Goal: Task Accomplishment & Management: Manage account settings

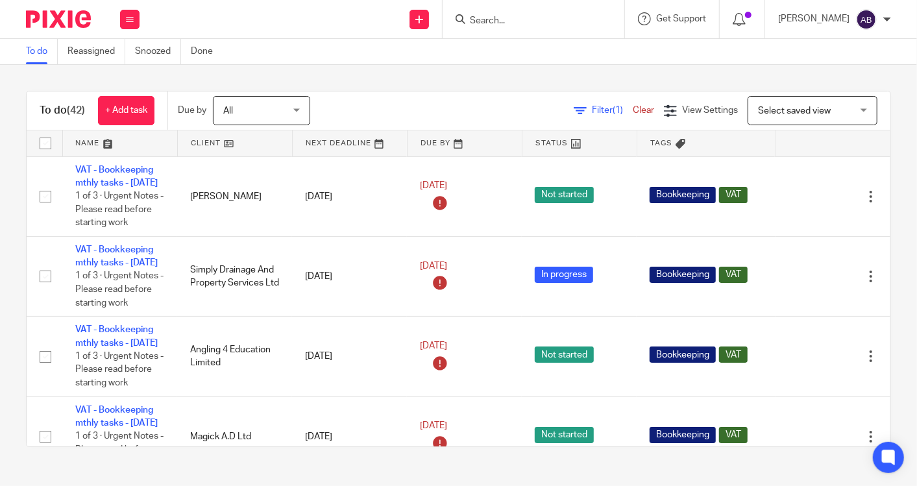
click at [511, 23] on input "Search" at bounding box center [526, 22] width 117 height 12
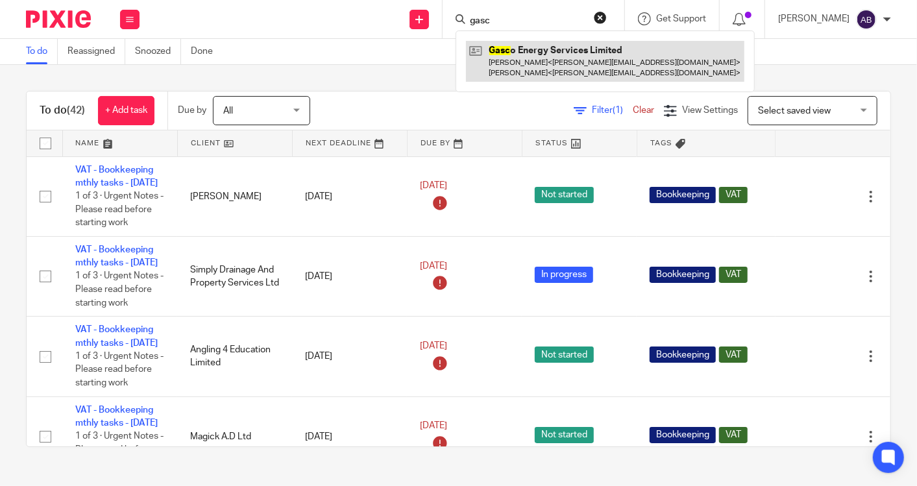
type input "gasc"
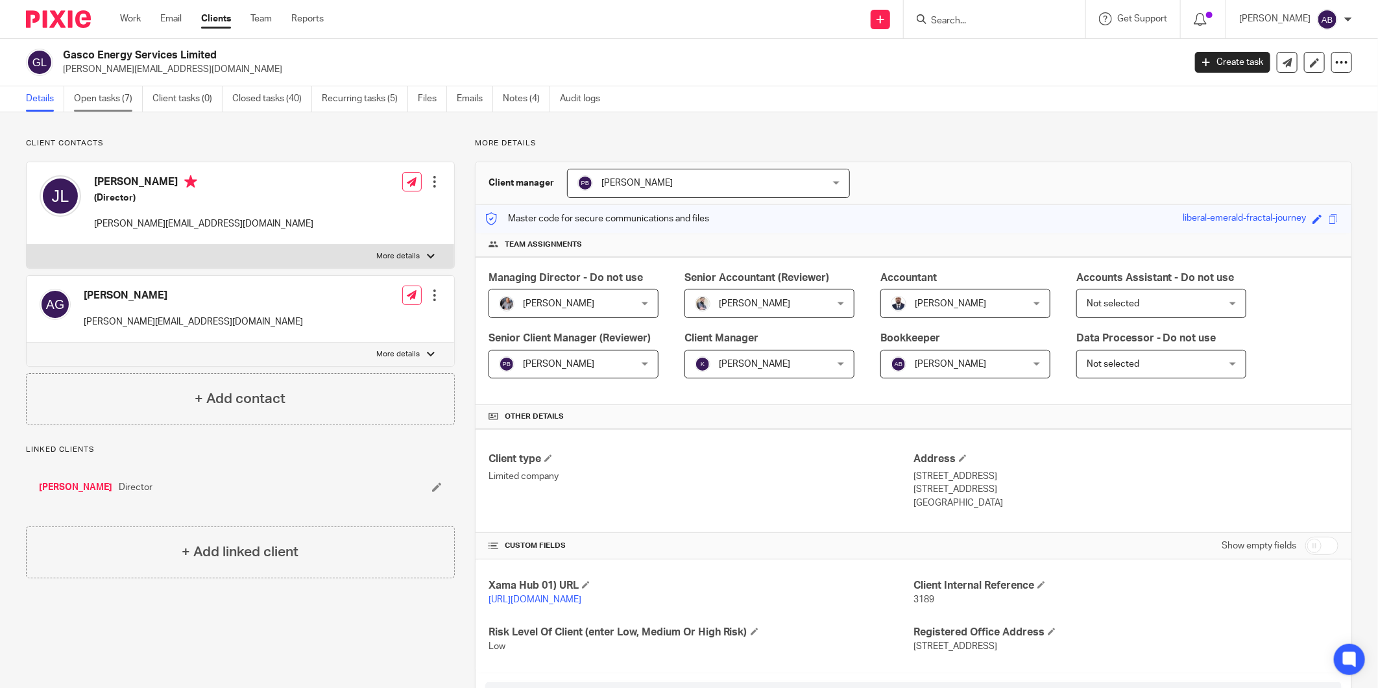
click at [100, 99] on link "Open tasks (7)" at bounding box center [108, 98] width 69 height 25
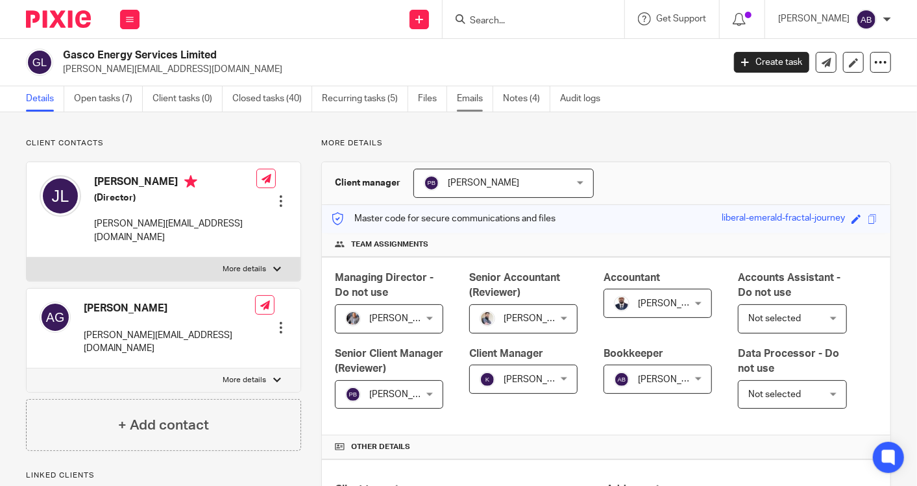
click at [480, 100] on link "Emails" at bounding box center [475, 98] width 36 height 25
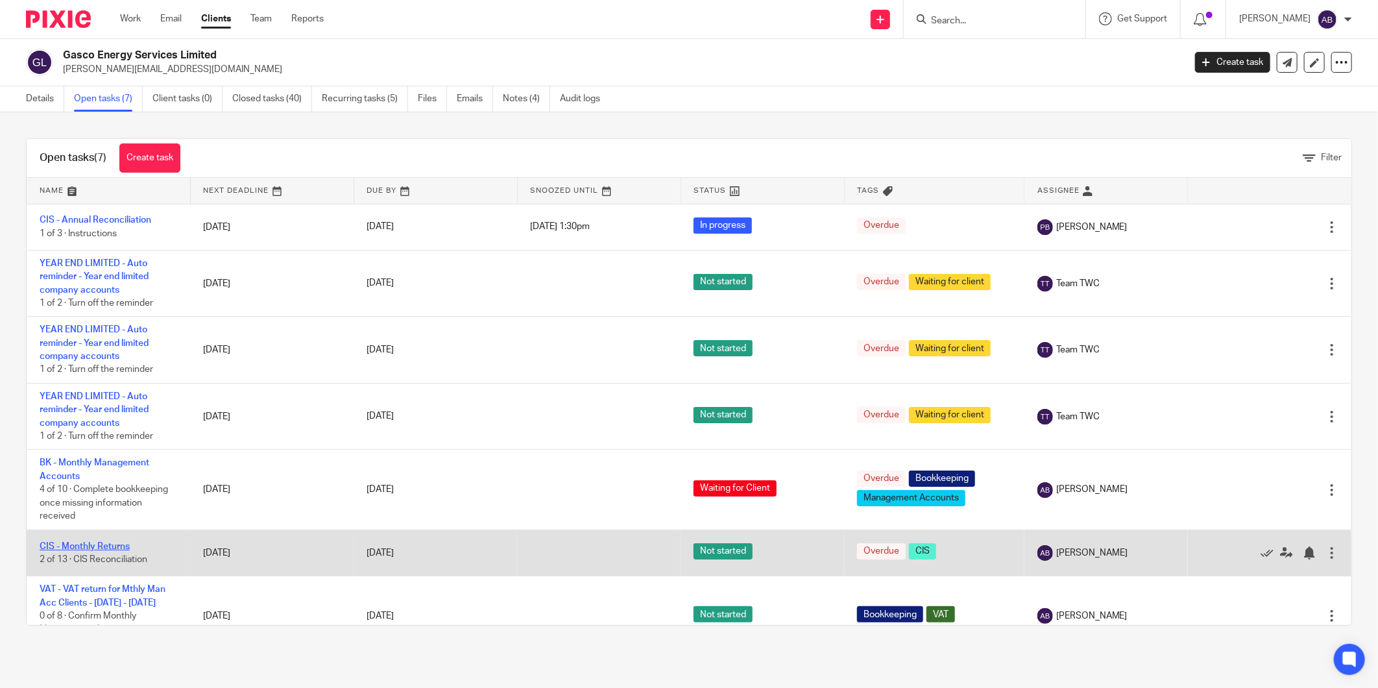
click at [115, 546] on link "CIS - Monthly Returns" at bounding box center [85, 546] width 90 height 9
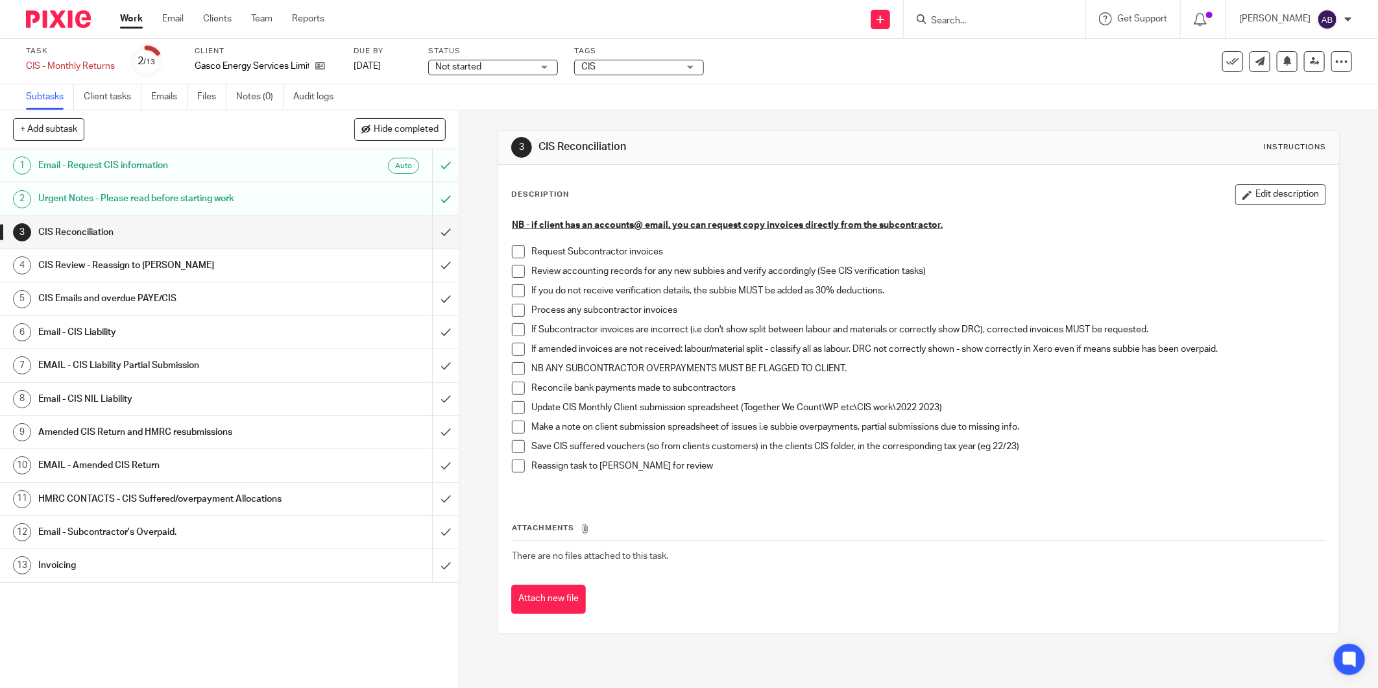
click at [158, 334] on h1 "Email - CIS Liability" at bounding box center [165, 331] width 254 height 19
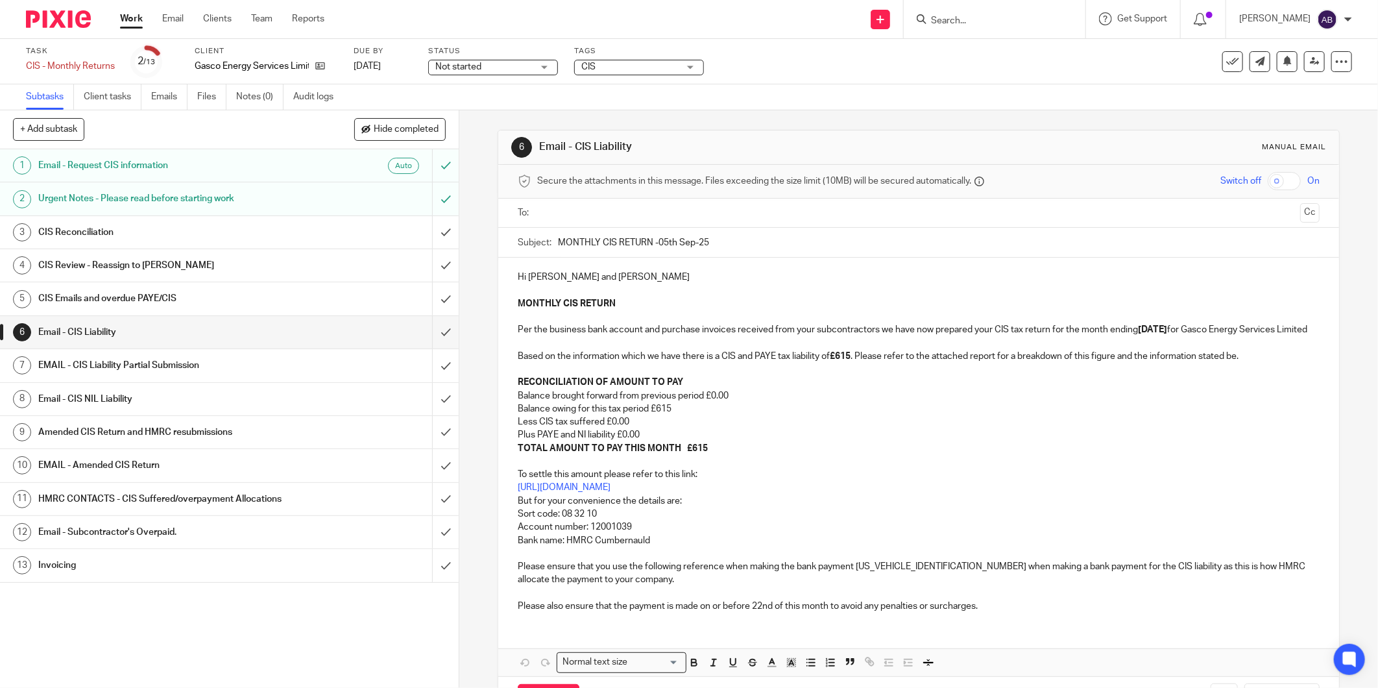
click at [603, 215] on input "text" at bounding box center [918, 213] width 753 height 15
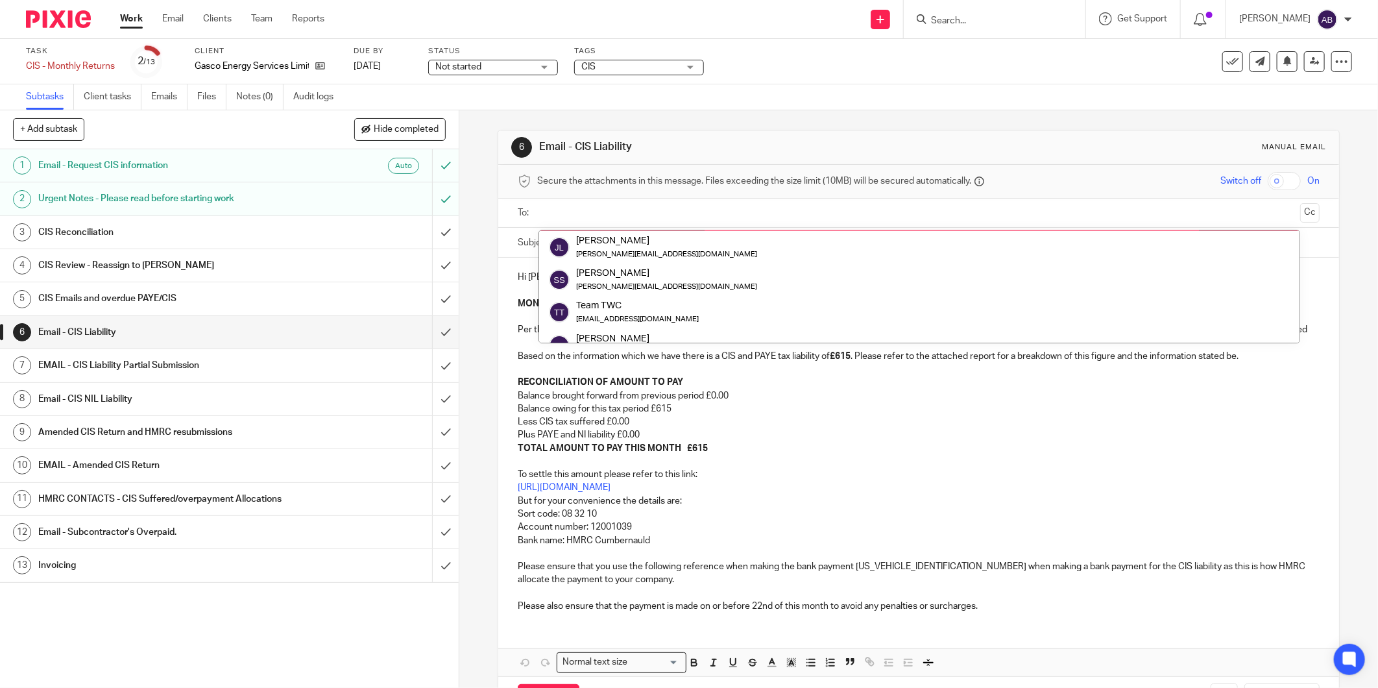
scroll to position [32, 0]
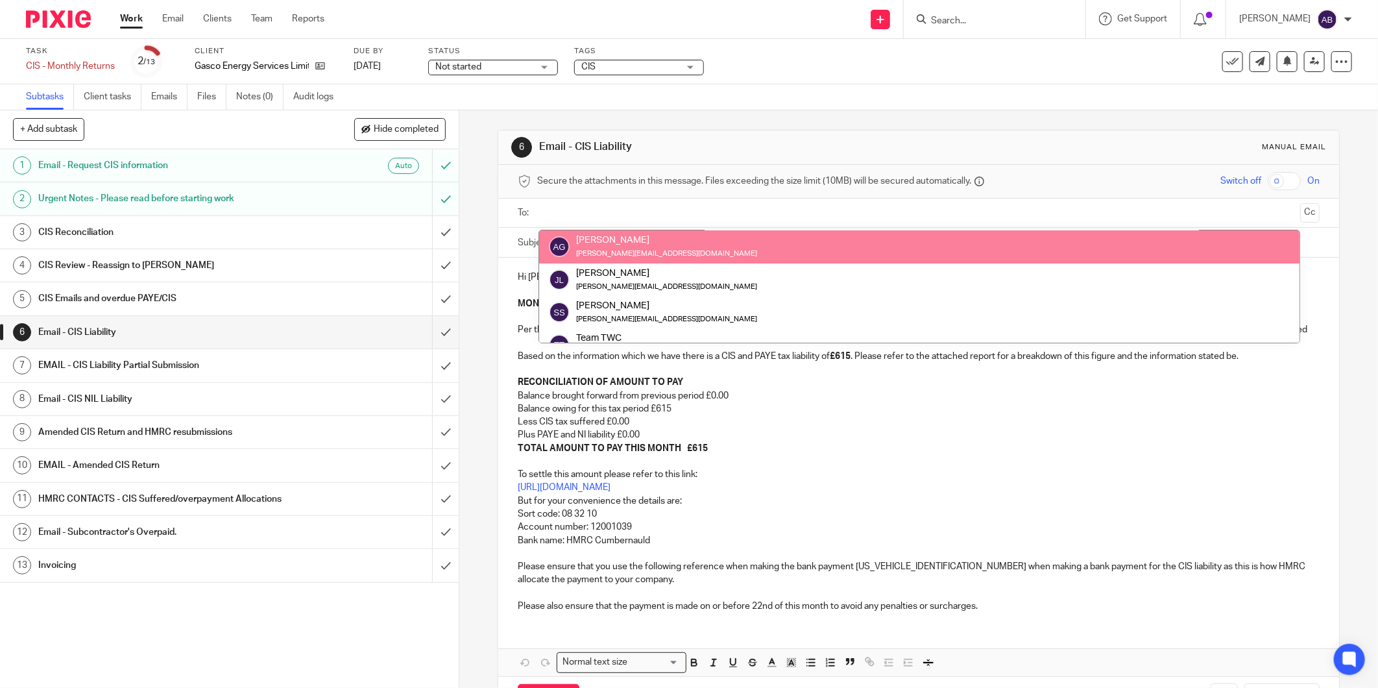
click at [606, 215] on input "text" at bounding box center [918, 213] width 753 height 15
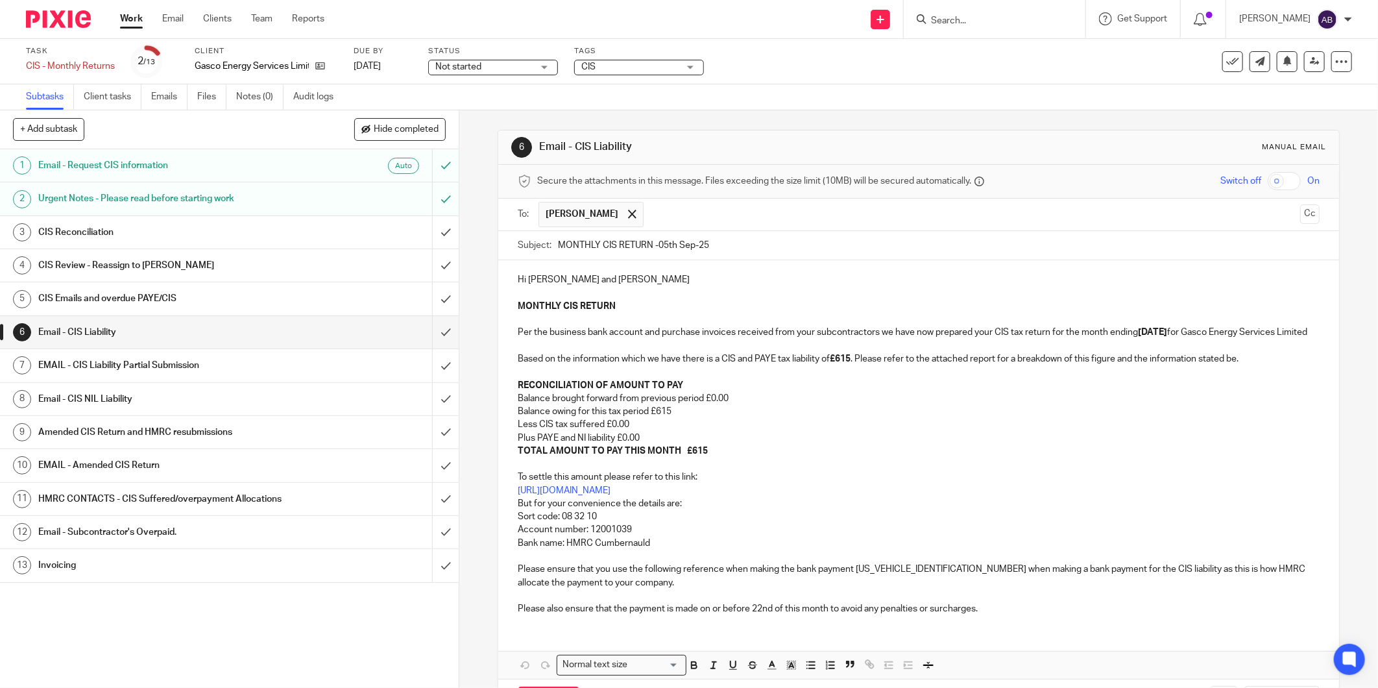
click at [715, 221] on input "text" at bounding box center [972, 214] width 644 height 25
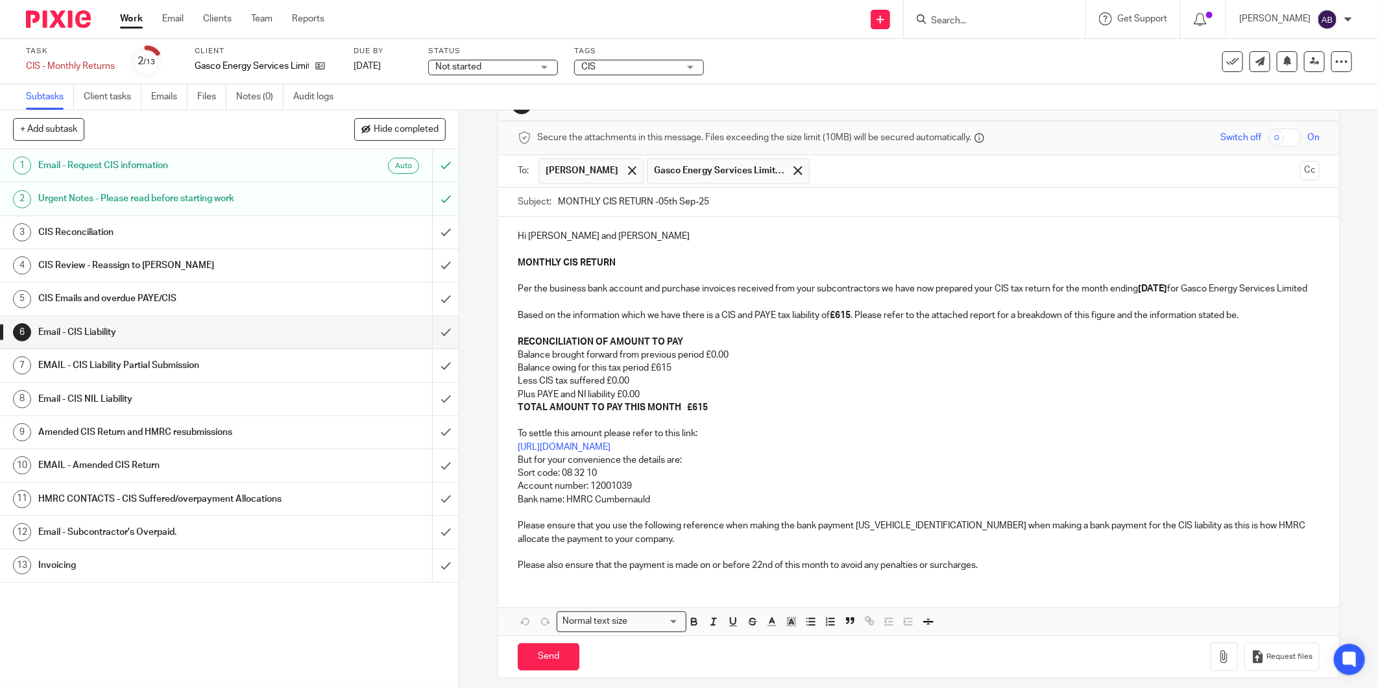
scroll to position [67, 0]
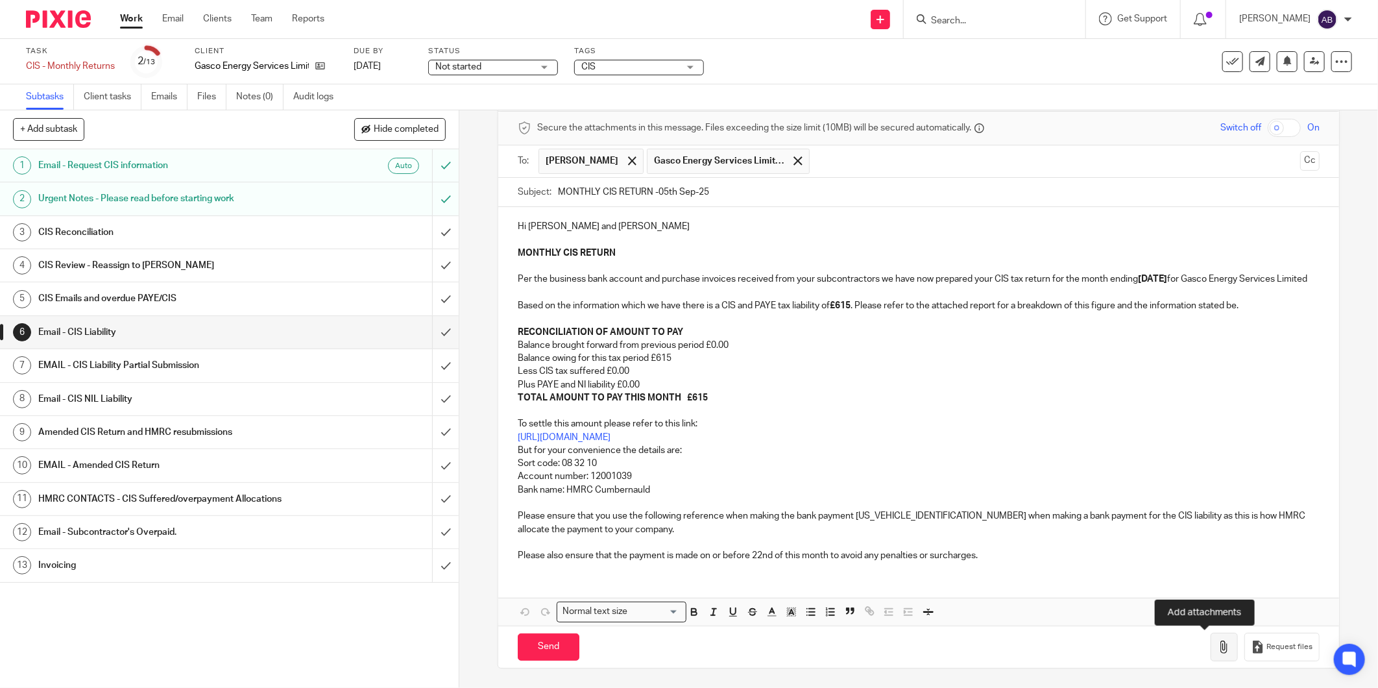
click at [1218, 650] on icon "button" at bounding box center [1224, 646] width 13 height 13
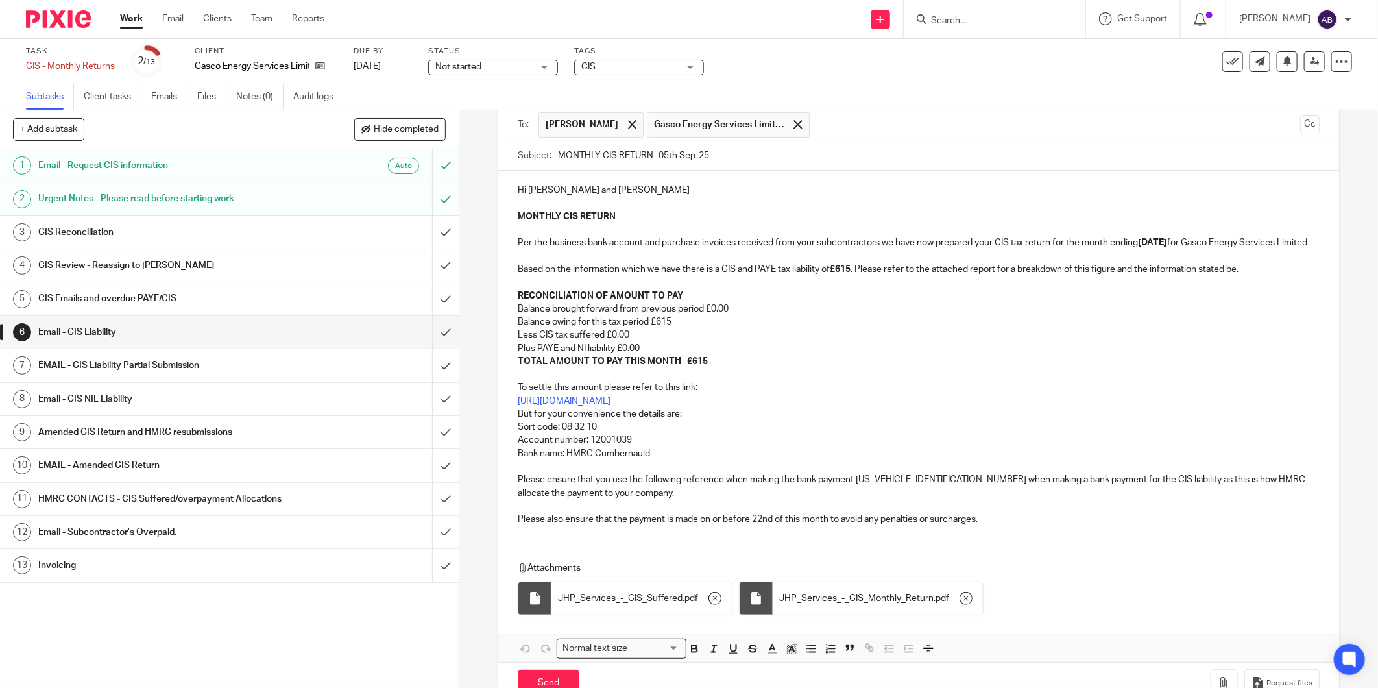
scroll to position [140, 0]
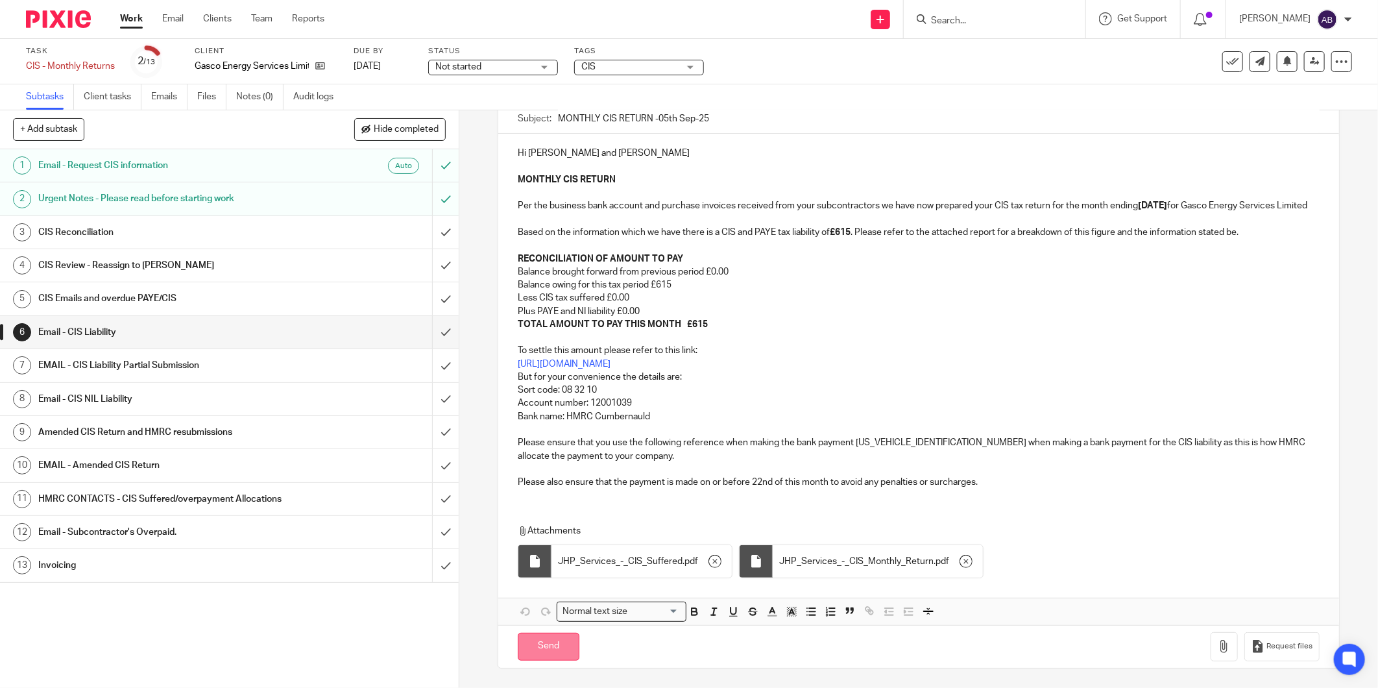
drag, startPoint x: 529, startPoint y: 650, endPoint x: 537, endPoint y: 646, distance: 9.3
click at [529, 650] on input "Send" at bounding box center [549, 647] width 62 height 28
type input "Sent"
click at [251, 289] on h1 "CIS Emails and overdue PAYE/CIS" at bounding box center [165, 298] width 254 height 19
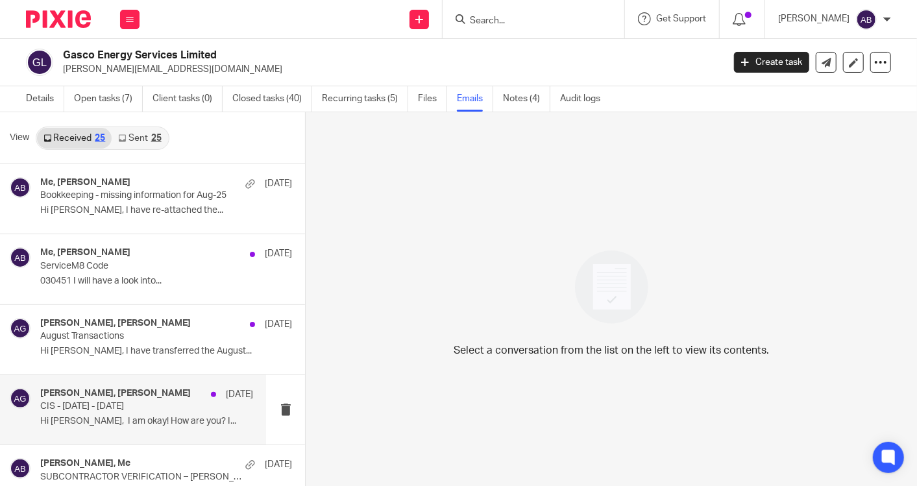
click at [115, 409] on p "CIS - 6th Aug - 5th Sep" at bounding box center [125, 406] width 170 height 11
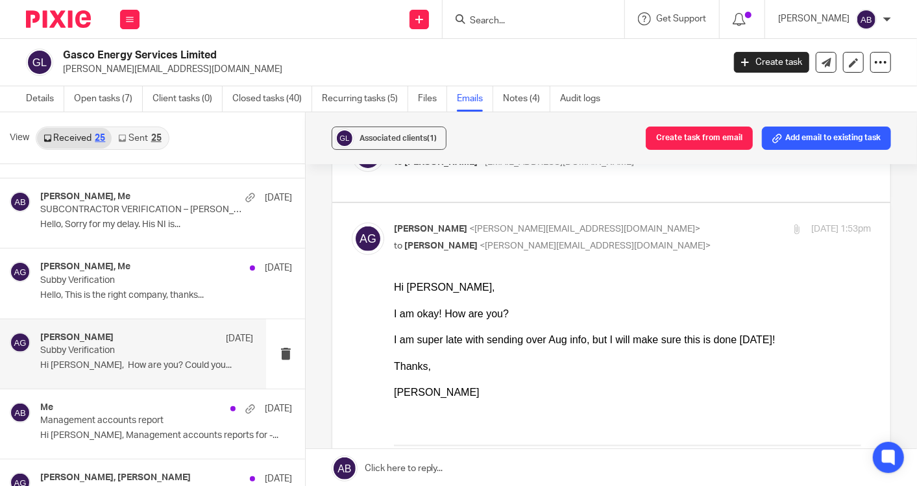
scroll to position [360, 0]
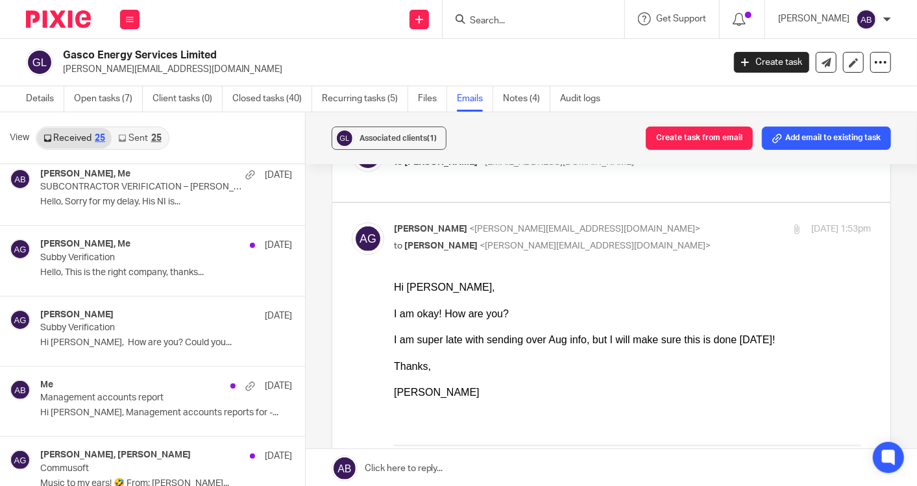
click at [137, 134] on link "Sent 25" at bounding box center [140, 138] width 56 height 21
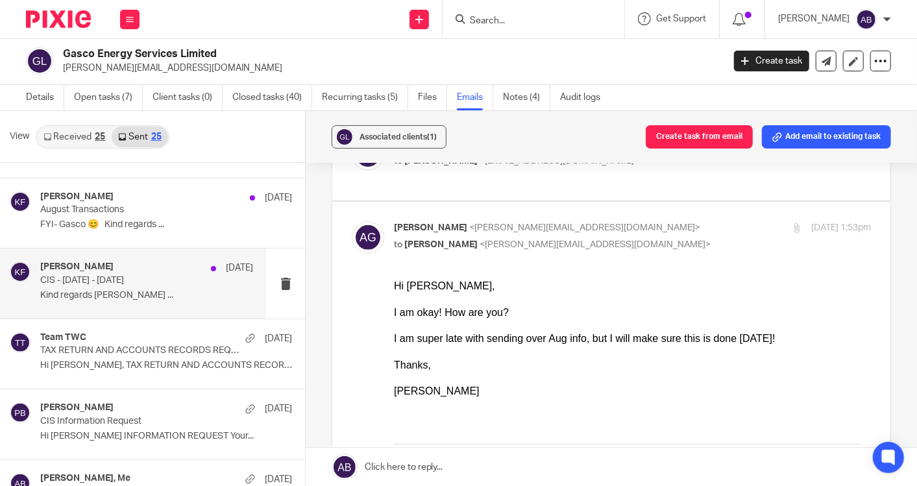
scroll to position [216, 0]
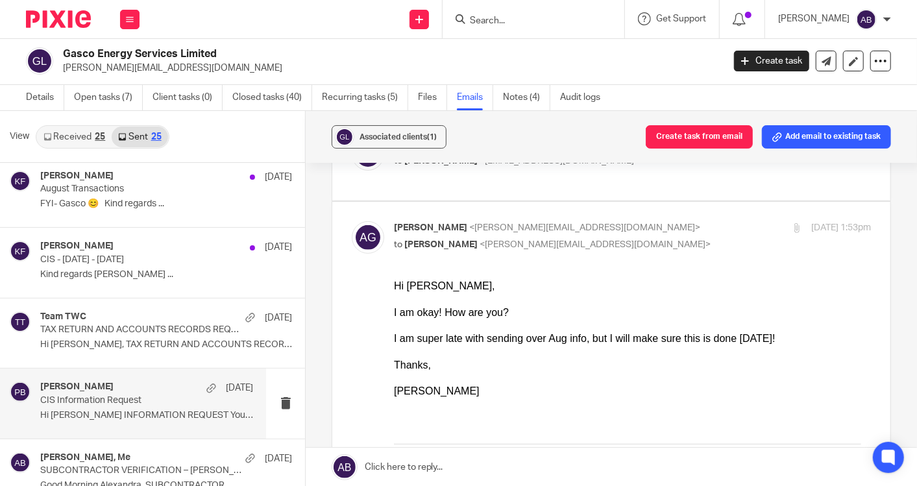
click at [119, 404] on div "Penny Brown 5 Sep CIS Information Request Hi Jamie CIS INFORMATION REQUEST Your…" at bounding box center [146, 403] width 213 height 43
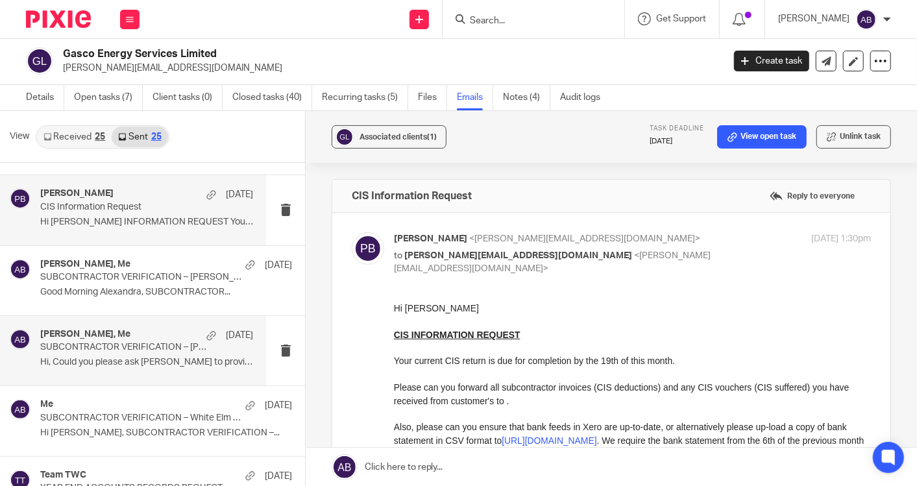
scroll to position [432, 0]
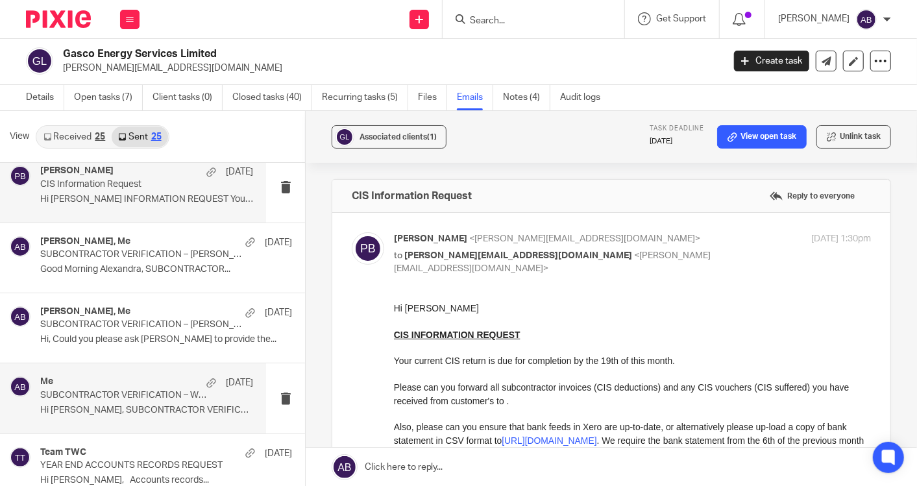
click at [119, 406] on p "Hi Jamie, SUBCONTRACTOR VERIFICATION –..." at bounding box center [146, 410] width 213 height 11
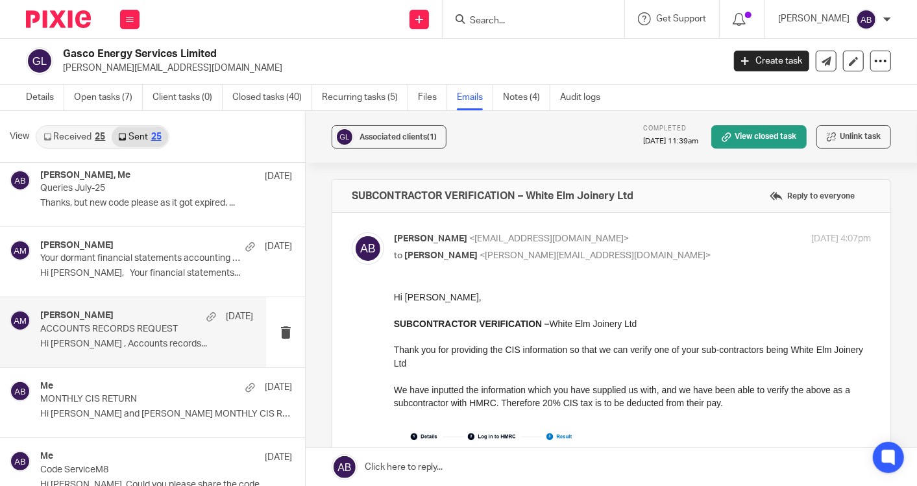
scroll to position [1153, 0]
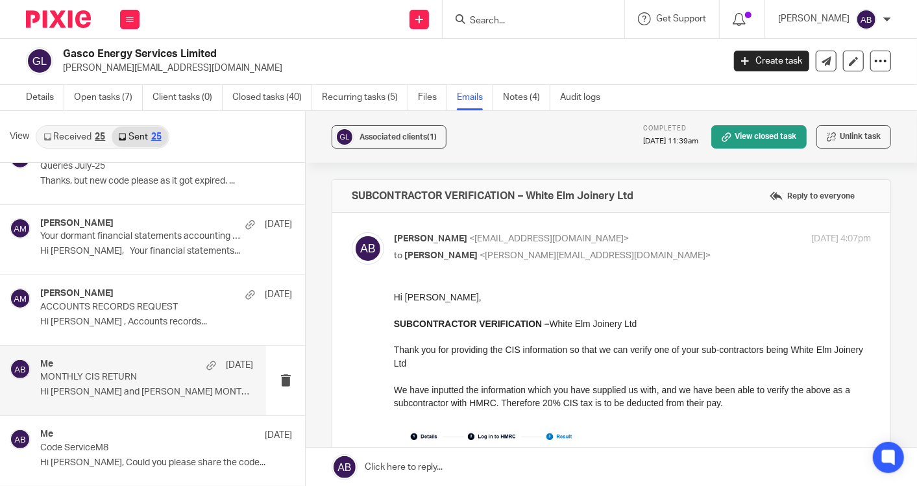
click at [130, 387] on p "Hi Jamie and Alexandra MONTHLY CIS RETURN ..." at bounding box center [146, 392] width 213 height 11
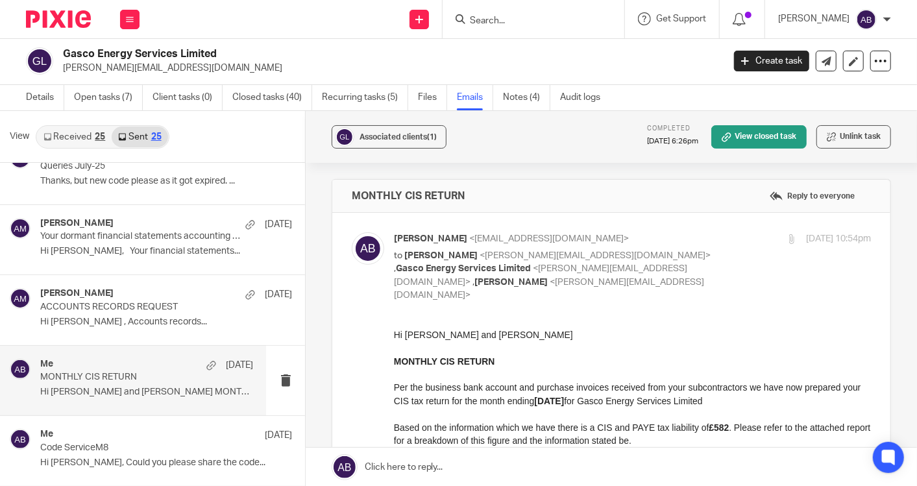
scroll to position [0, 0]
click at [514, 20] on input "Search" at bounding box center [526, 22] width 117 height 12
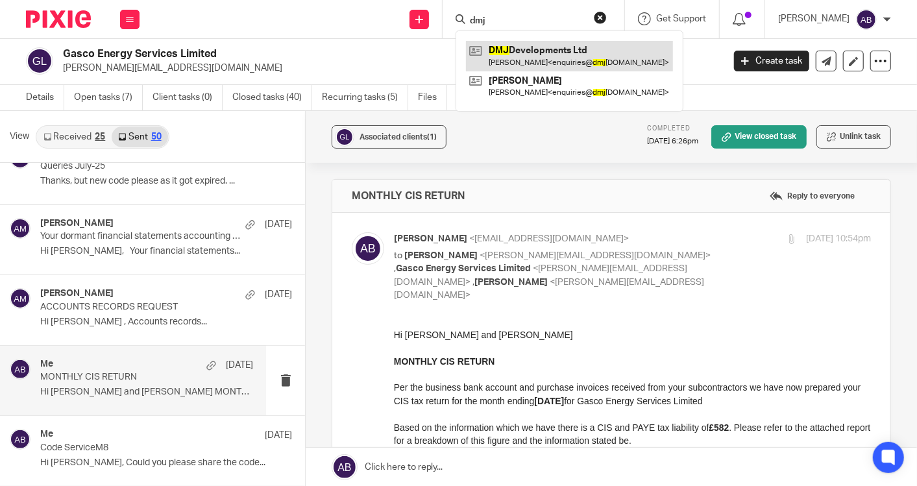
type input "dmj"
click at [526, 53] on link at bounding box center [569, 56] width 207 height 30
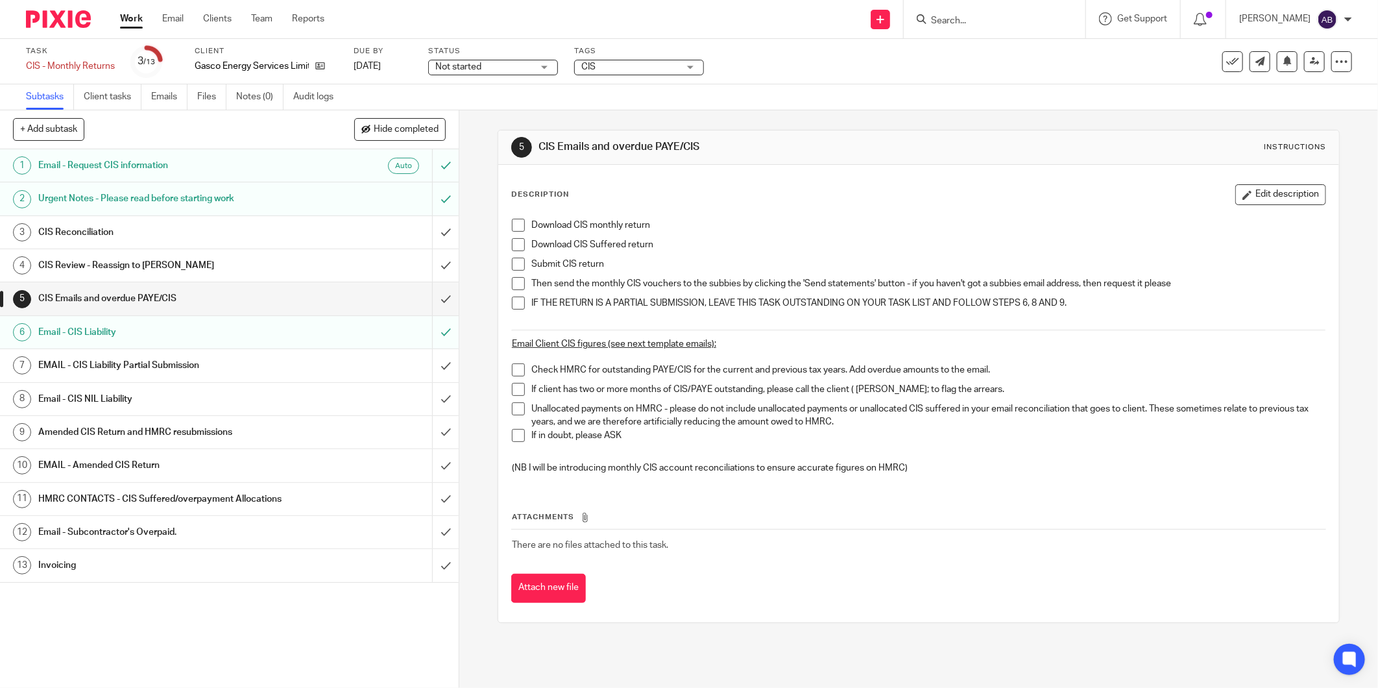
click at [512, 224] on span at bounding box center [518, 225] width 13 height 13
click at [517, 239] on span at bounding box center [518, 244] width 13 height 13
click at [515, 258] on span at bounding box center [518, 264] width 13 height 13
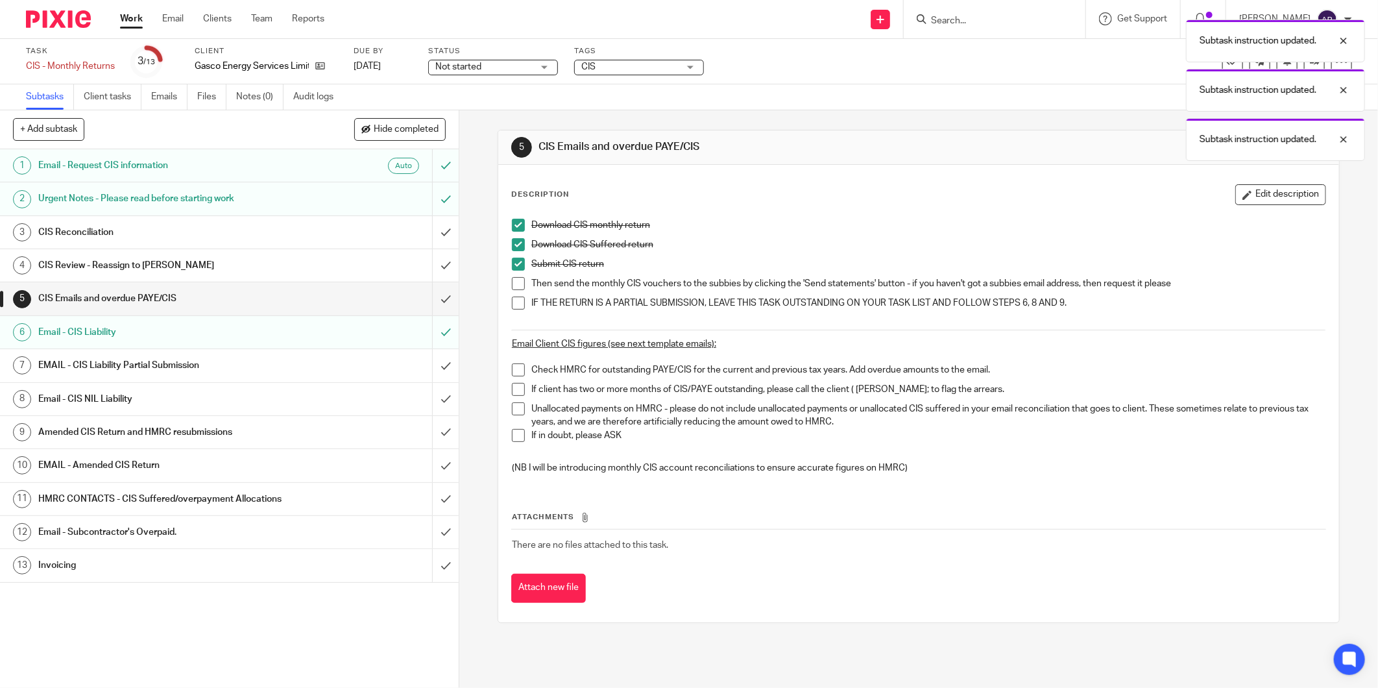
click at [515, 276] on ul "Download CIS monthly return Download CIS Suffered return Submit CIS return Then…" at bounding box center [919, 271] width 814 height 104
click at [514, 299] on span at bounding box center [518, 303] width 13 height 13
click at [513, 287] on span at bounding box center [518, 283] width 13 height 13
click at [513, 367] on span at bounding box center [518, 369] width 13 height 13
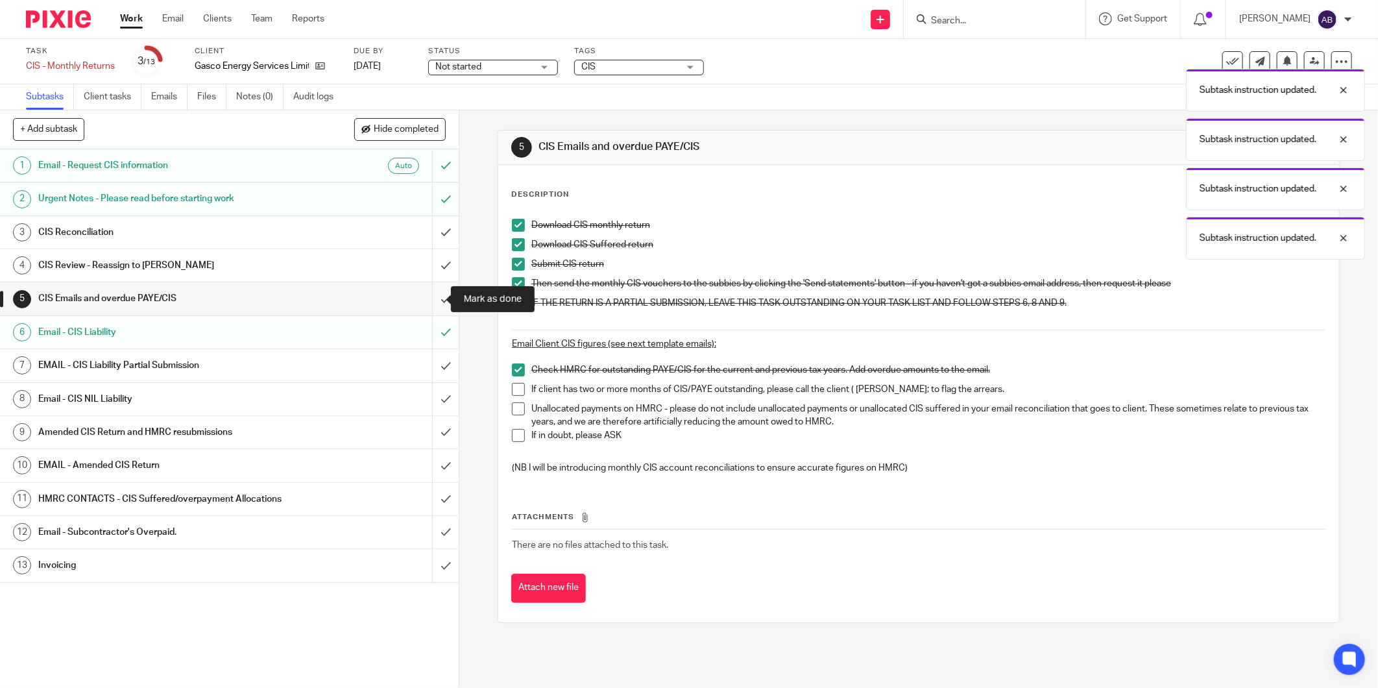
click at [432, 302] on input "submit" at bounding box center [229, 298] width 459 height 32
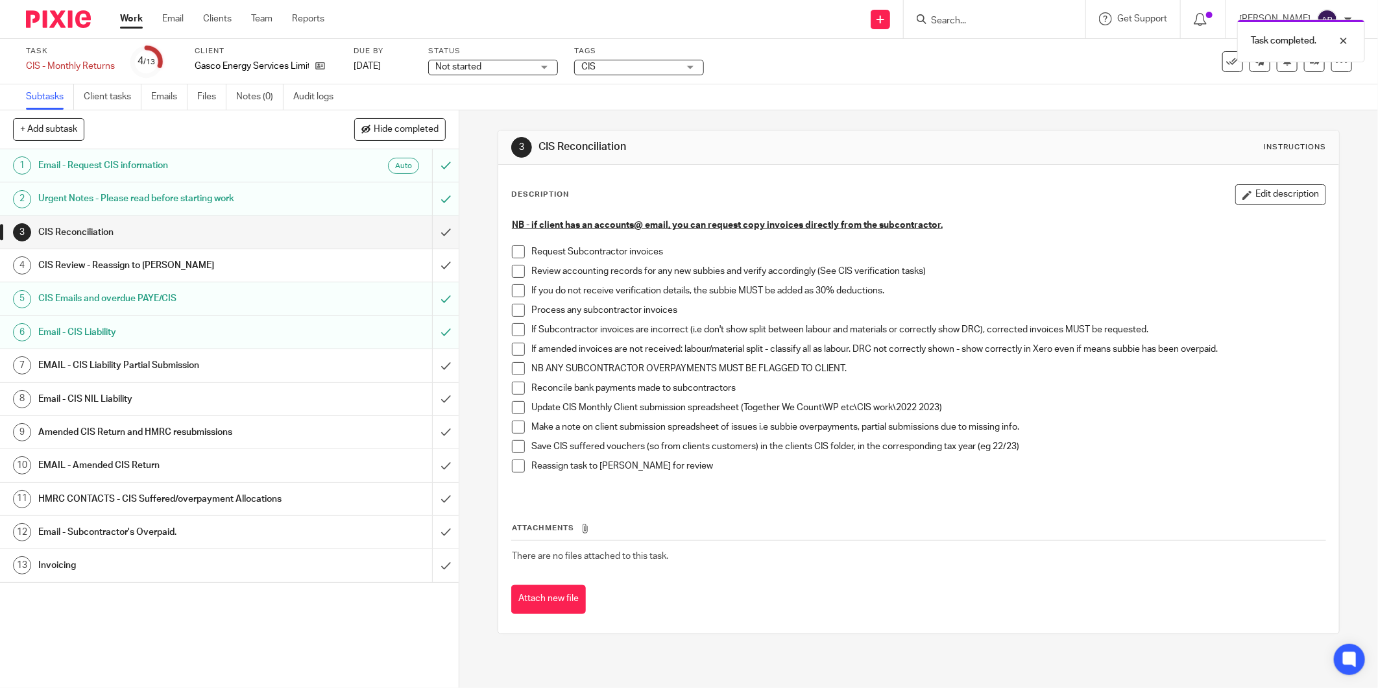
click at [287, 532] on div "Email - Subcontractor's Overpaid." at bounding box center [228, 531] width 381 height 19
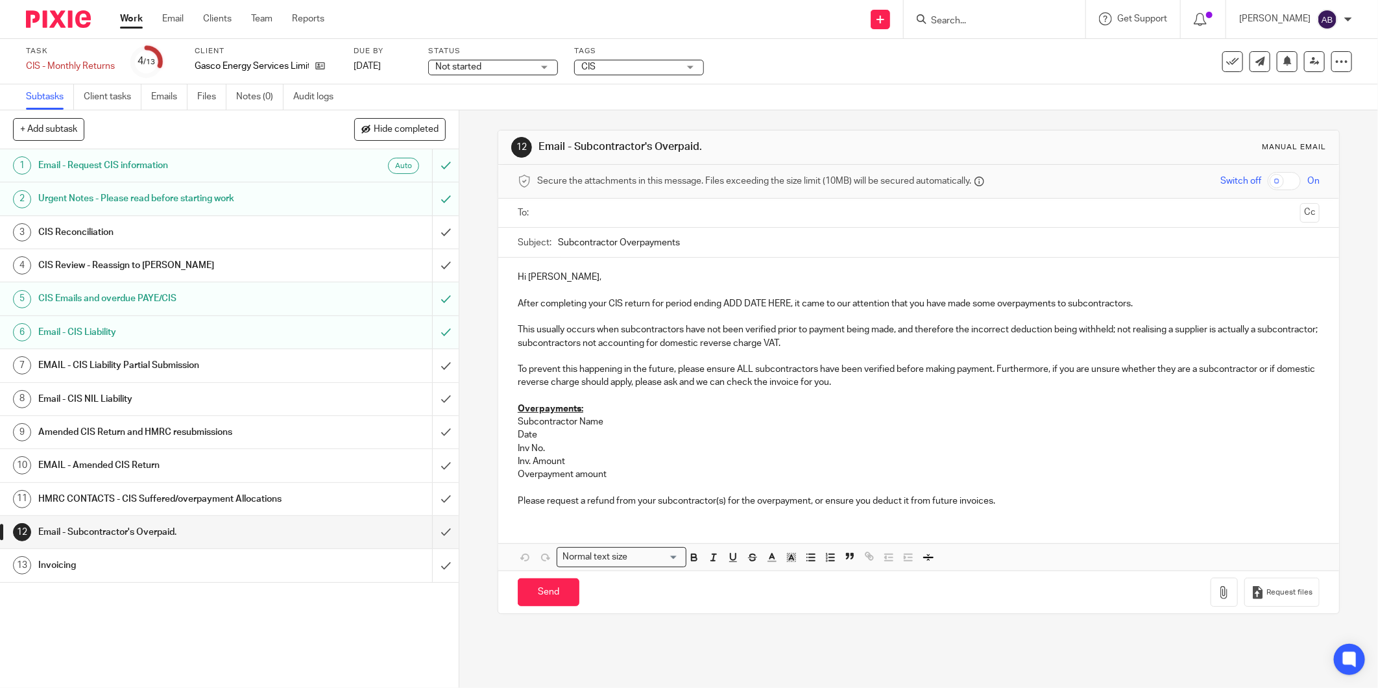
click at [294, 557] on div "Invoicing" at bounding box center [228, 564] width 381 height 19
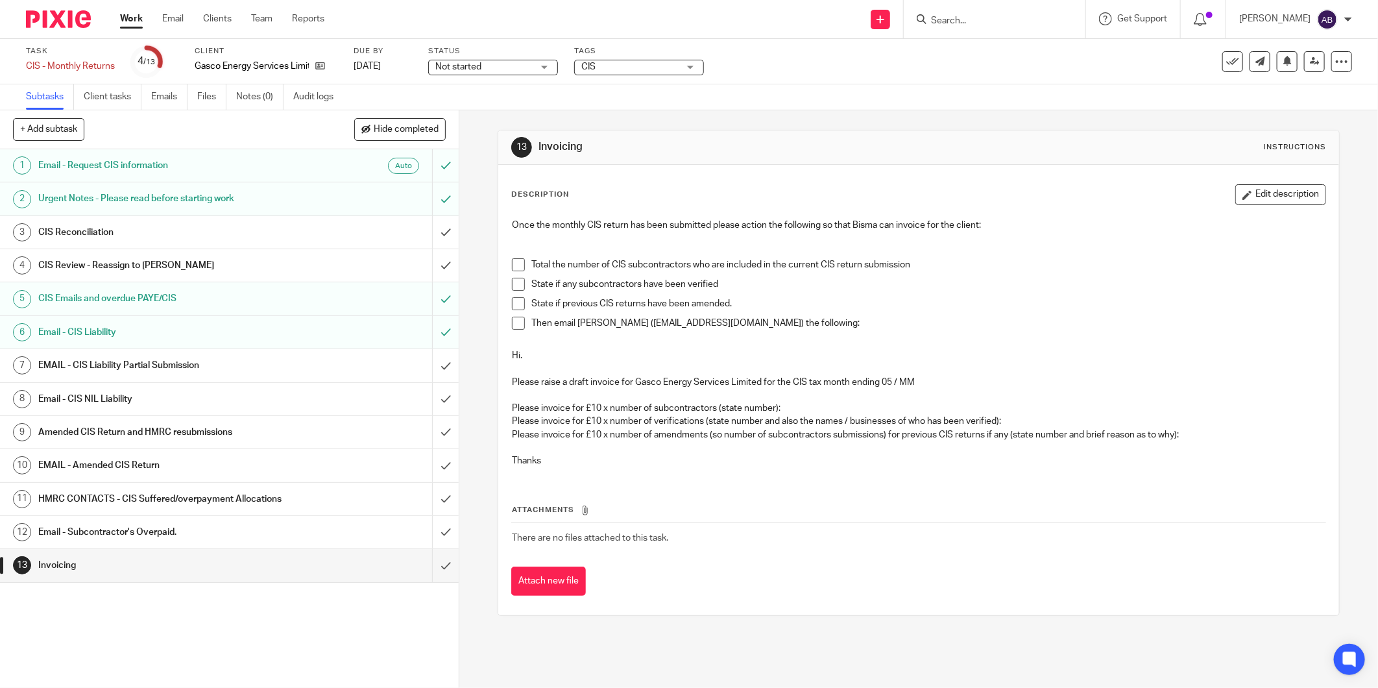
click at [512, 264] on span at bounding box center [518, 264] width 13 height 13
click at [512, 279] on span at bounding box center [518, 284] width 13 height 13
click at [512, 297] on span at bounding box center [518, 303] width 13 height 13
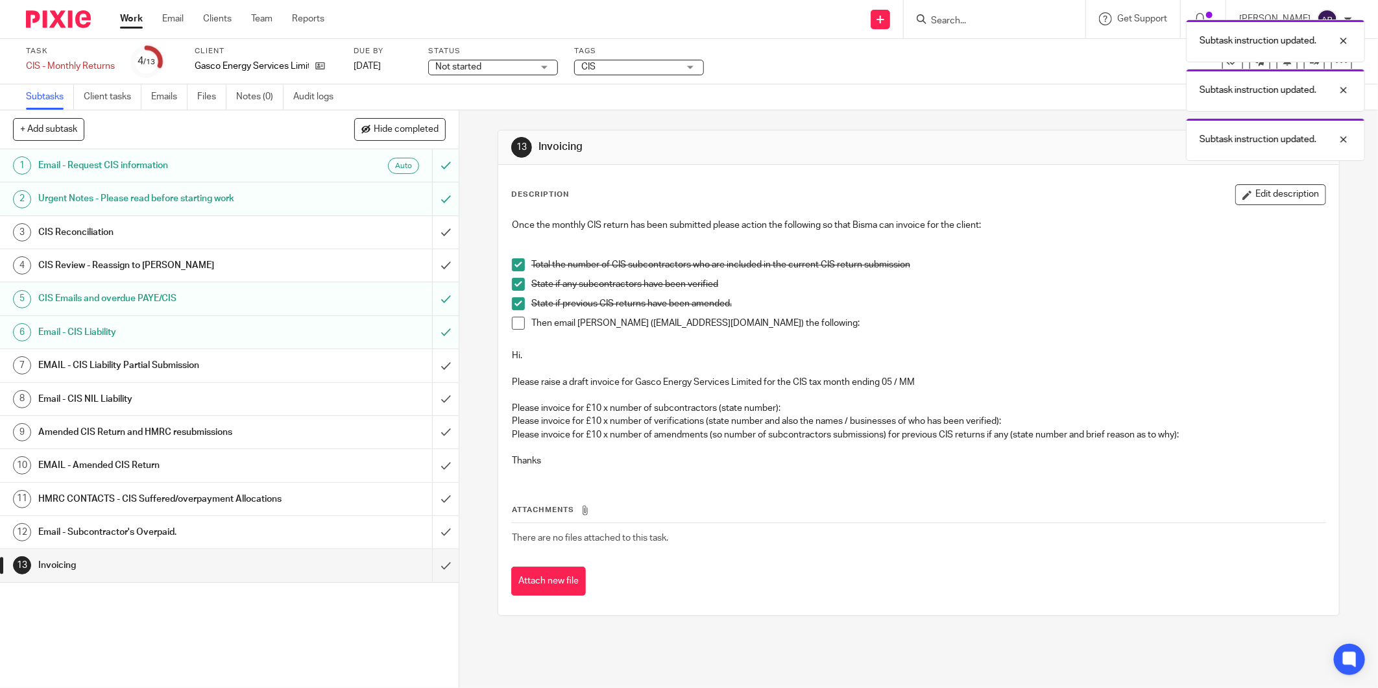
click at [512, 322] on span at bounding box center [518, 323] width 13 height 13
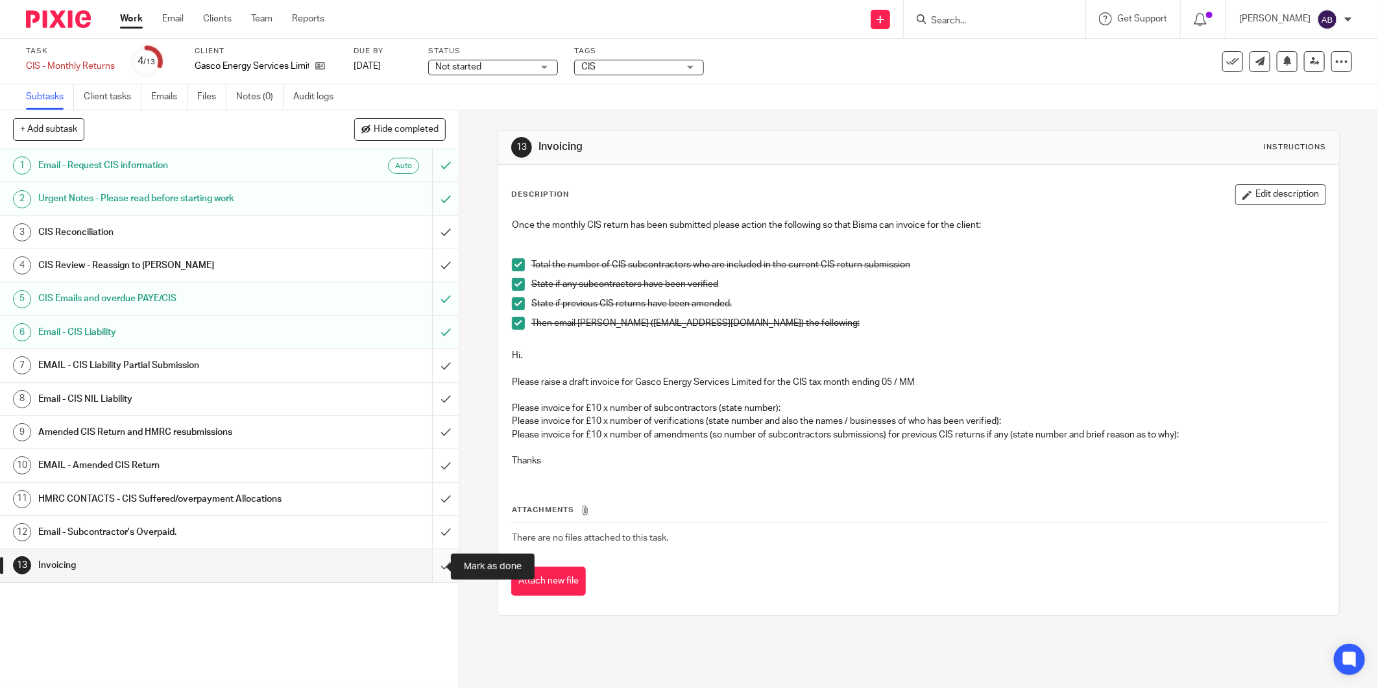
click at [430, 566] on input "submit" at bounding box center [229, 565] width 459 height 32
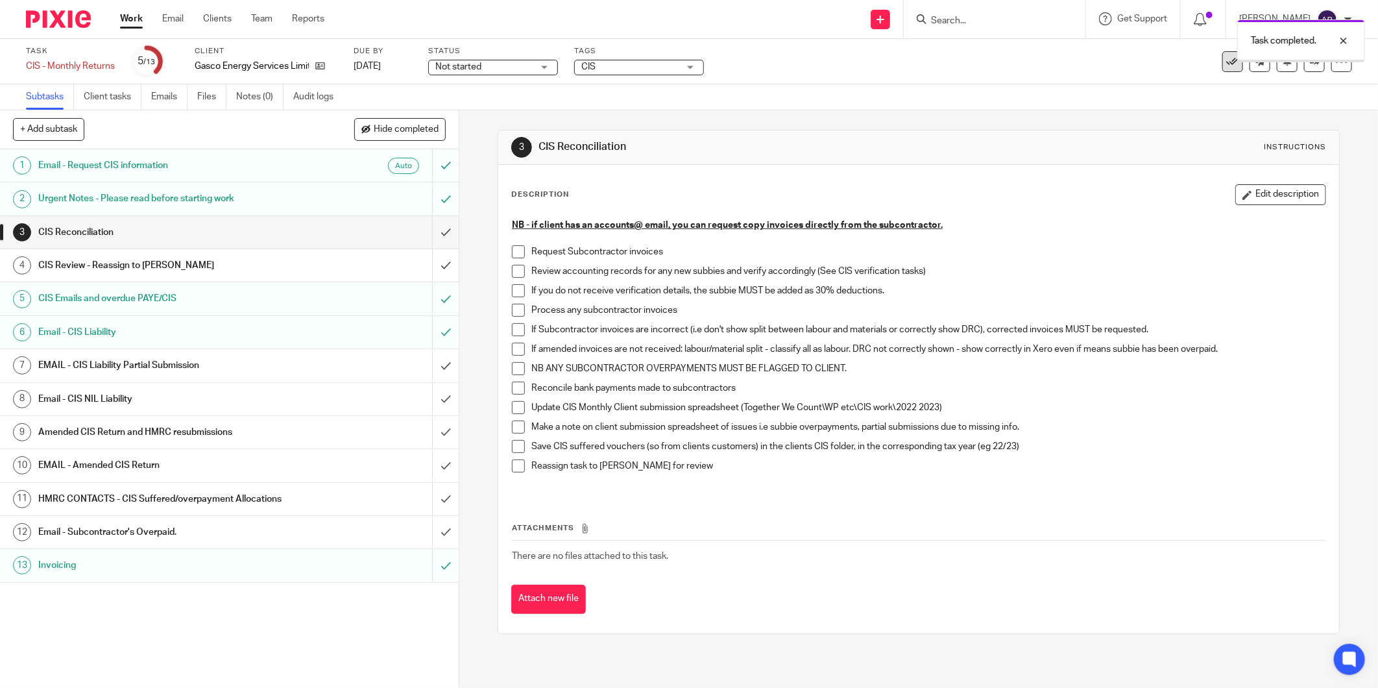
click at [1226, 63] on icon at bounding box center [1232, 61] width 13 height 13
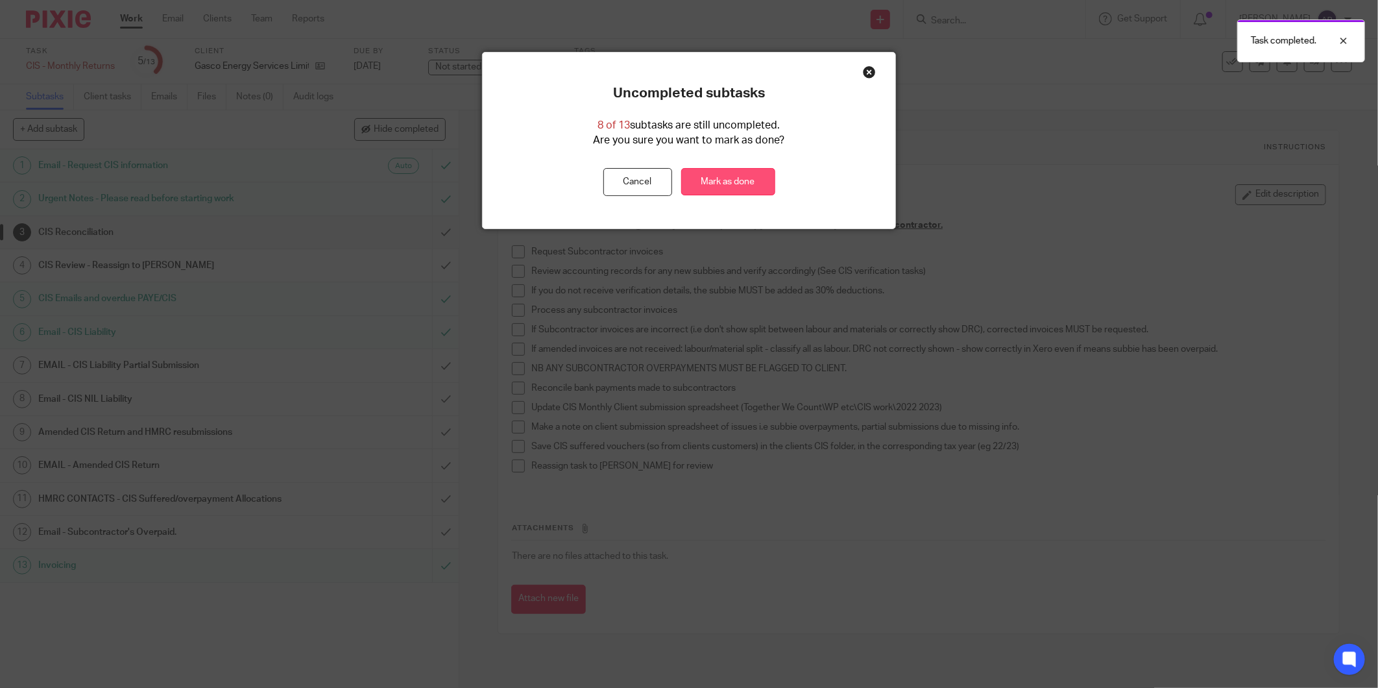
click at [725, 180] on link "Mark as done" at bounding box center [728, 182] width 94 height 28
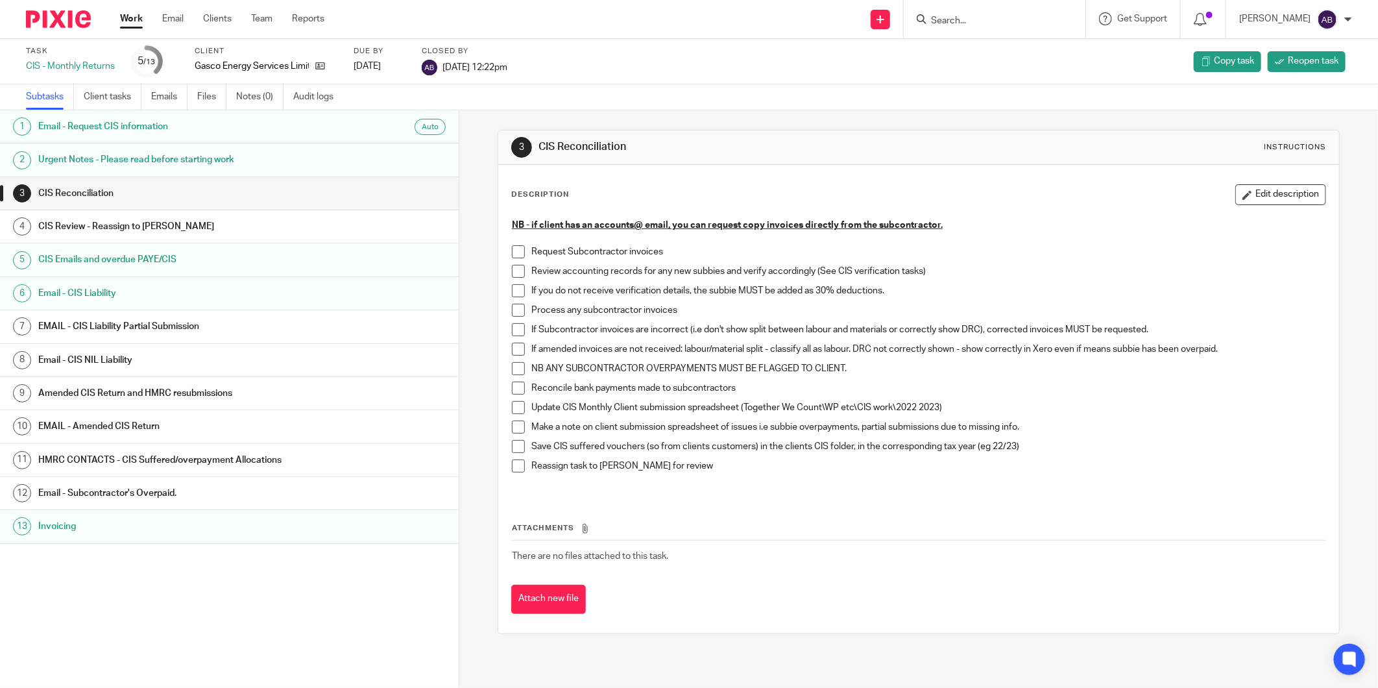
click at [951, 18] on input "Search" at bounding box center [988, 22] width 117 height 12
type input "dmj"
click at [960, 62] on link at bounding box center [1030, 56] width 207 height 30
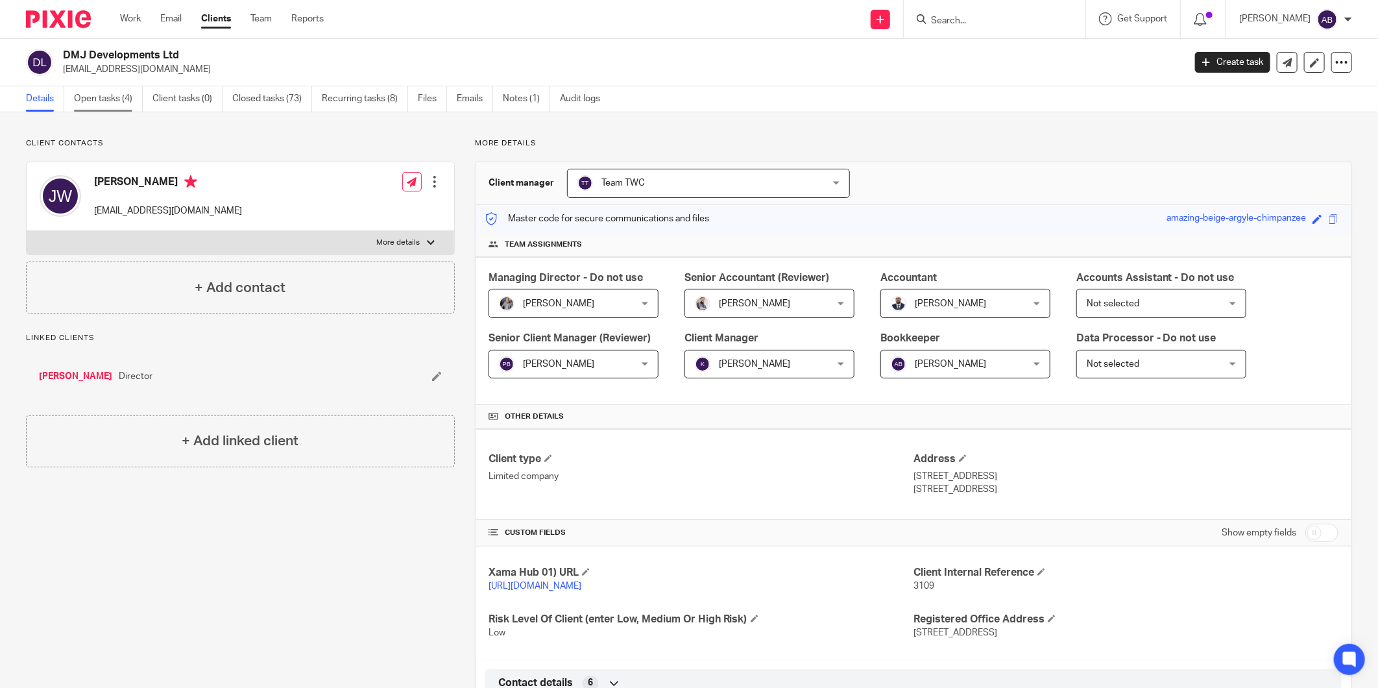
click at [83, 95] on link "Open tasks (4)" at bounding box center [108, 98] width 69 height 25
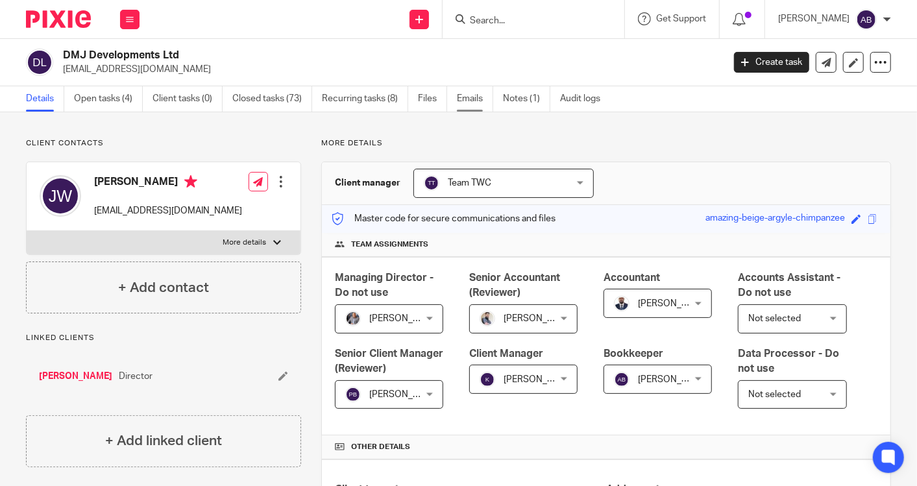
click at [484, 88] on link "Emails" at bounding box center [475, 98] width 36 height 25
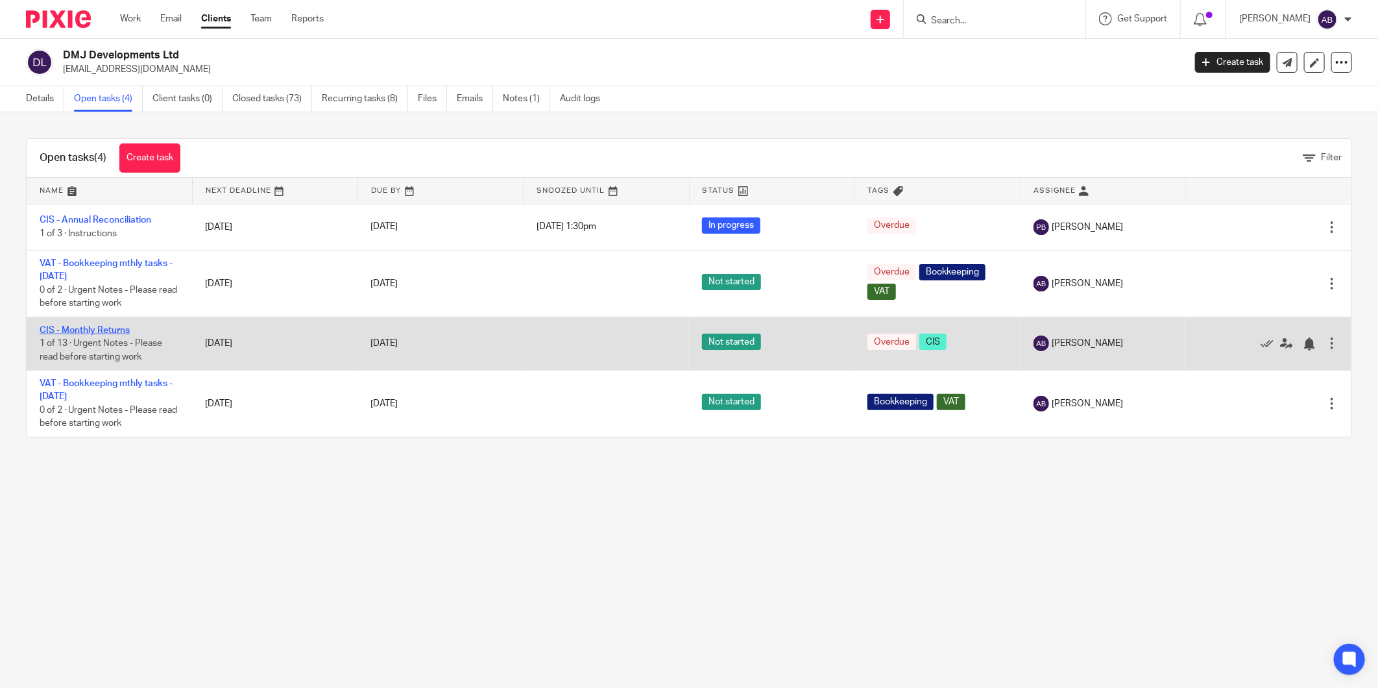
click at [119, 330] on link "CIS - Monthly Returns" at bounding box center [85, 330] width 90 height 9
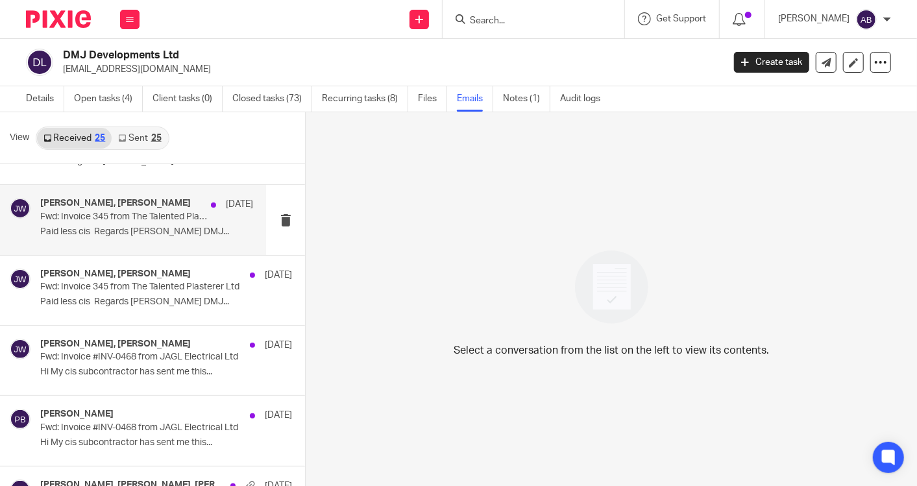
scroll to position [72, 0]
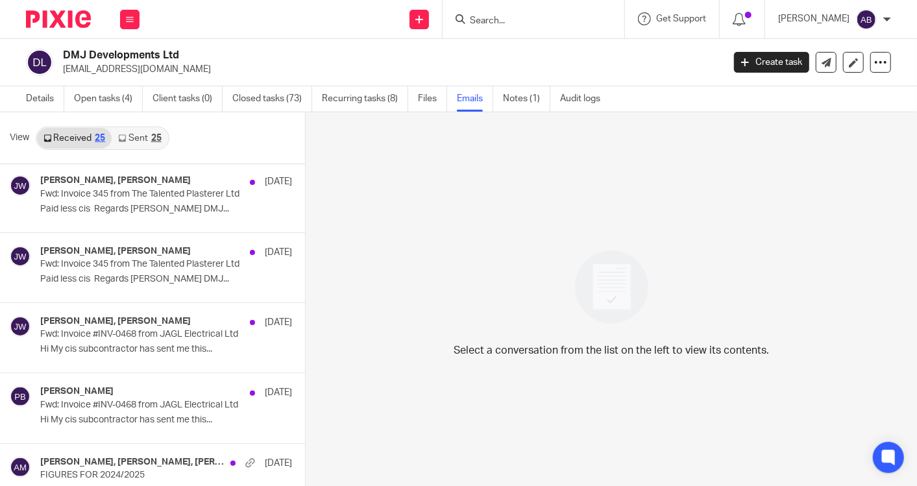
click at [138, 135] on link "Sent 25" at bounding box center [140, 138] width 56 height 21
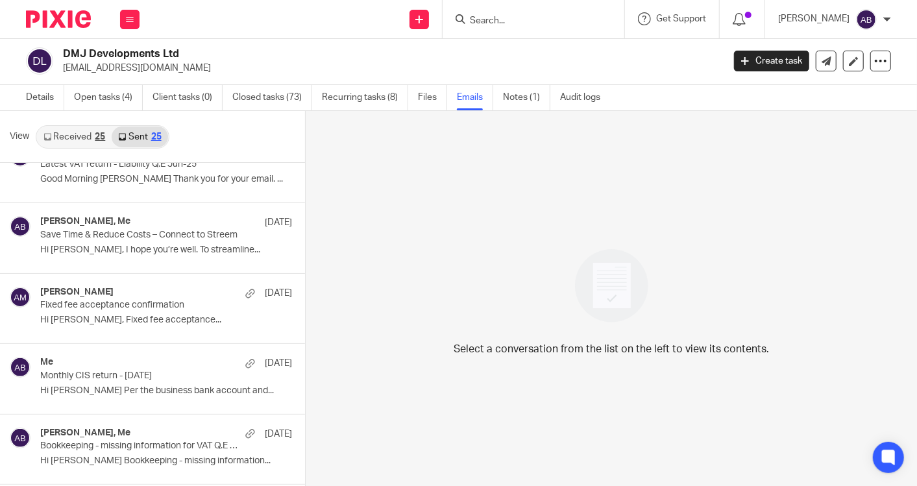
scroll to position [1153, 0]
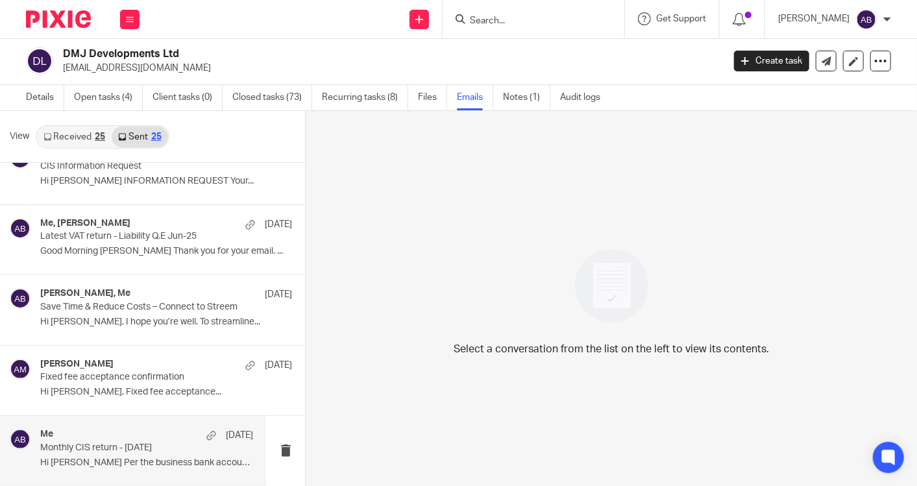
click at [113, 448] on div "Me 10 Jul Monthly CIS return - 05th July 2025 Hi Joshua Per the business bank a…" at bounding box center [146, 450] width 213 height 43
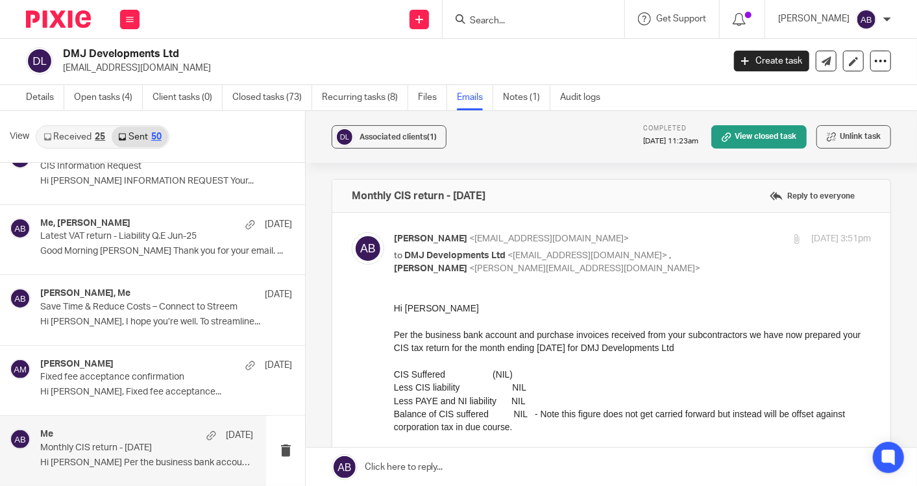
scroll to position [72, 0]
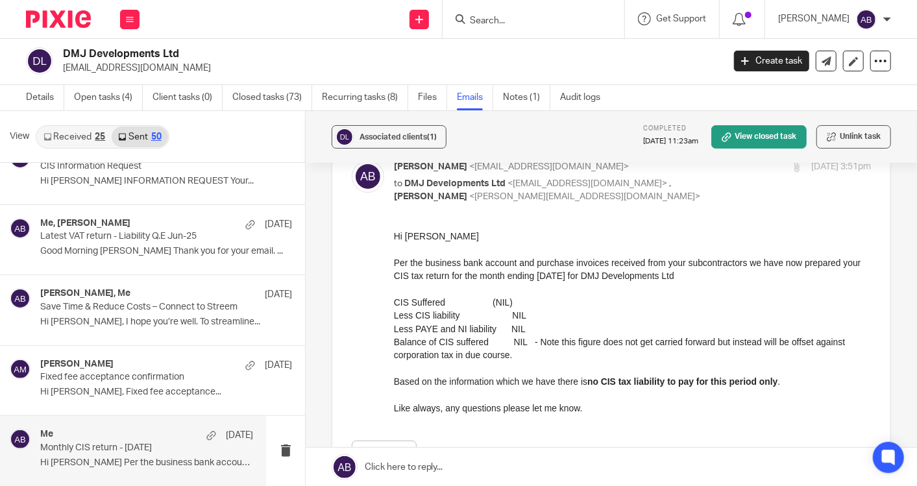
drag, startPoint x: 722, startPoint y: 276, endPoint x: 392, endPoint y: 266, distance: 330.4
click at [393, 266] on html "Hi Joshua Per the business bank account and purchase invoices received from you…" at bounding box center [631, 321] width 477 height 185
copy p "Per the business bank account and purchase invoices received from your subcontr…"
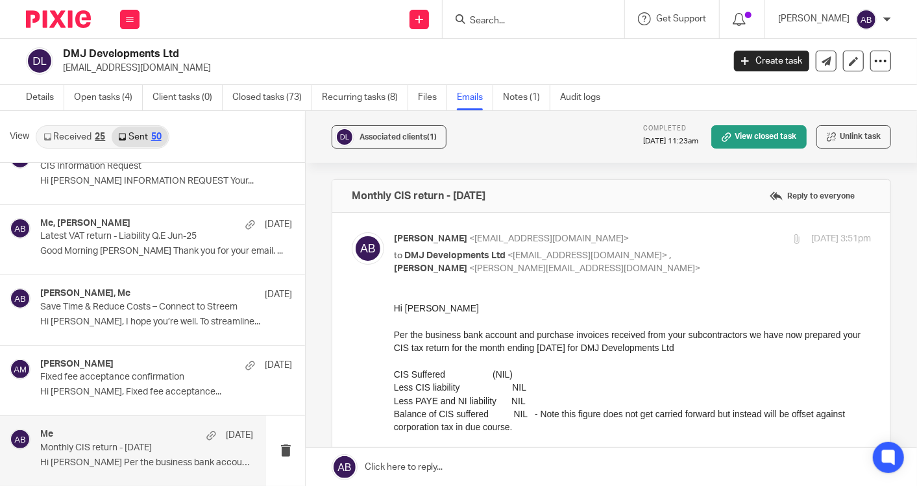
drag, startPoint x: 450, startPoint y: 194, endPoint x: 537, endPoint y: 196, distance: 86.3
click at [537, 196] on div "Monthly CIS return - 05th July 2025 Reply to everyone" at bounding box center [611, 196] width 558 height 32
copy h4 "05th July 2025"
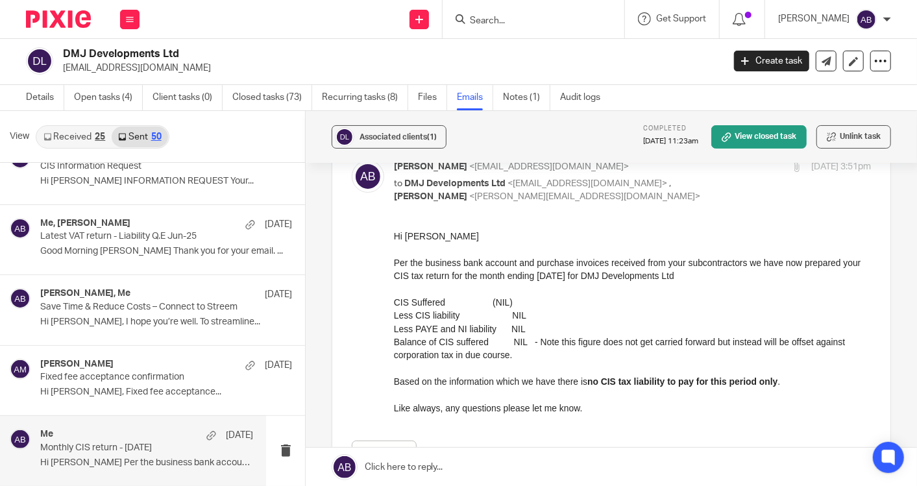
scroll to position [216, 0]
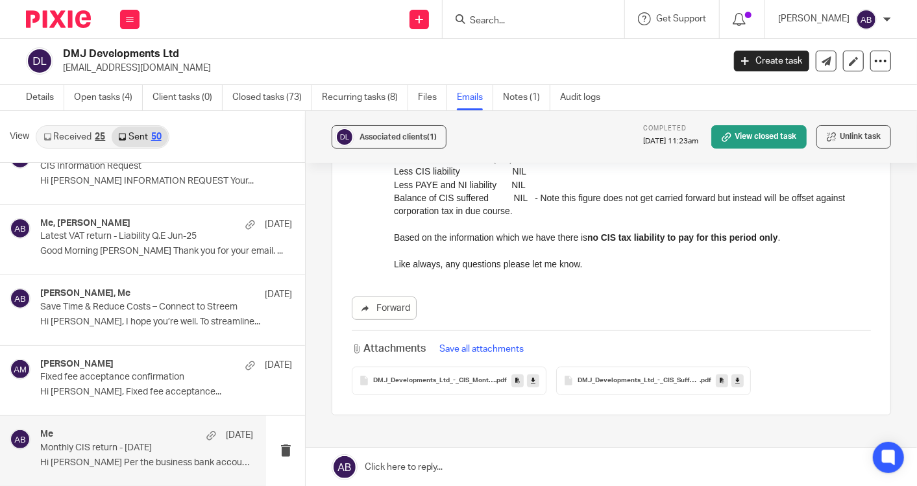
click at [515, 16] on input "Search" at bounding box center [526, 22] width 117 height 12
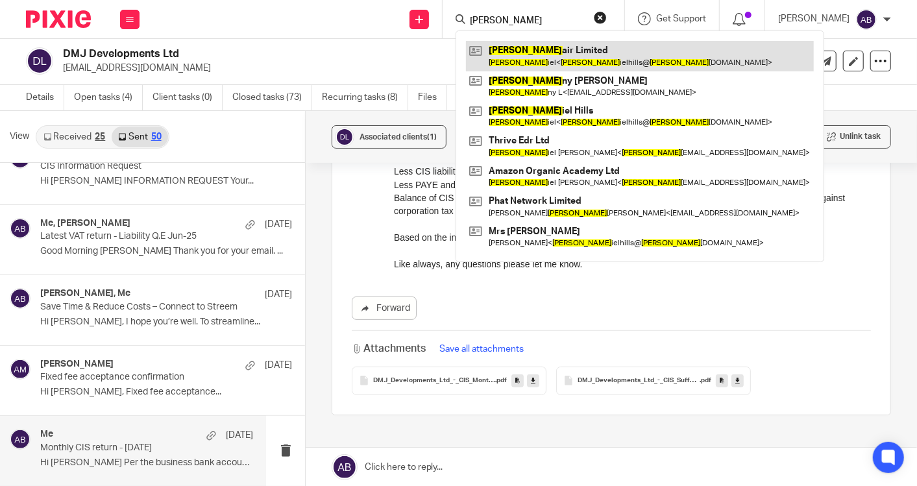
type input "dan"
click at [525, 53] on link at bounding box center [640, 56] width 348 height 30
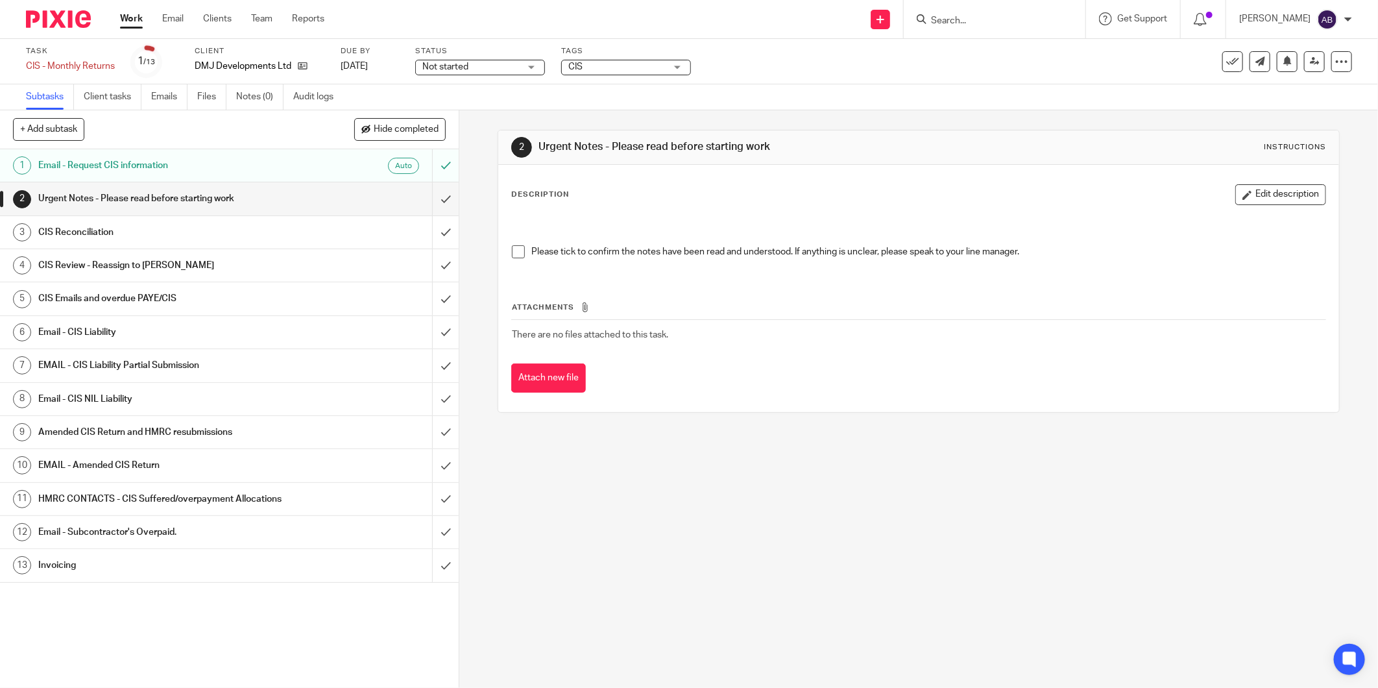
click at [117, 334] on h1 "Email - CIS Liability" at bounding box center [165, 331] width 254 height 19
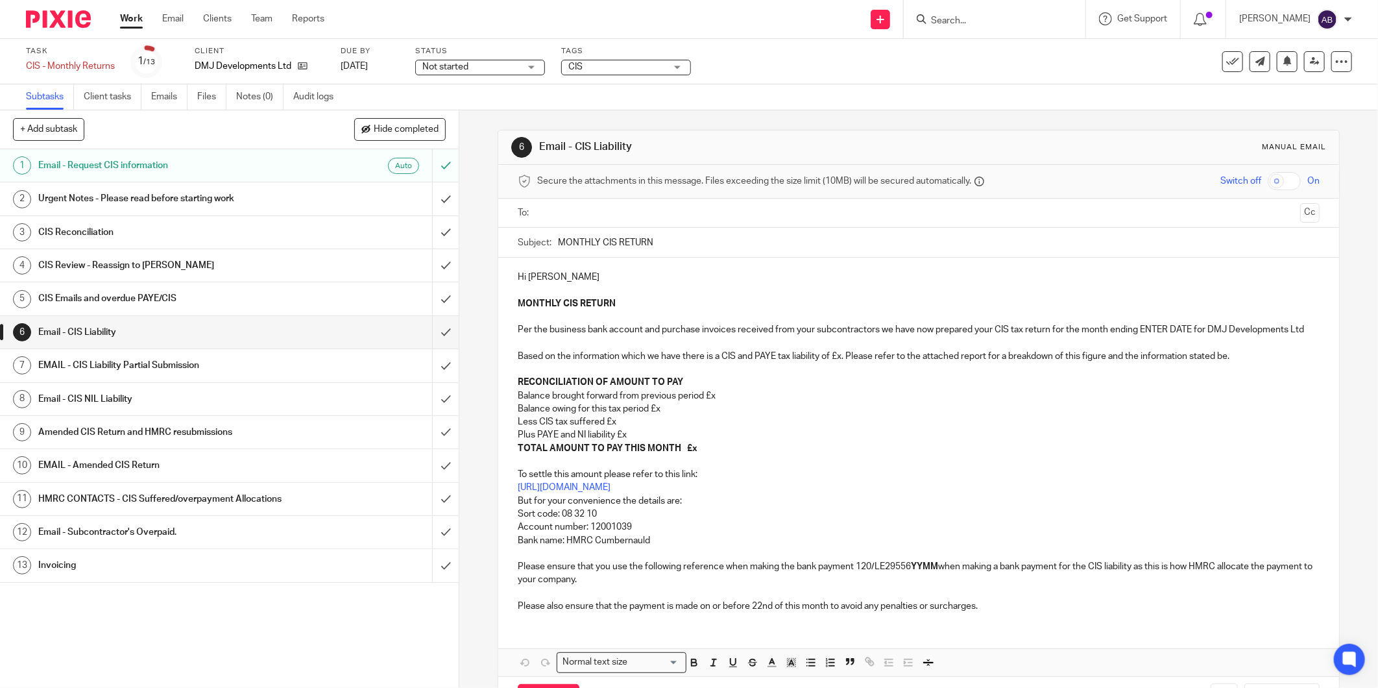
click at [130, 387] on link "8 Email - CIS NIL Liability" at bounding box center [216, 399] width 432 height 32
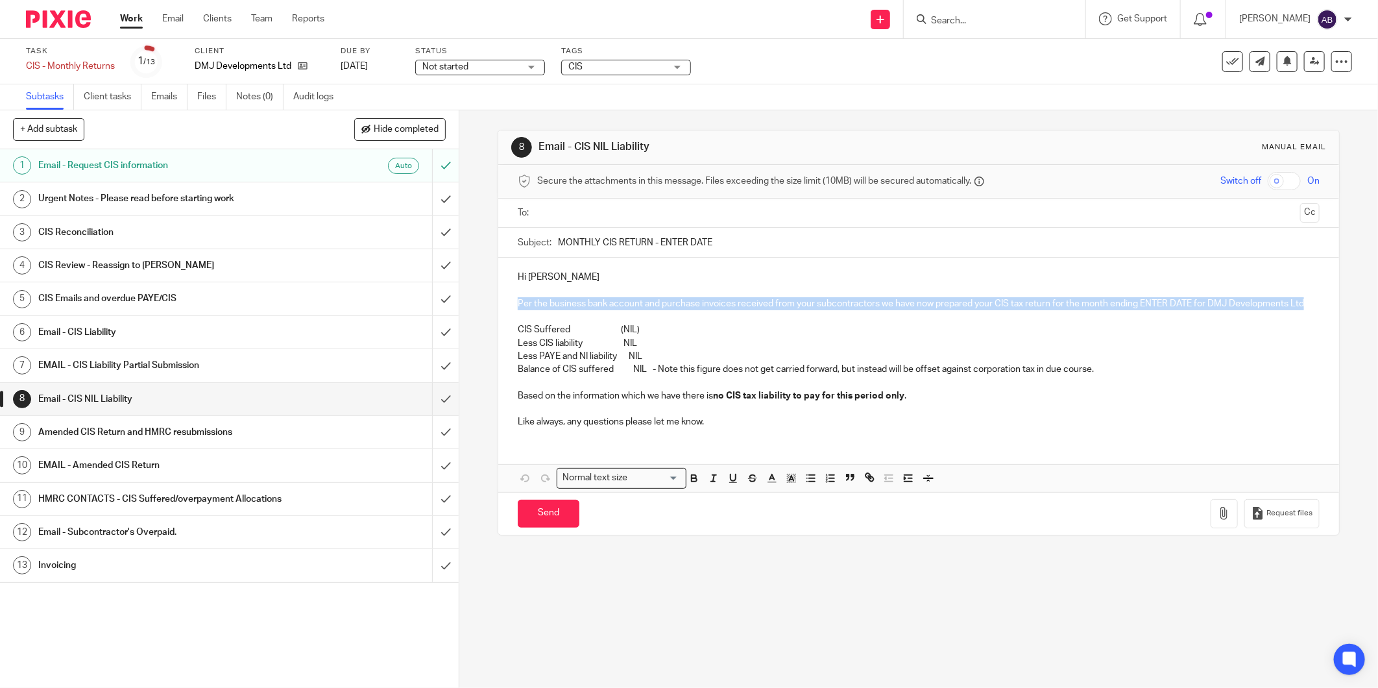
drag, startPoint x: 543, startPoint y: 319, endPoint x: 504, endPoint y: 303, distance: 42.5
click at [504, 303] on div "Hi Joshua Per the business bank account and purchase invoices received from you…" at bounding box center [918, 348] width 841 height 180
paste div
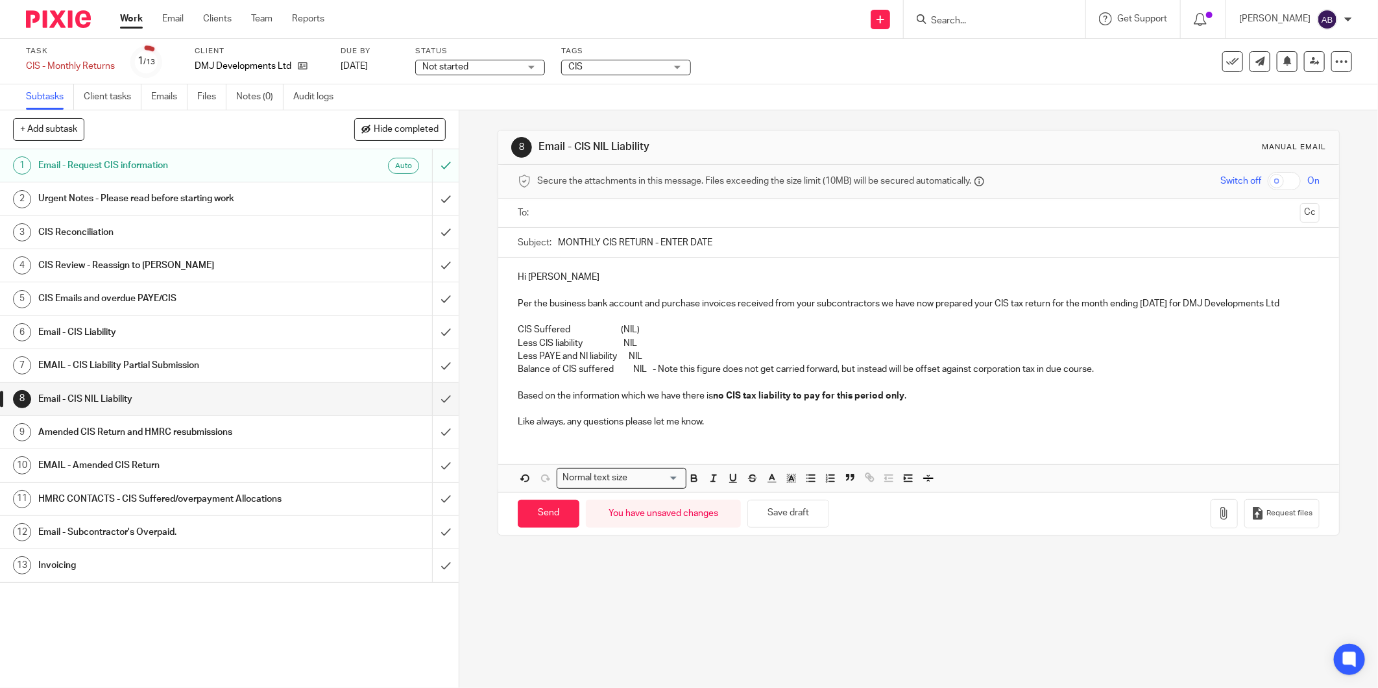
click at [1171, 300] on p "Per the business bank account and purchase invoices received from your subcontr…" at bounding box center [919, 303] width 802 height 13
drag, startPoint x: 657, startPoint y: 240, endPoint x: 717, endPoint y: 241, distance: 60.4
click at [716, 241] on input "MONTHLY CIS RETURN - ENTER DATE" at bounding box center [939, 242] width 762 height 29
paste input "05th July 2025"
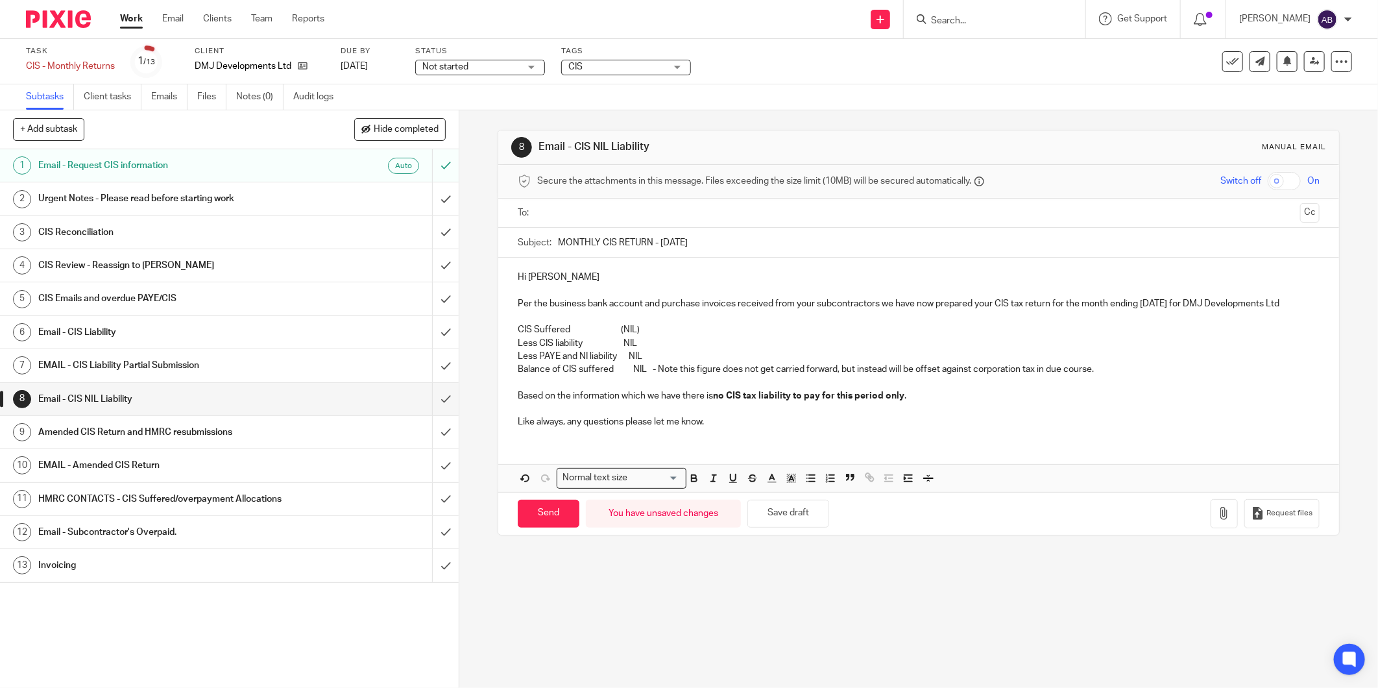
click at [685, 241] on input "MONTHLY CIS RETURN - 05th July 2025" at bounding box center [939, 242] width 762 height 29
type input "MONTHLY CIS RETURN - 05th September 2025"
click at [606, 216] on input "text" at bounding box center [918, 213] width 753 height 15
click at [714, 339] on p "CIS Suffered (NIL)" at bounding box center [919, 332] width 802 height 13
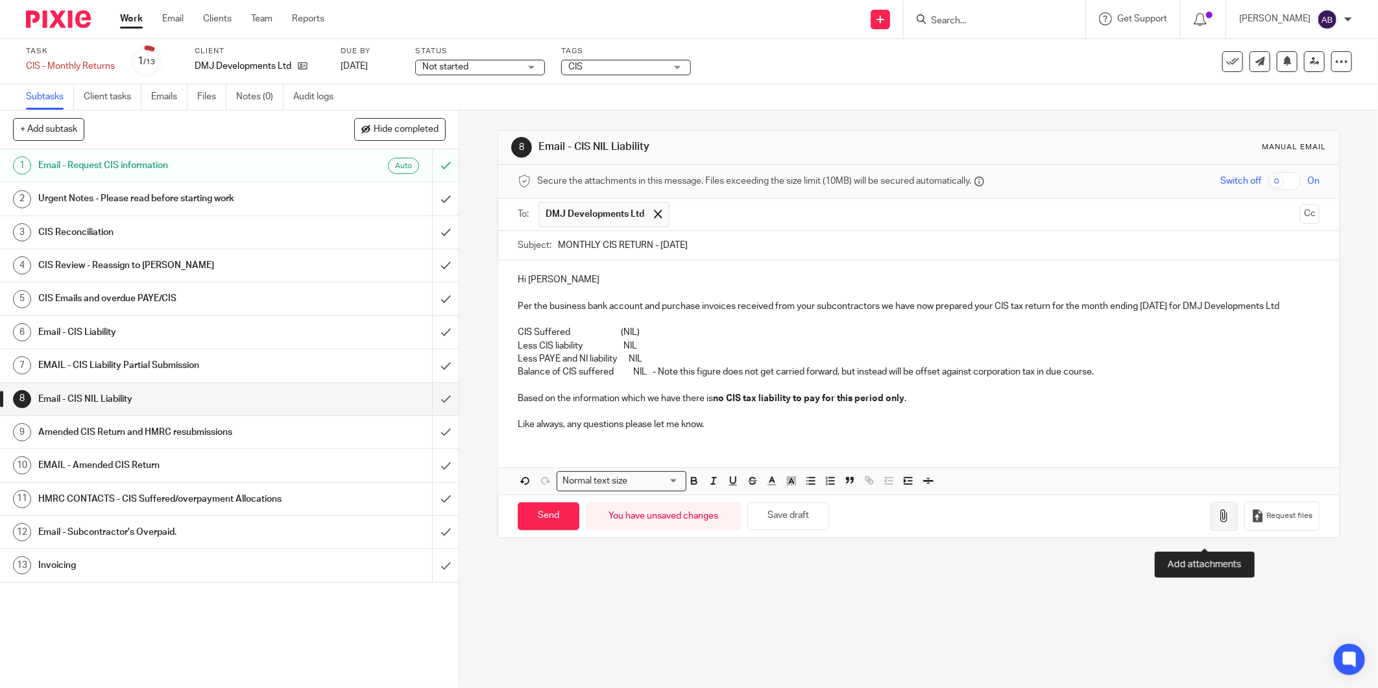
click at [1218, 522] on icon "button" at bounding box center [1224, 515] width 13 height 13
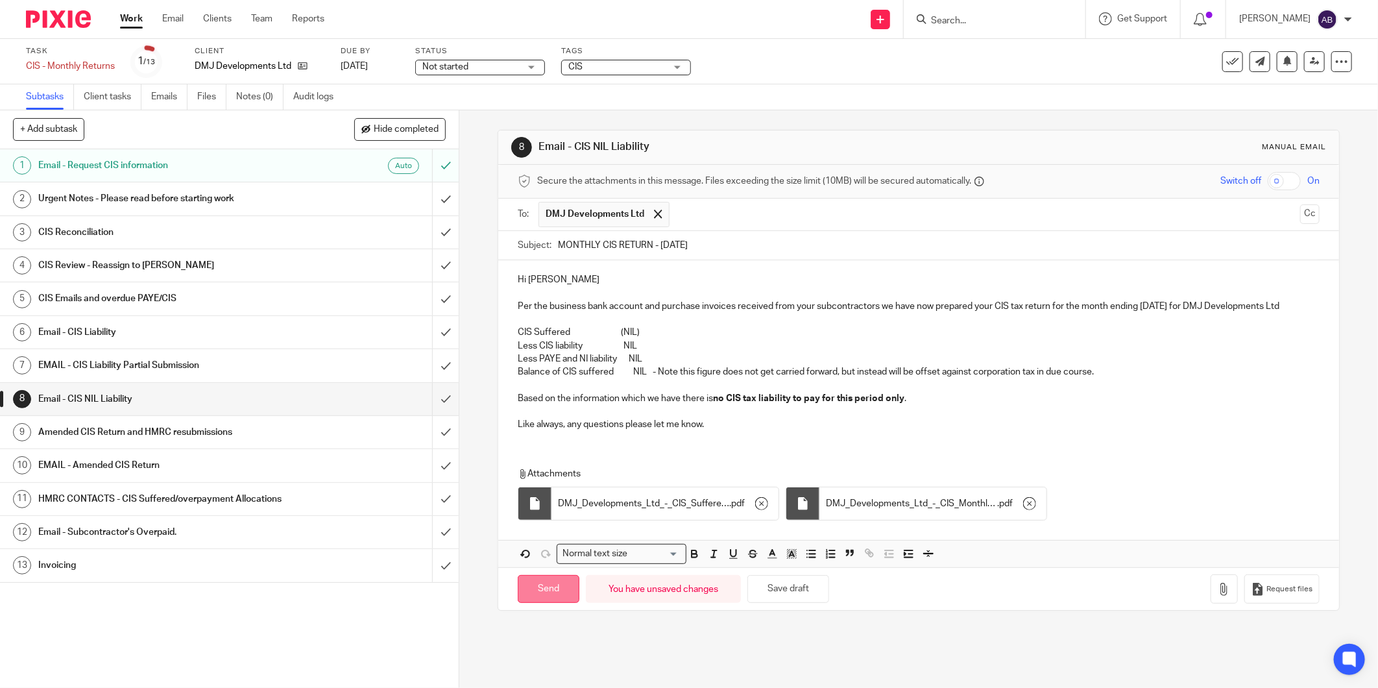
click at [562, 600] on input "Send" at bounding box center [549, 589] width 62 height 28
type input "Sent"
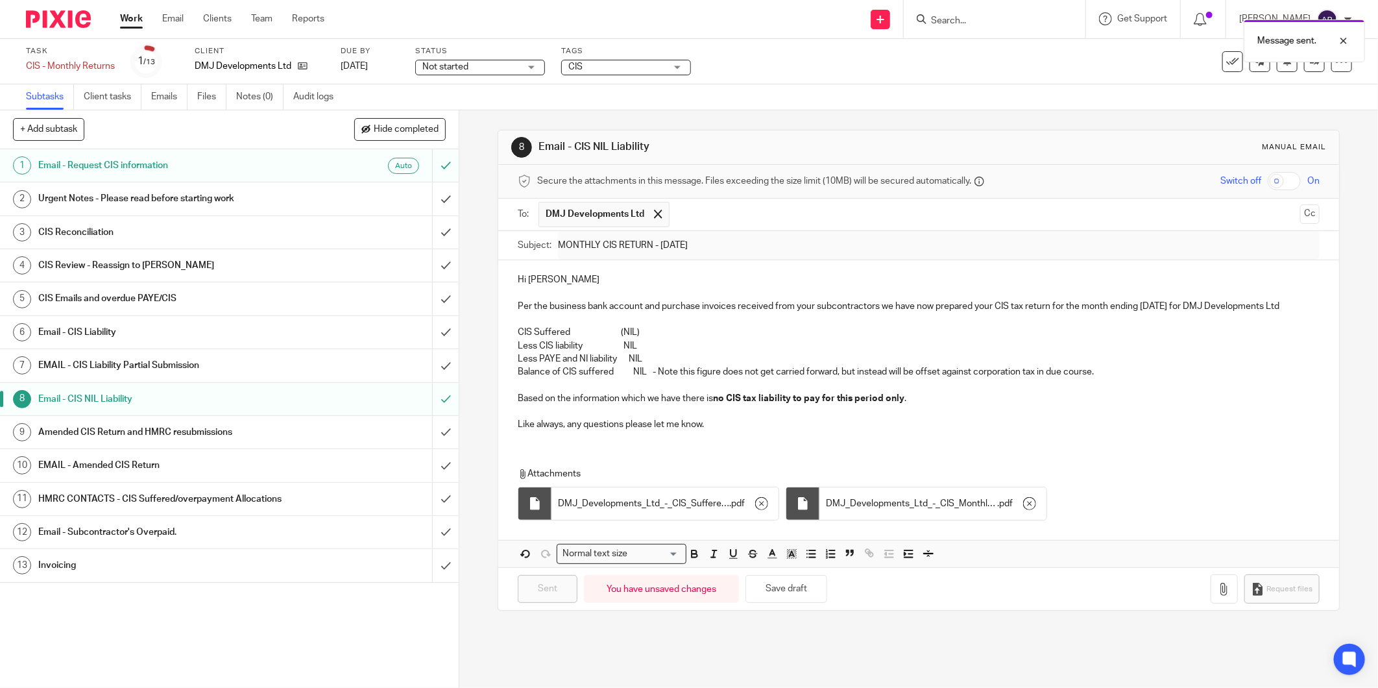
click at [169, 329] on h1 "Email - CIS Liability" at bounding box center [165, 331] width 254 height 19
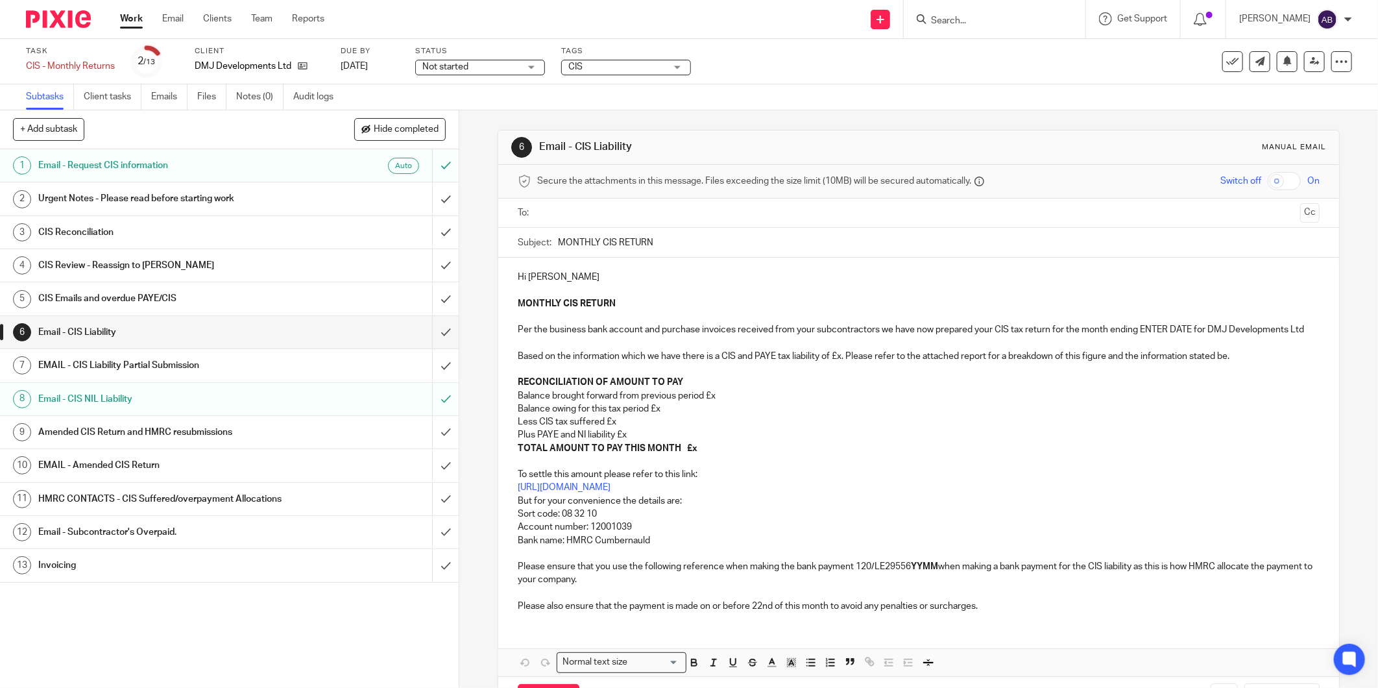
click at [151, 303] on h1 "CIS Emails and overdue PAYE/CIS" at bounding box center [165, 298] width 254 height 19
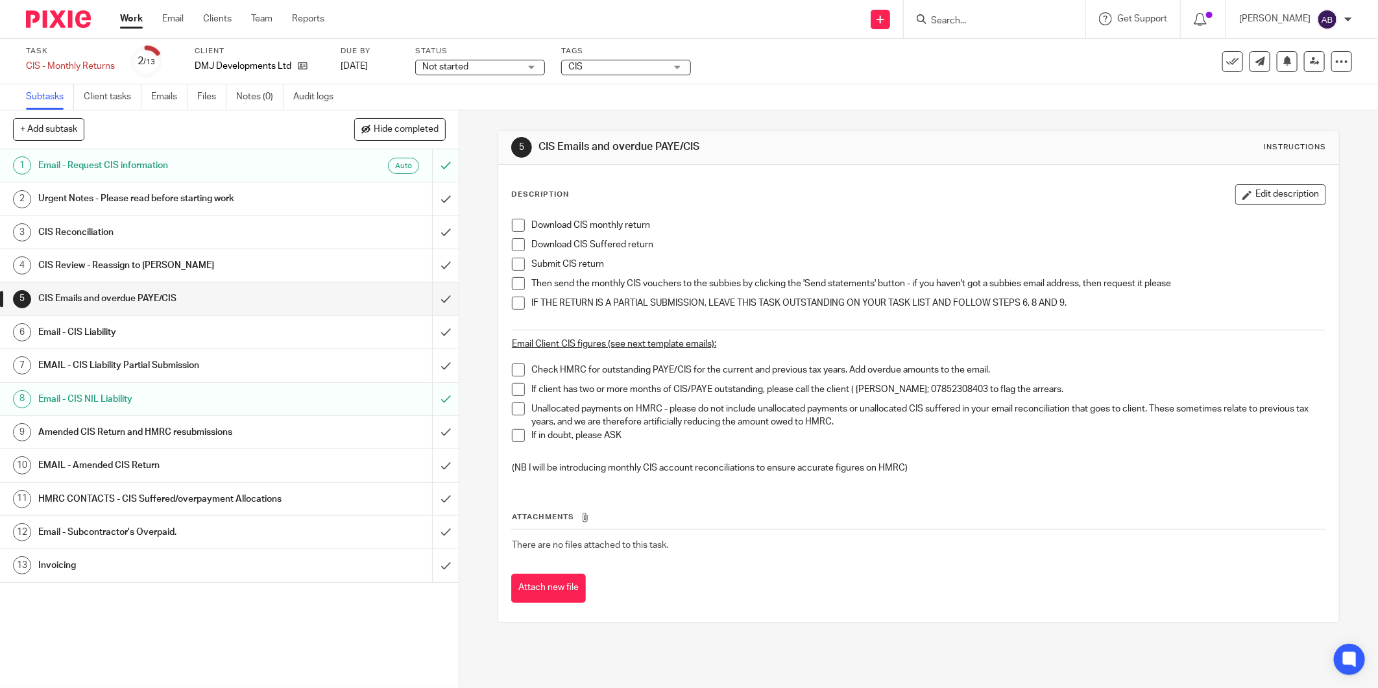
click at [512, 223] on span at bounding box center [518, 225] width 13 height 13
click at [515, 243] on span at bounding box center [518, 244] width 13 height 13
click at [517, 263] on span at bounding box center [518, 264] width 13 height 13
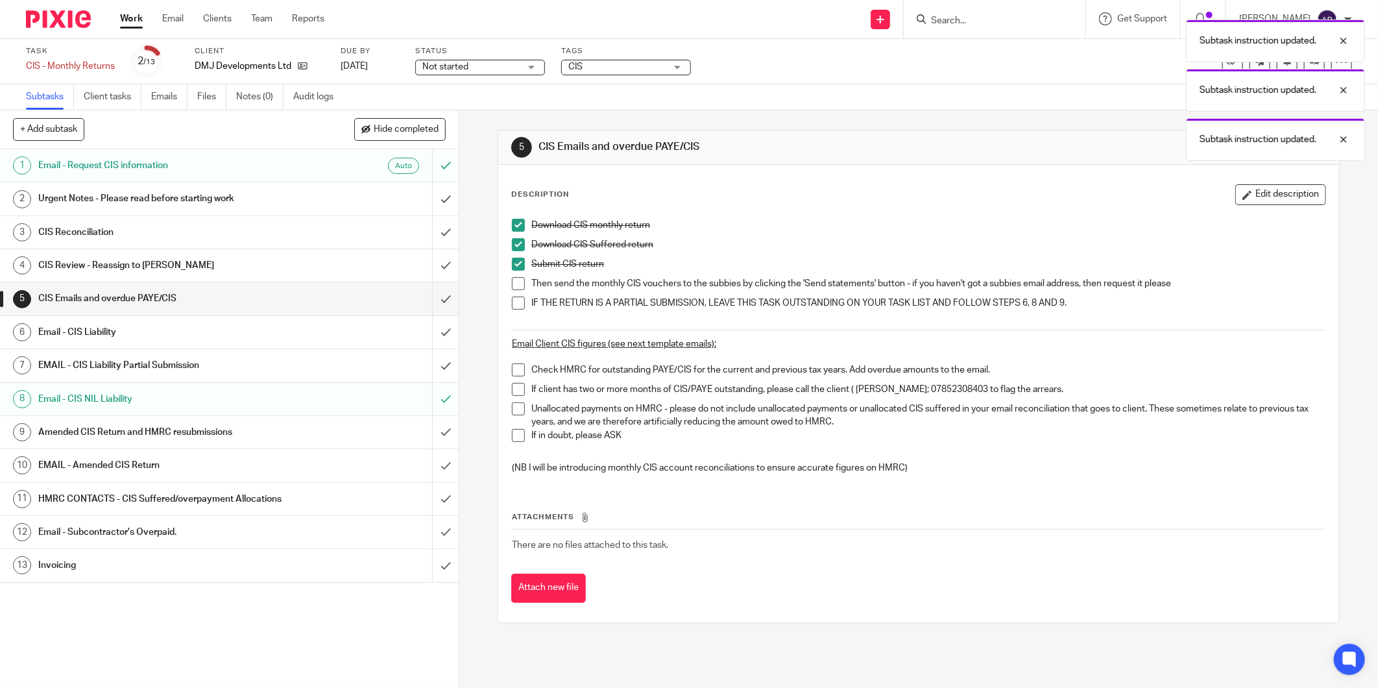
click at [512, 278] on span at bounding box center [518, 283] width 13 height 13
click at [514, 297] on span at bounding box center [518, 303] width 13 height 13
click at [517, 371] on span at bounding box center [518, 369] width 13 height 13
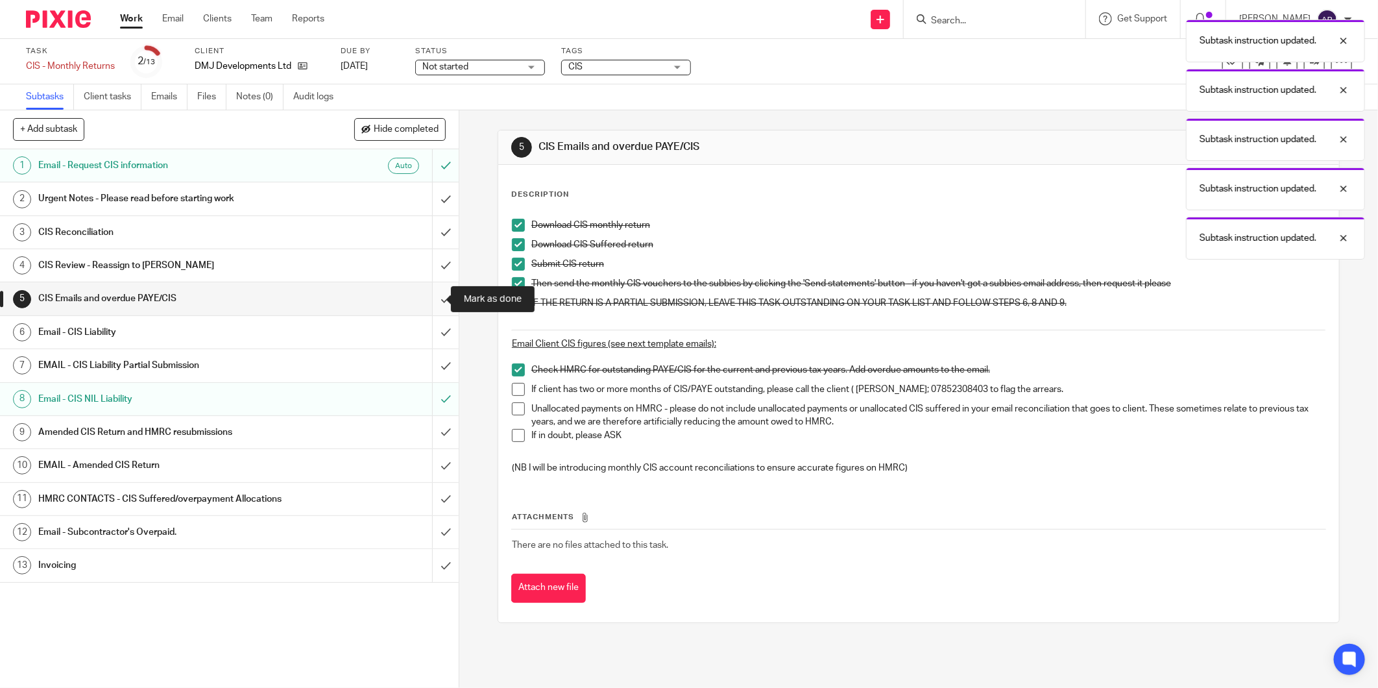
click at [430, 298] on input "submit" at bounding box center [229, 298] width 459 height 32
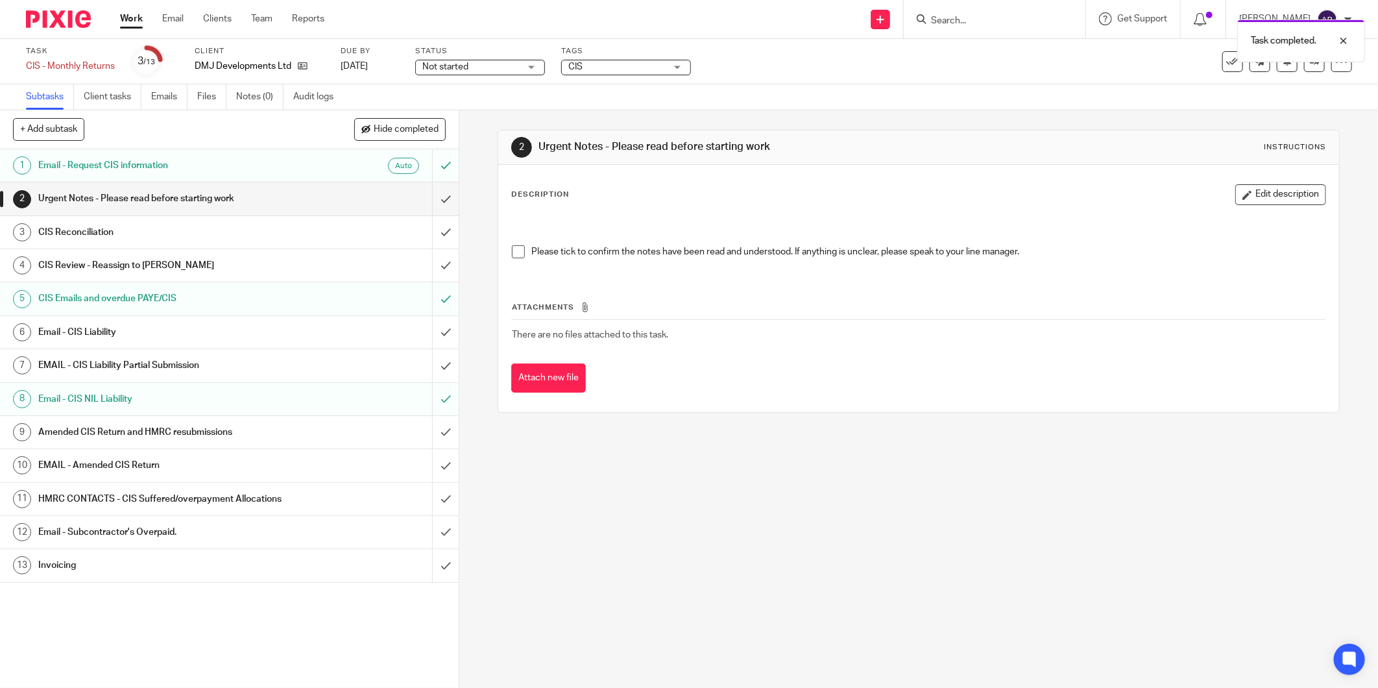
click at [225, 559] on h1 "Invoicing" at bounding box center [165, 564] width 254 height 19
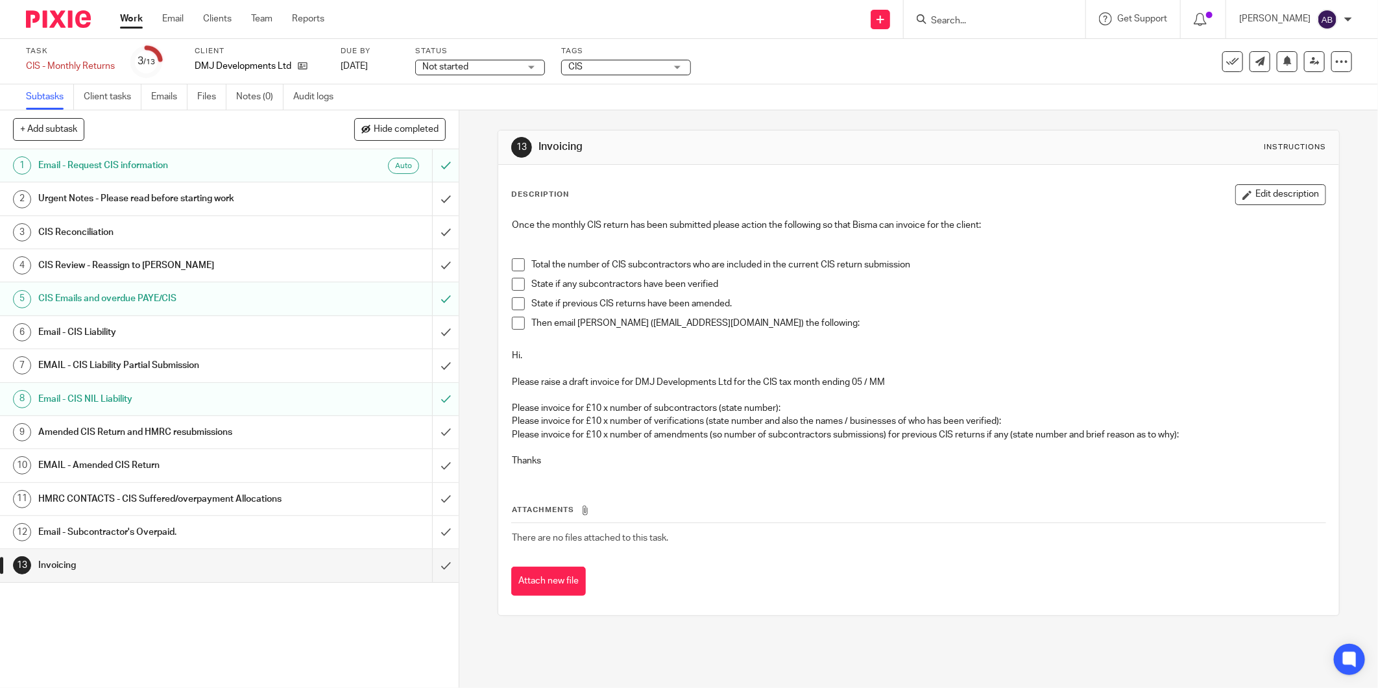
click at [513, 267] on span at bounding box center [518, 264] width 13 height 13
click at [513, 286] on span at bounding box center [518, 284] width 13 height 13
click at [514, 308] on span at bounding box center [518, 303] width 13 height 13
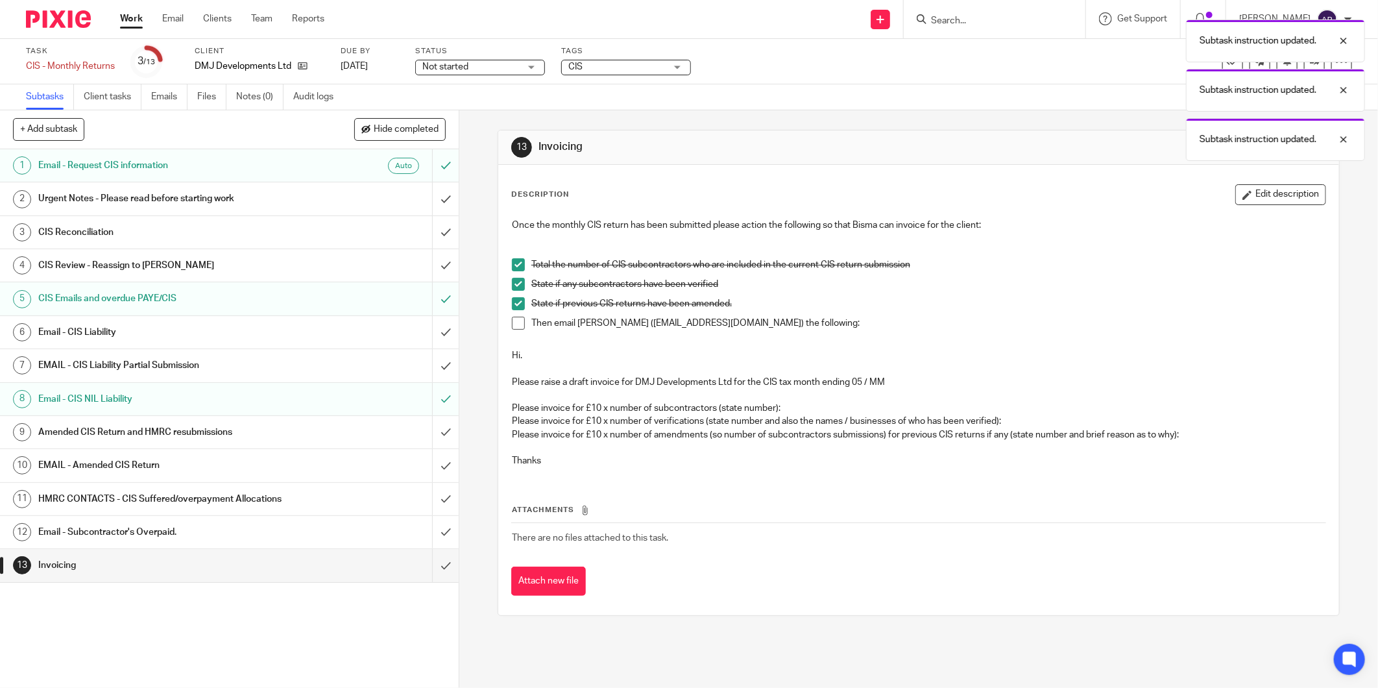
click at [517, 325] on span at bounding box center [518, 323] width 13 height 13
click at [437, 566] on input "submit" at bounding box center [229, 565] width 459 height 32
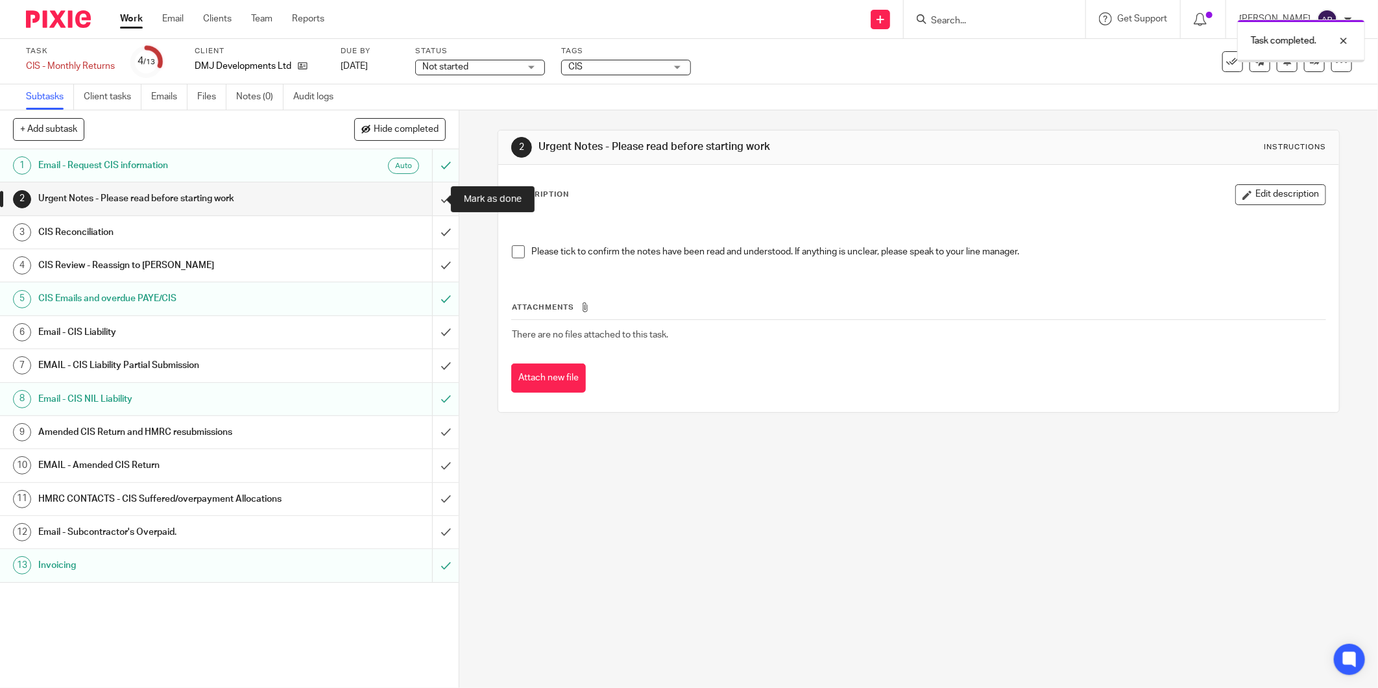
drag, startPoint x: 433, startPoint y: 197, endPoint x: 436, endPoint y: 204, distance: 7.8
click at [433, 197] on input "submit" at bounding box center [229, 198] width 459 height 32
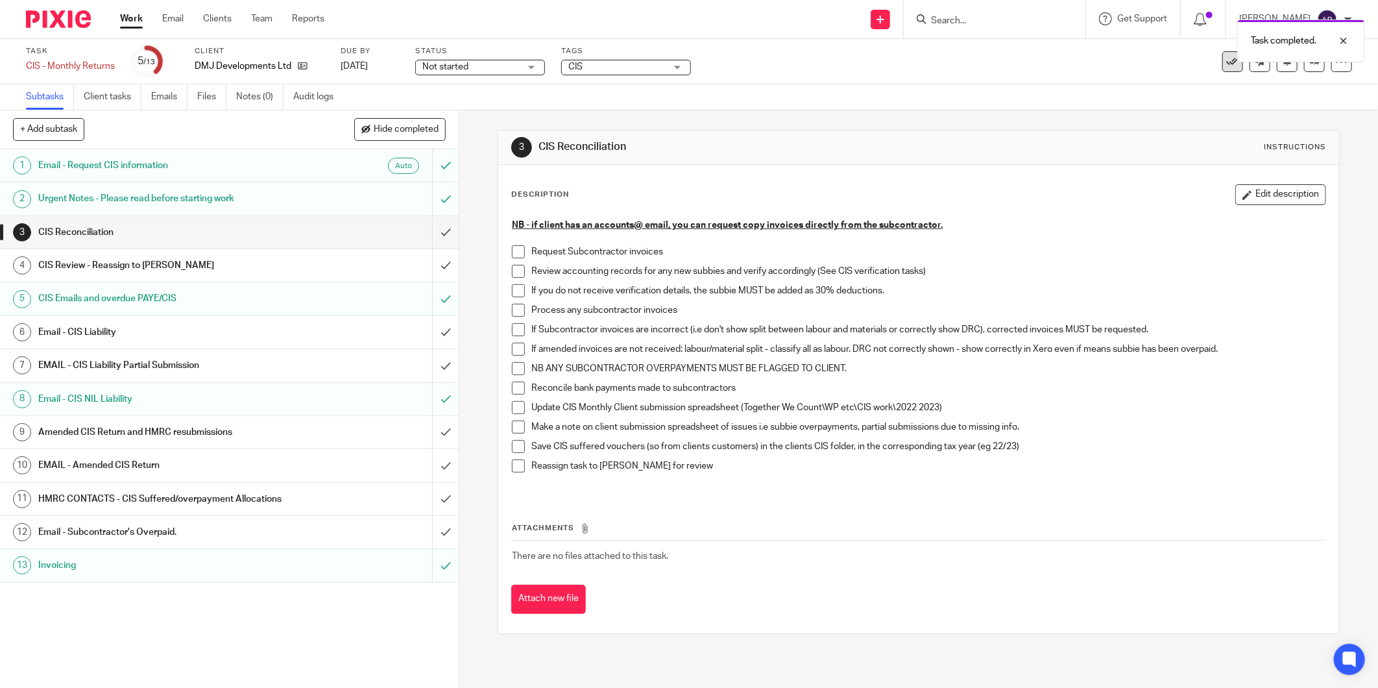
click at [1226, 64] on icon at bounding box center [1232, 61] width 13 height 13
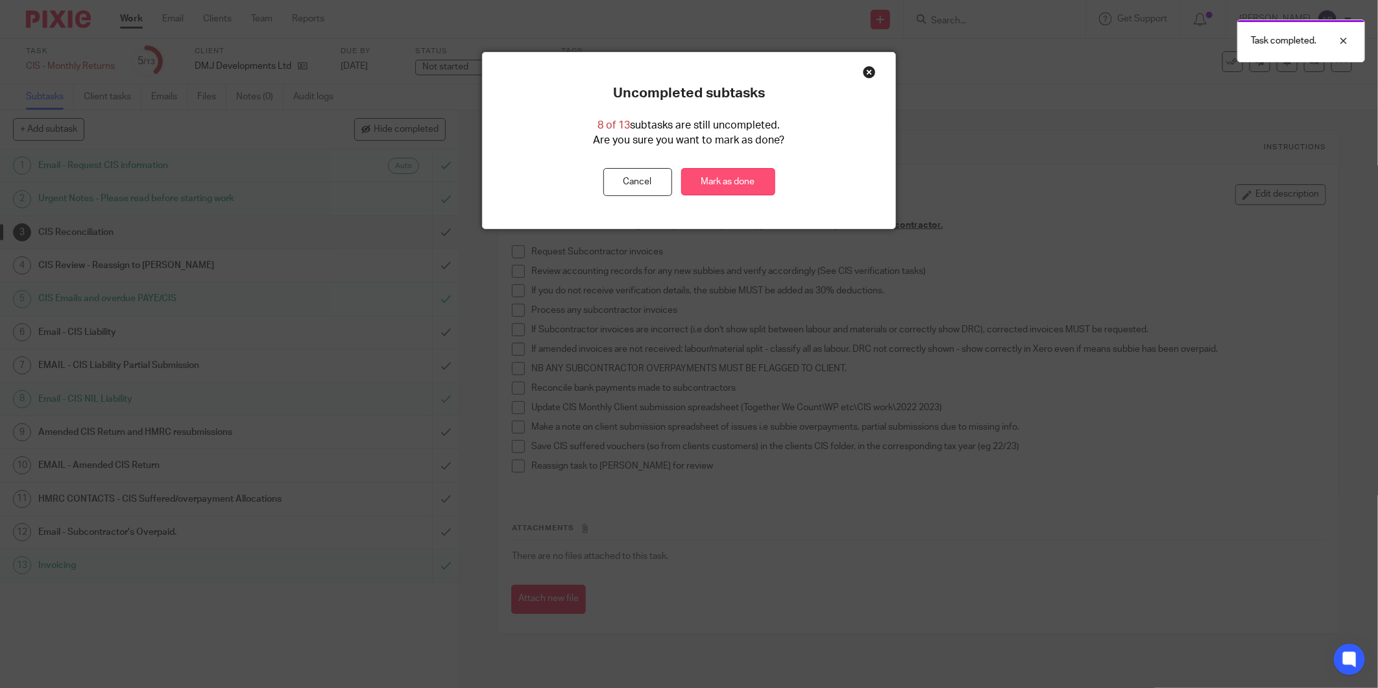
click at [738, 180] on link "Mark as done" at bounding box center [728, 182] width 94 height 28
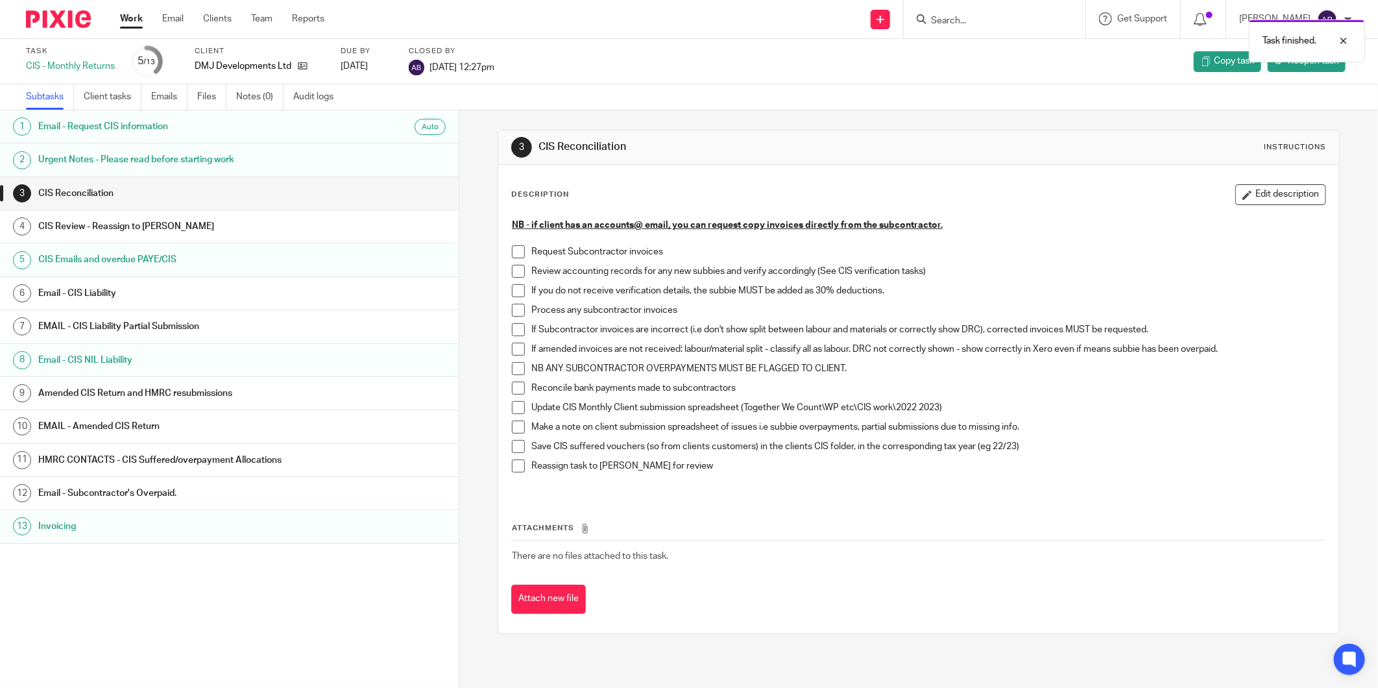
click at [135, 21] on link "Work" at bounding box center [131, 18] width 23 height 13
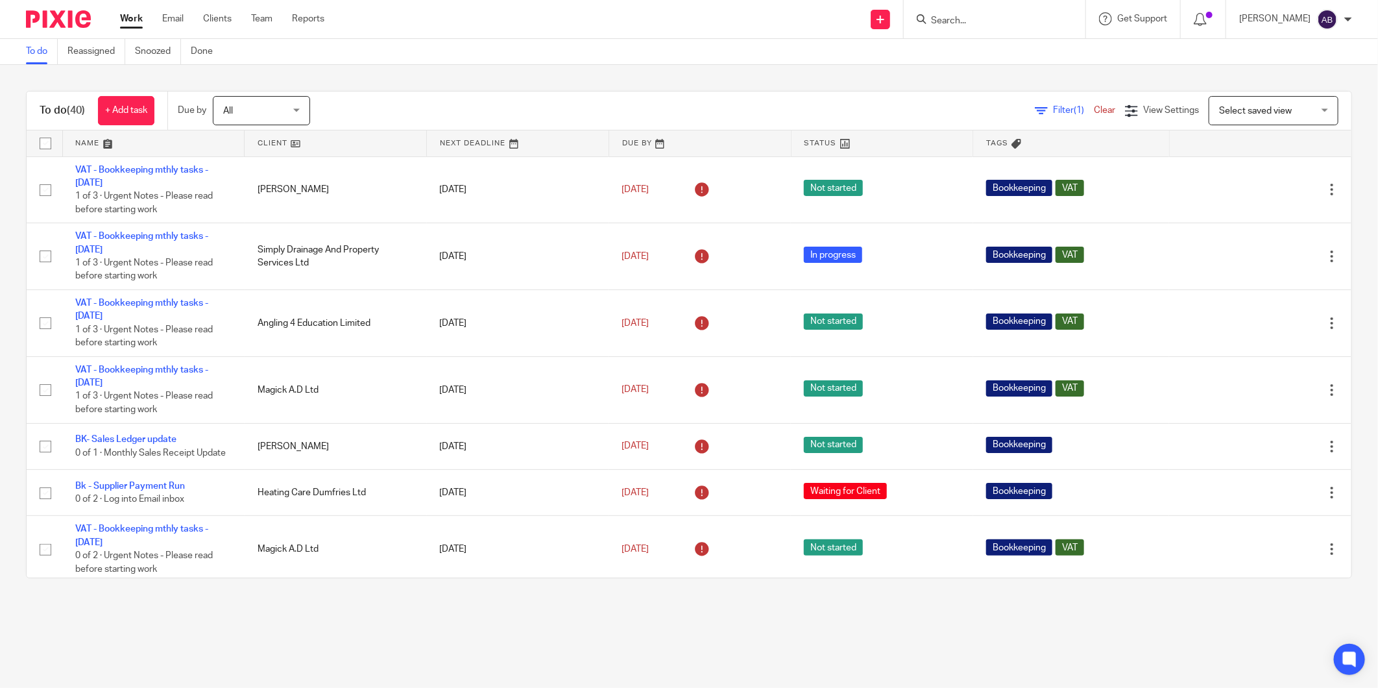
click at [943, 25] on input "Search" at bounding box center [988, 22] width 117 height 12
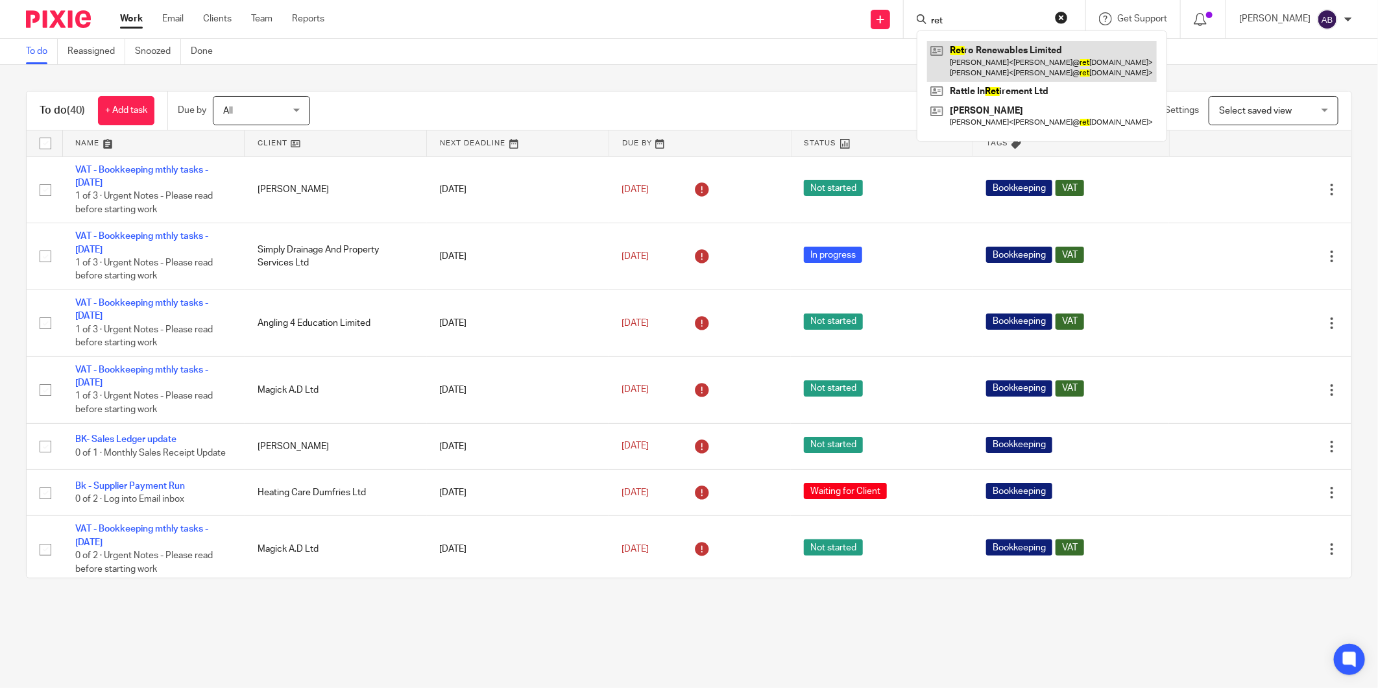
type input "ret"
click at [958, 52] on link at bounding box center [1042, 61] width 230 height 40
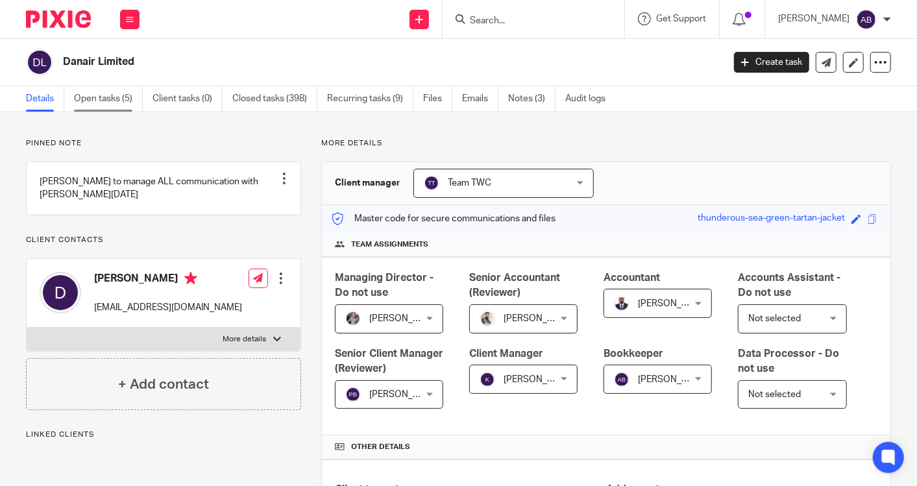
click at [114, 96] on link "Open tasks (5)" at bounding box center [108, 98] width 69 height 25
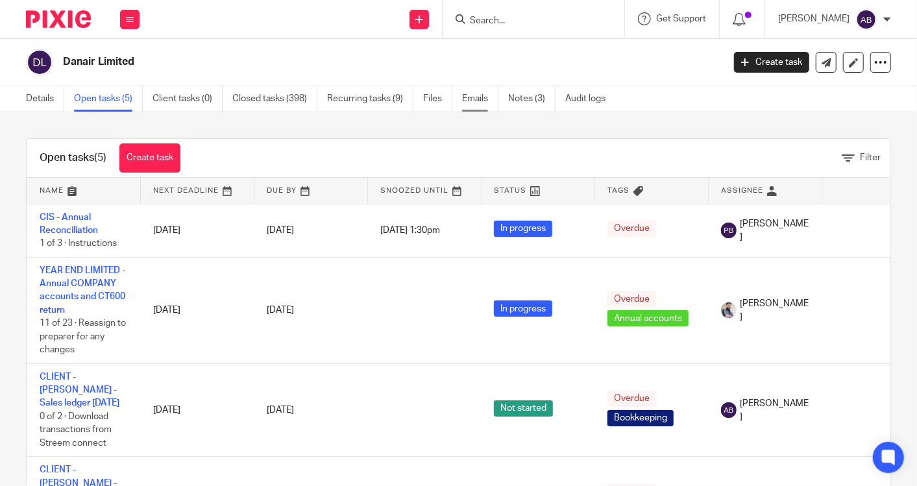
click at [473, 101] on link "Emails" at bounding box center [480, 98] width 36 height 25
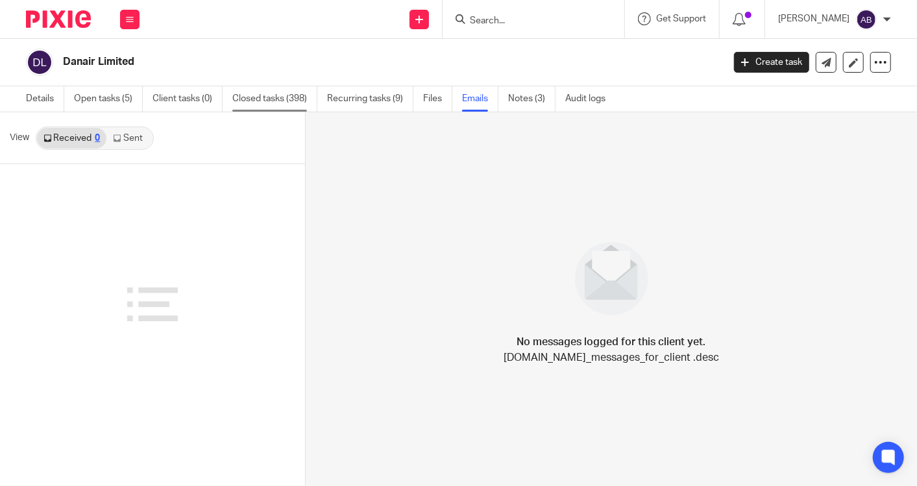
click at [243, 96] on link "Closed tasks (398)" at bounding box center [274, 98] width 85 height 25
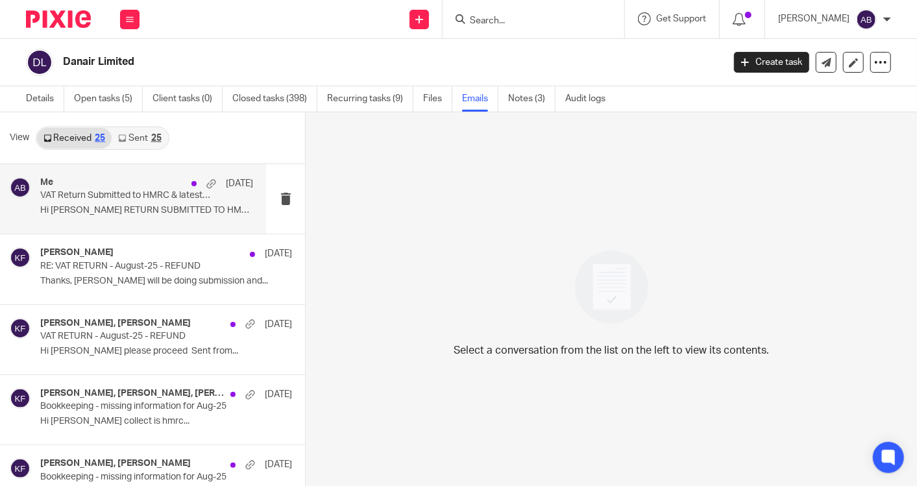
click at [150, 214] on p "Hi [PERSON_NAME] RETURN SUBMITTED TO HMRC AND..." at bounding box center [146, 210] width 213 height 11
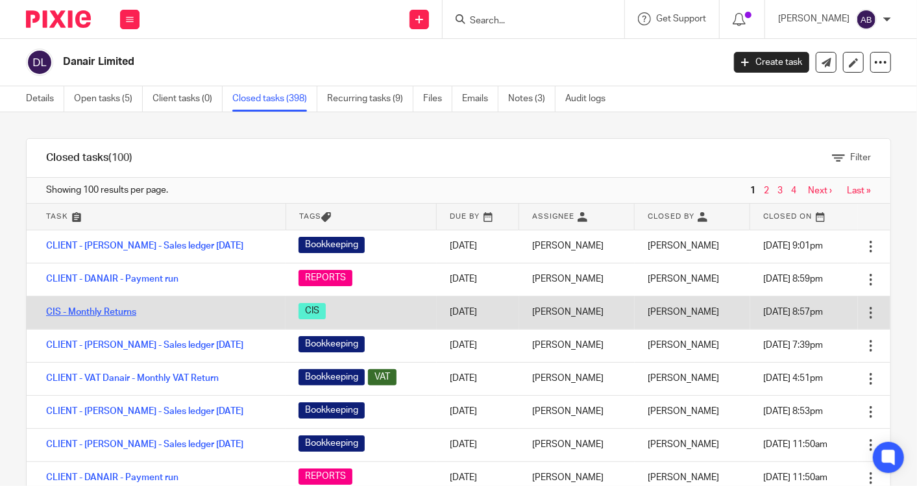
click at [128, 310] on link "CIS - Monthly Returns" at bounding box center [91, 312] width 90 height 9
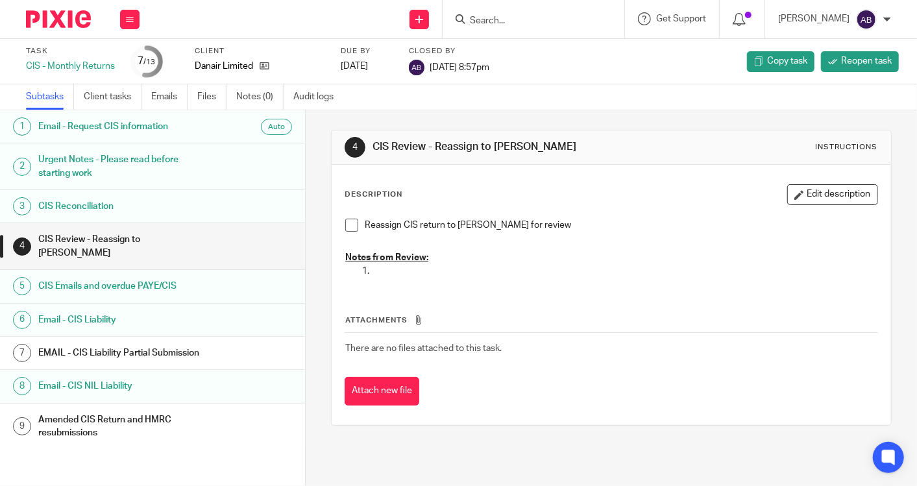
click at [107, 310] on h1 "Email - CIS Liability" at bounding box center [122, 319] width 169 height 19
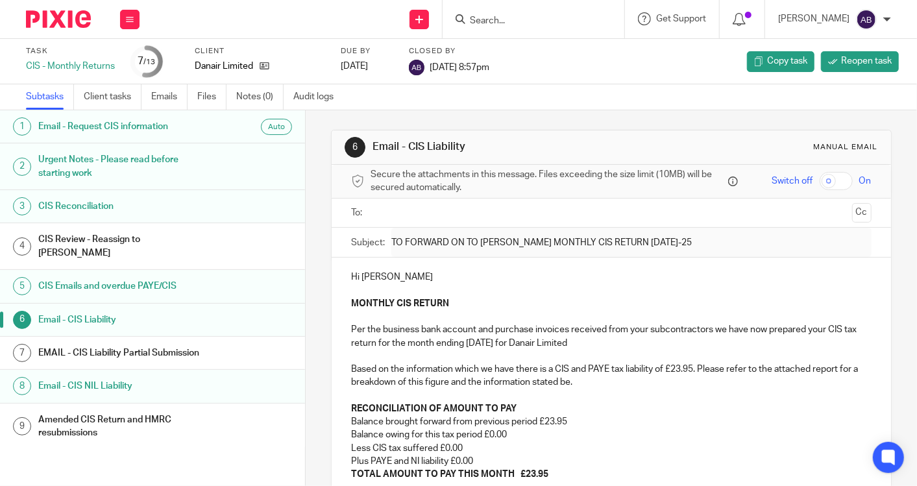
click at [394, 220] on ul at bounding box center [612, 212] width 480 height 21
click at [408, 213] on input "text" at bounding box center [610, 213] width 471 height 15
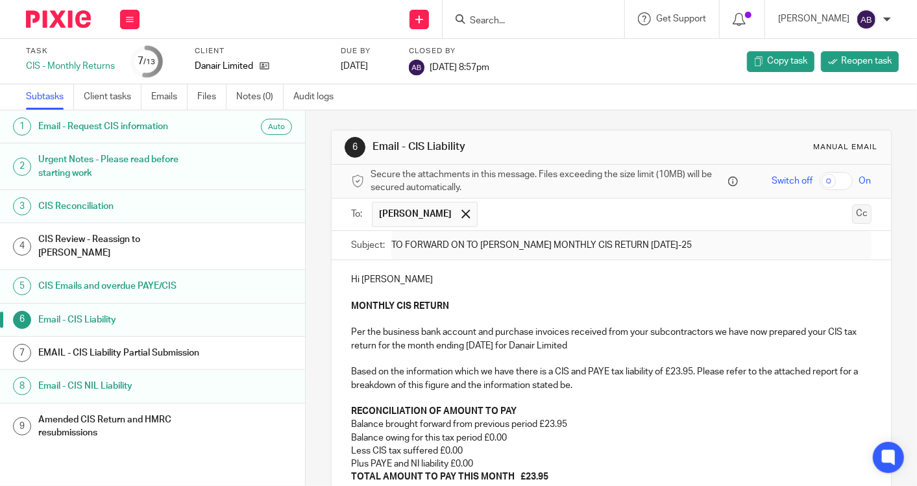
click at [852, 215] on button "Cc" at bounding box center [861, 213] width 19 height 19
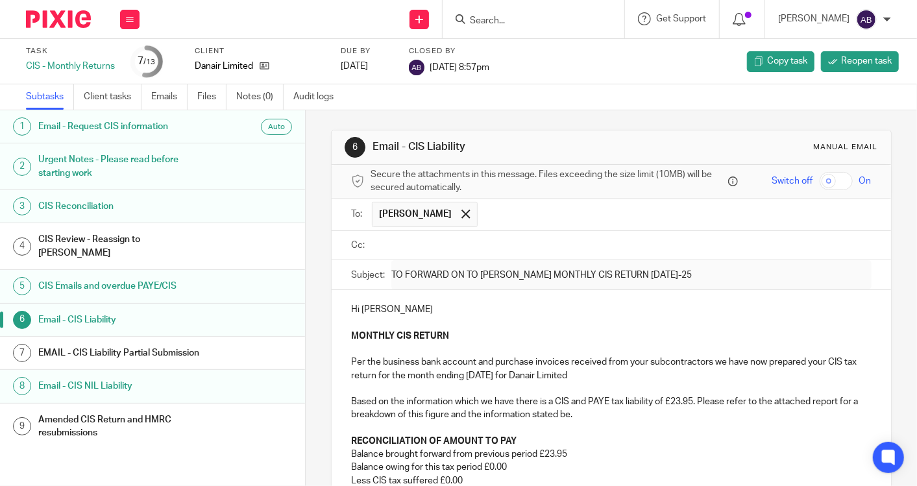
click at [470, 247] on input "text" at bounding box center [620, 245] width 491 height 15
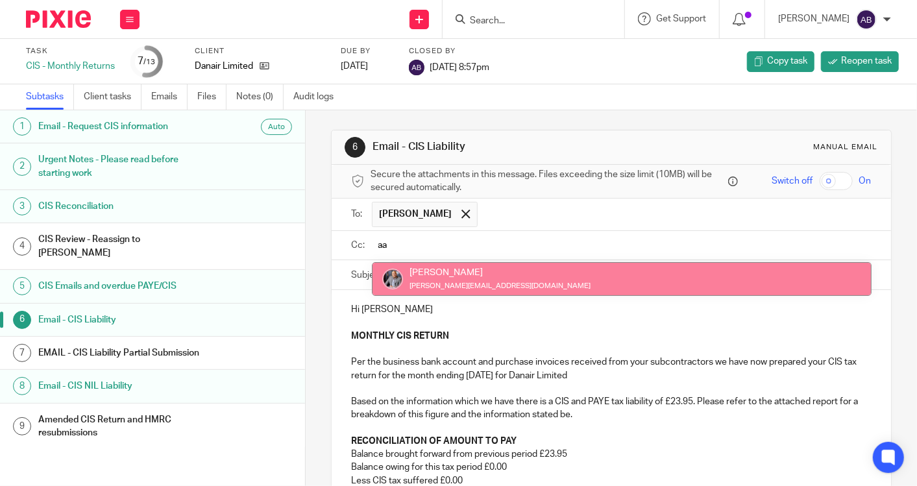
type input "aa"
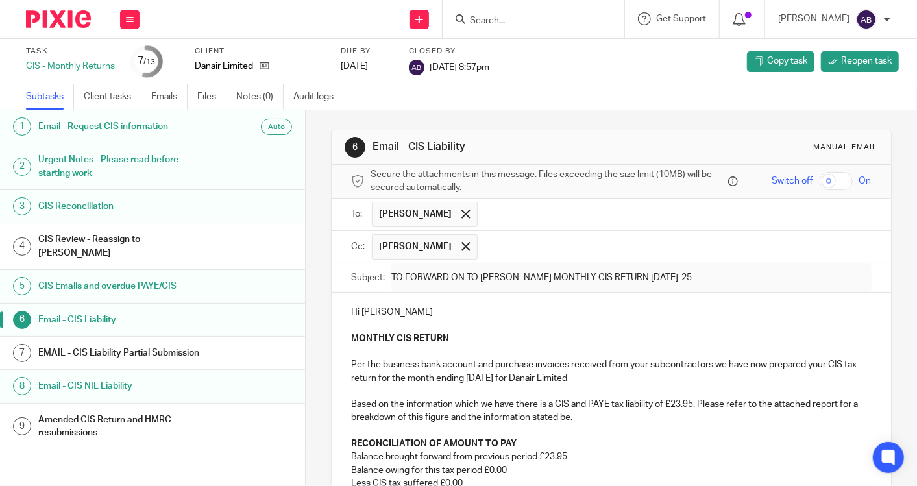
click at [772, 176] on span "Switch off" at bounding box center [792, 181] width 41 height 13
click at [772, 182] on span "Switch off" at bounding box center [792, 181] width 41 height 13
click at [859, 179] on span "On" at bounding box center [865, 181] width 12 height 13
click at [841, 65] on span "Reopen task" at bounding box center [866, 61] width 51 height 13
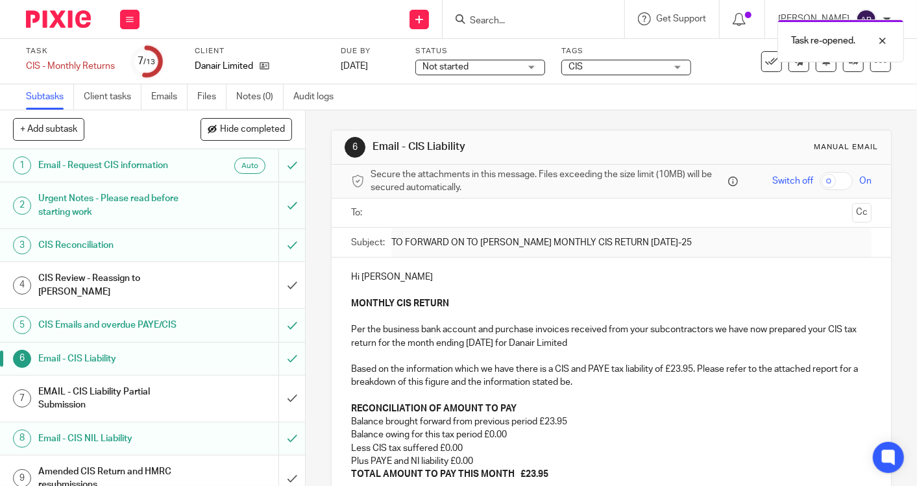
click at [836, 183] on div "Switch off On" at bounding box center [806, 181] width 130 height 18
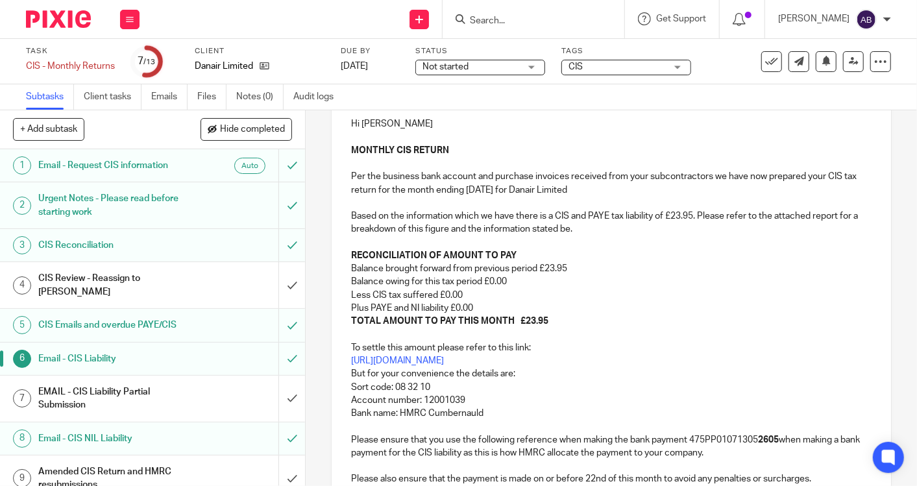
scroll to position [276, 0]
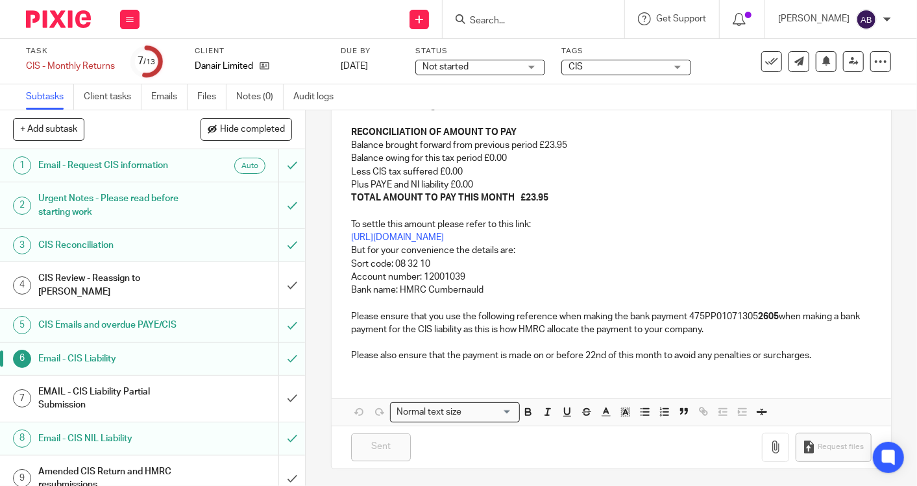
click at [496, 298] on p "To settle this amount please refer to this link: [URL][DOMAIN_NAME] But for you…" at bounding box center [611, 270] width 520 height 132
click at [810, 349] on p "Please also ensure that the payment is made on or before 22nd of this month to …" at bounding box center [611, 355] width 520 height 13
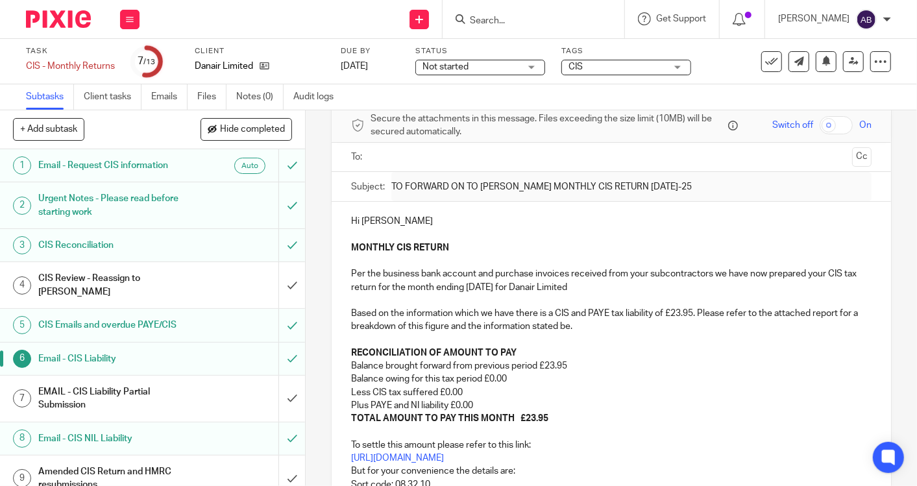
scroll to position [0, 0]
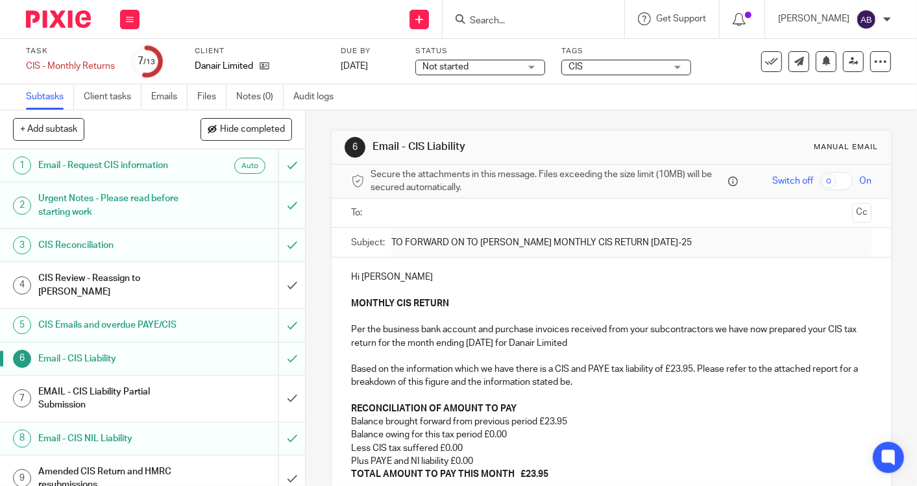
click at [396, 215] on input "text" at bounding box center [610, 213] width 471 height 15
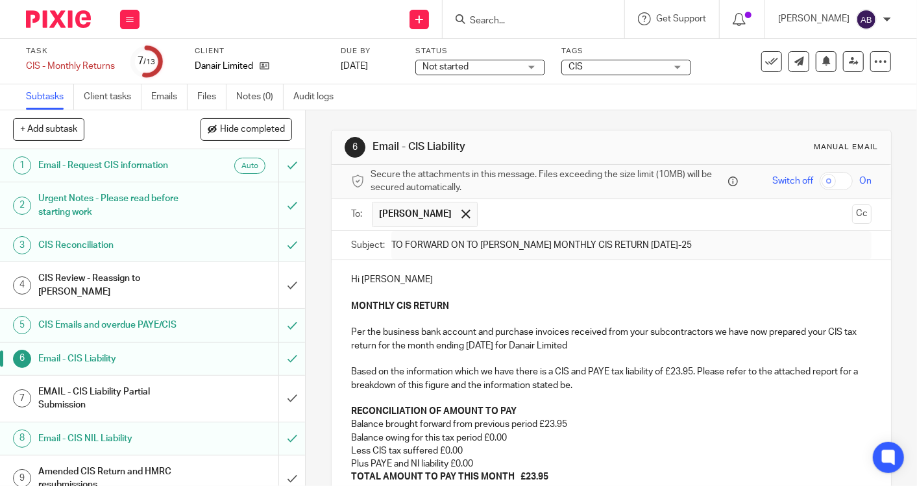
drag, startPoint x: 838, startPoint y: 215, endPoint x: 826, endPoint y: 219, distance: 12.5
click at [852, 215] on button "Cc" at bounding box center [861, 213] width 19 height 19
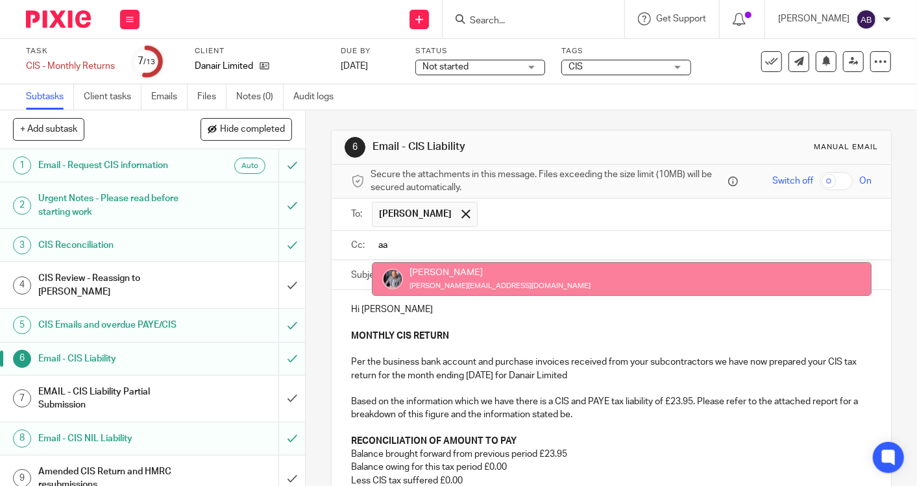
type input "aa"
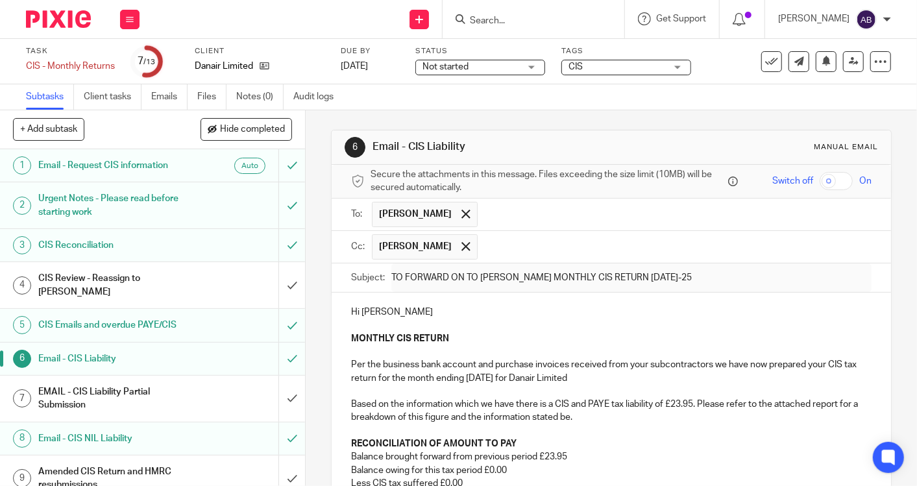
click at [814, 149] on div "Manual email" at bounding box center [846, 147] width 64 height 10
drag, startPoint x: 812, startPoint y: 184, endPoint x: 604, endPoint y: 178, distance: 207.7
click at [604, 178] on span "Secure the attachments in this message. Files exceeding the size limit (10MB) w…" at bounding box center [548, 181] width 354 height 27
click at [874, 55] on icon at bounding box center [880, 61] width 13 height 13
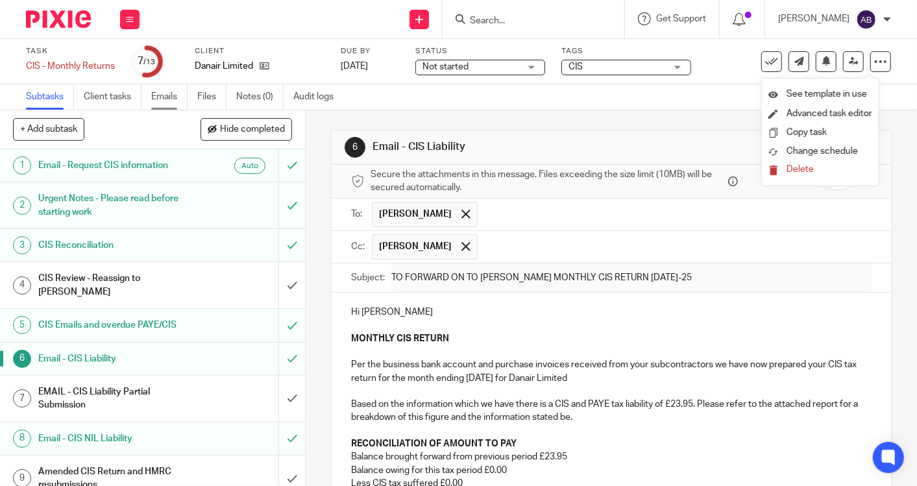
click at [162, 94] on link "Emails" at bounding box center [169, 96] width 36 height 25
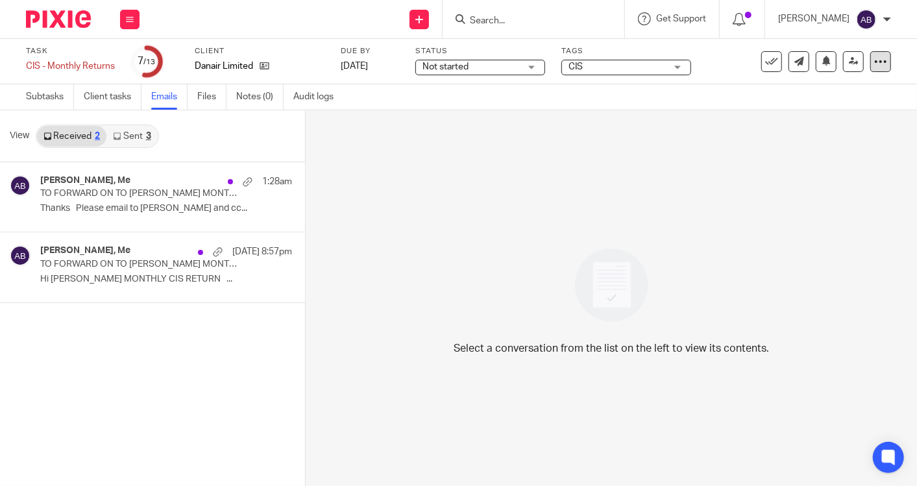
click at [874, 56] on icon at bounding box center [880, 61] width 13 height 13
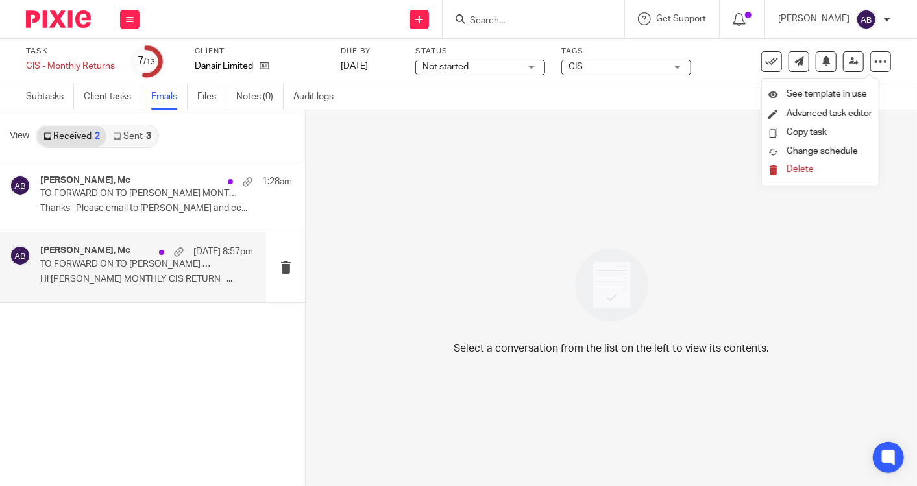
click at [167, 284] on div "[PERSON_NAME], Me [DATE] 8:57pm TO FORWARD ON TO [PERSON_NAME] MONTHLY CIS RETU…" at bounding box center [146, 266] width 213 height 43
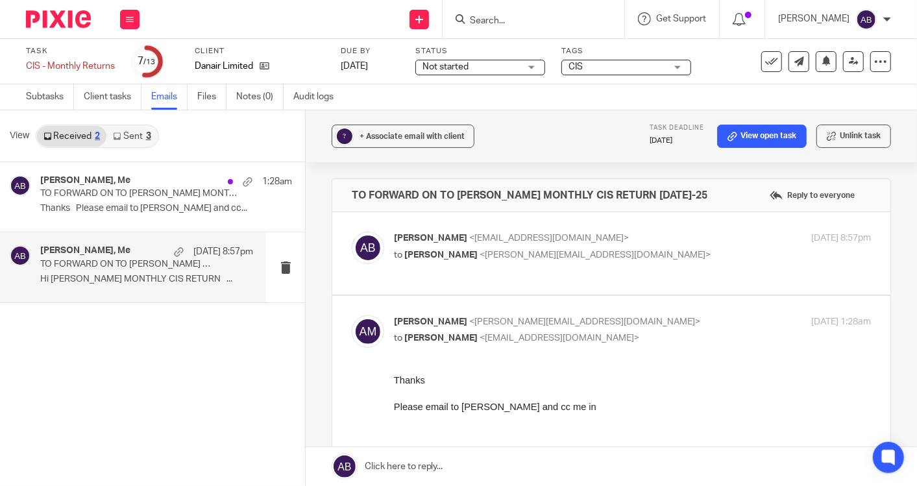
click at [117, 132] on icon at bounding box center [117, 136] width 8 height 8
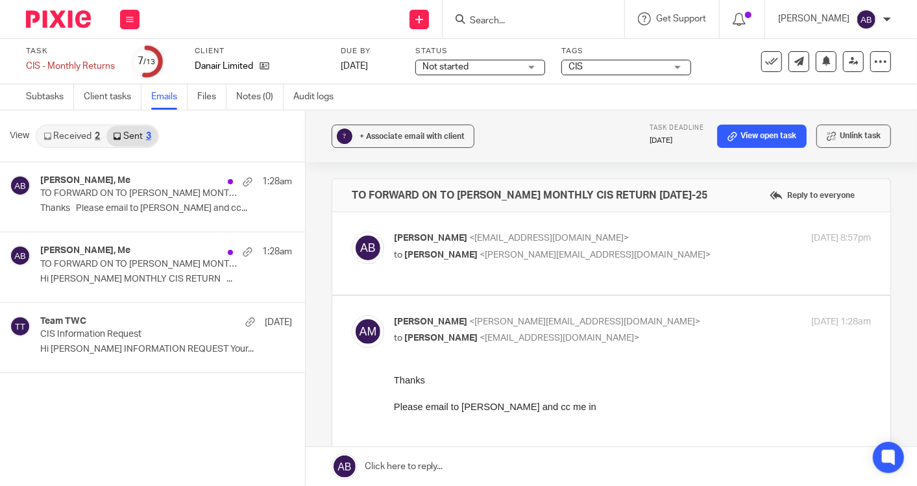
click at [637, 245] on div "[PERSON_NAME] <[EMAIL_ADDRESS][DOMAIN_NAME]> to [PERSON_NAME] <[PERSON_NAME][EM…" at bounding box center [553, 247] width 318 height 30
checkbox input "true"
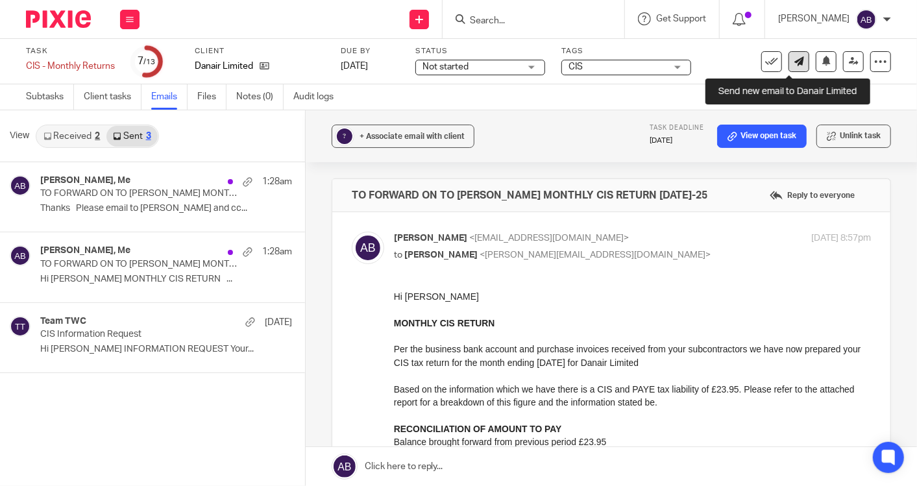
click at [794, 64] on icon at bounding box center [799, 61] width 10 height 10
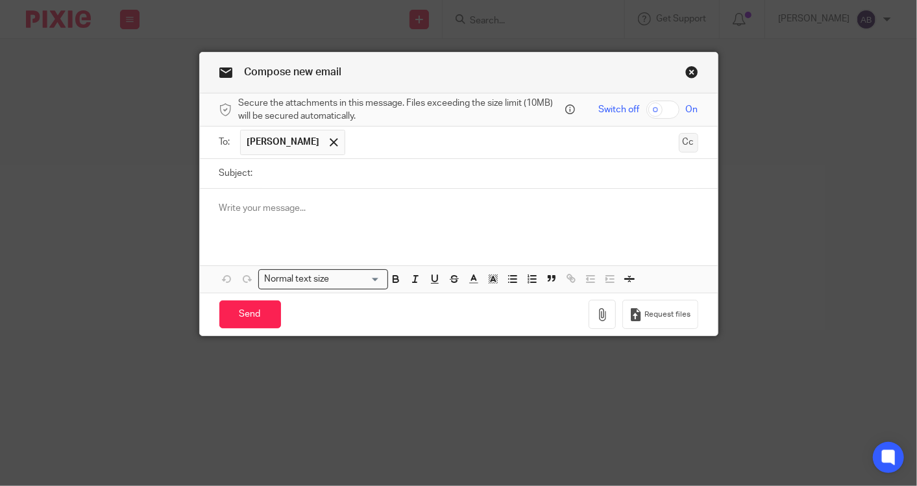
click at [682, 144] on button "Cc" at bounding box center [688, 142] width 19 height 19
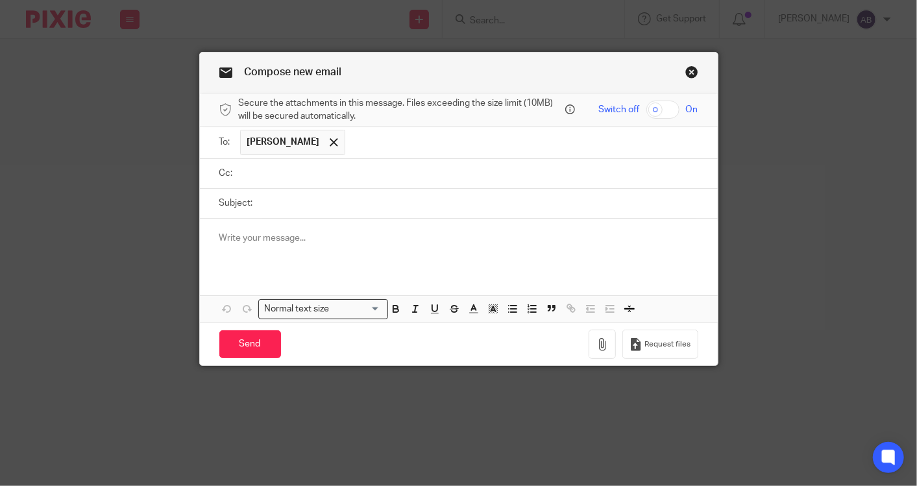
click at [687, 71] on link "Close this dialog window" at bounding box center [691, 75] width 13 height 18
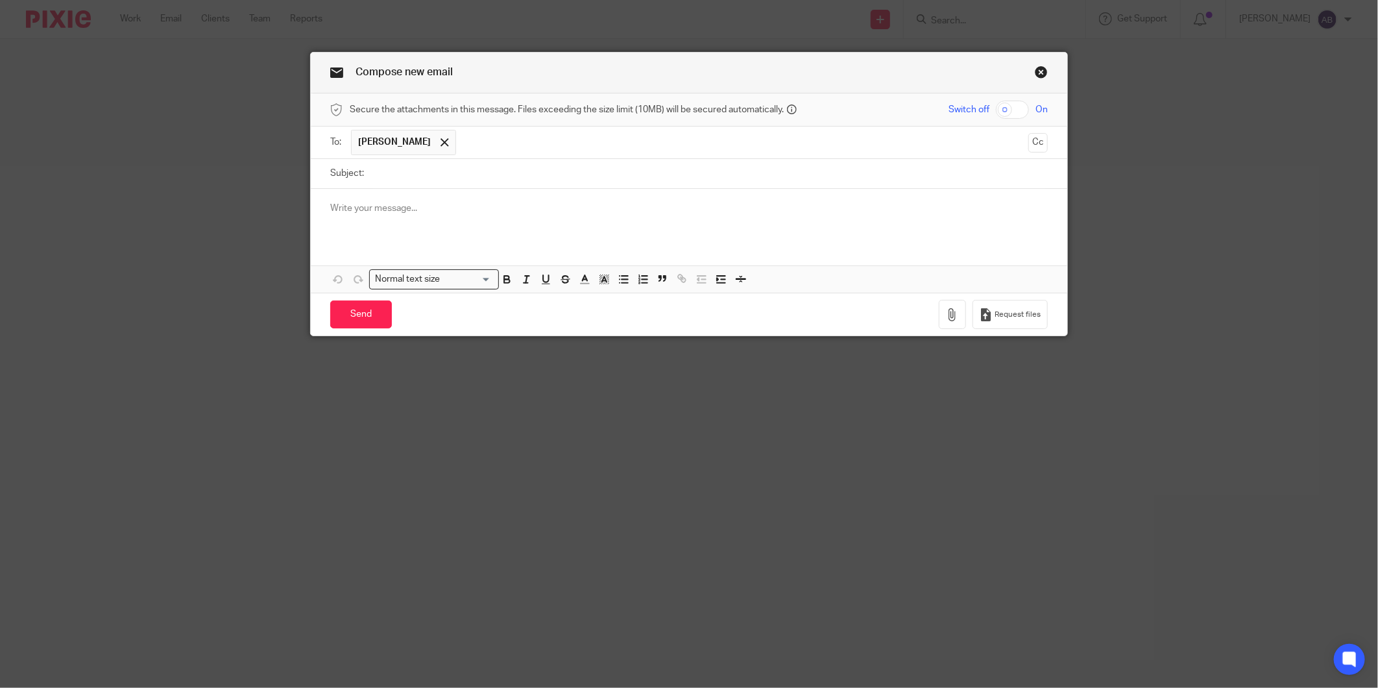
click at [373, 206] on p at bounding box center [689, 208] width 718 height 13
click at [330, 210] on p at bounding box center [689, 208] width 718 height 13
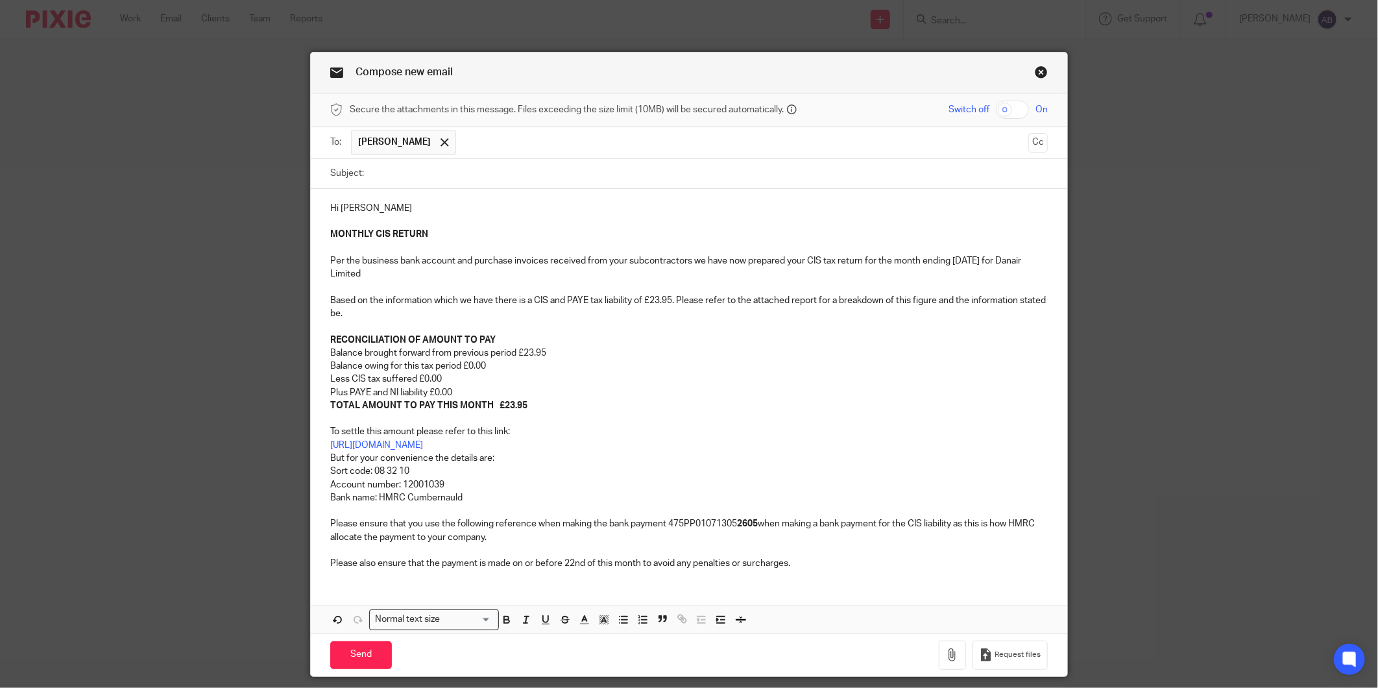
click at [375, 180] on input "Subject:" at bounding box center [709, 173] width 677 height 29
click at [396, 182] on input "Subject:" at bounding box center [709, 173] width 677 height 29
paste input "MONTHLY CIS RETURN 05th Sep-25"
type input "MONTHLY CIS RETURN 05th Sep-25"
click at [916, 140] on button "Cc" at bounding box center [1037, 142] width 19 height 19
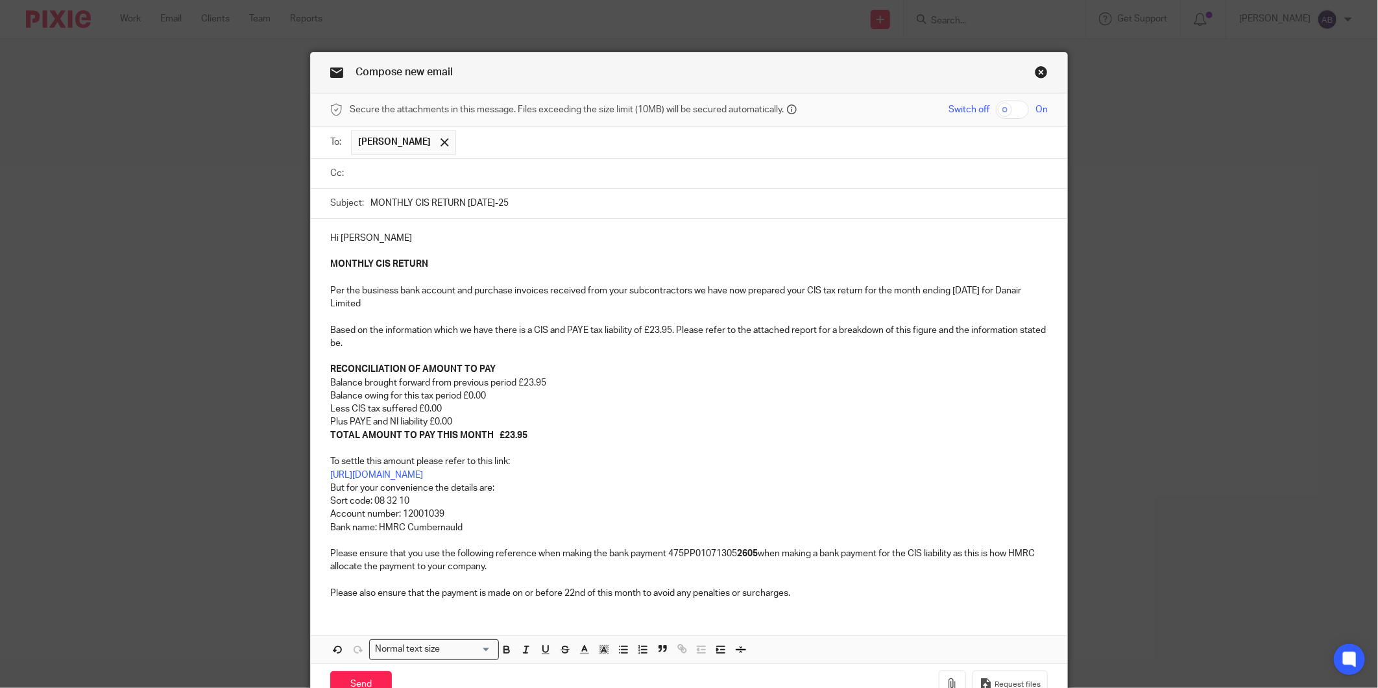
click at [367, 176] on input "text" at bounding box center [698, 173] width 688 height 15
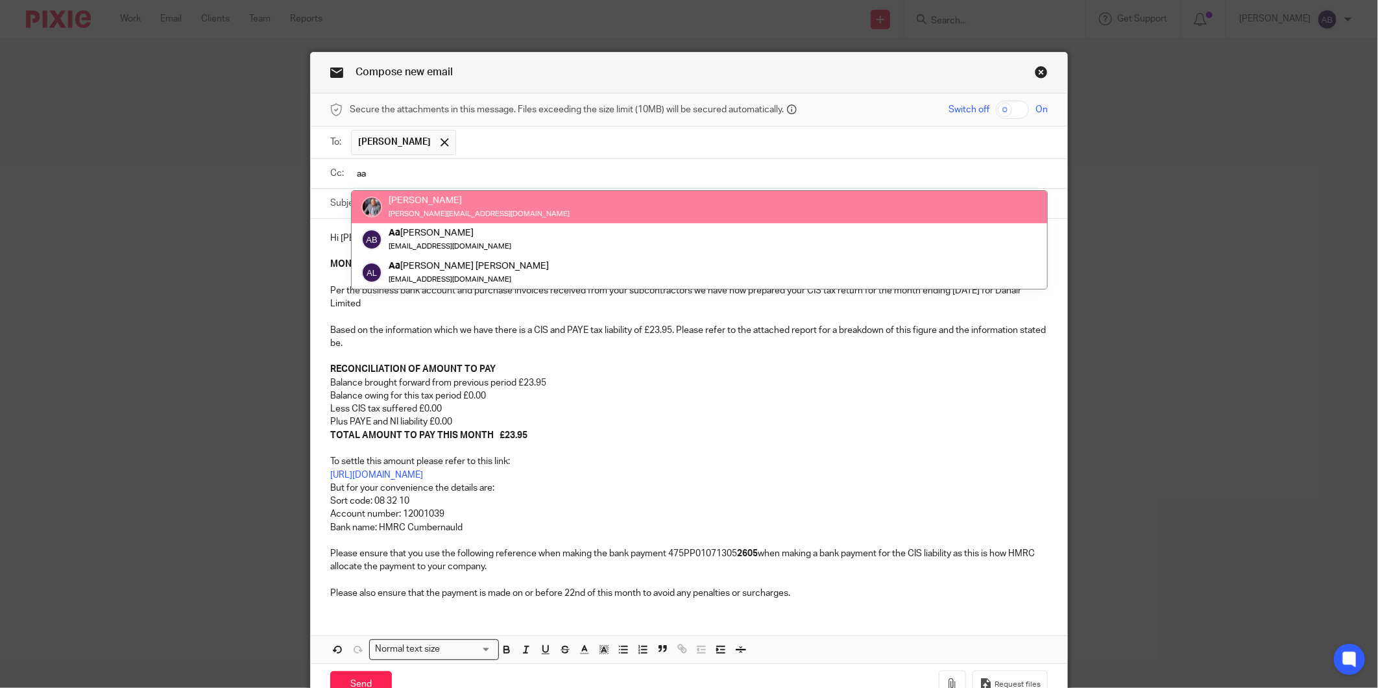
type input "aa"
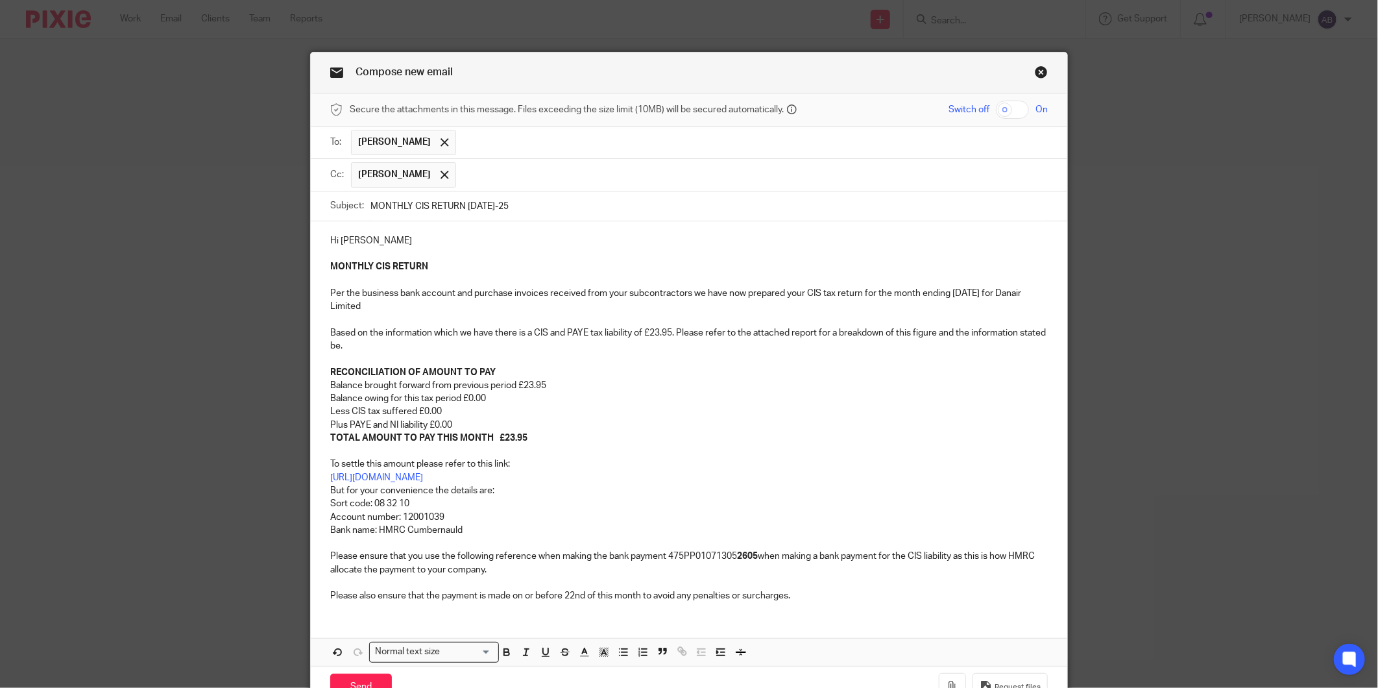
scroll to position [75, 0]
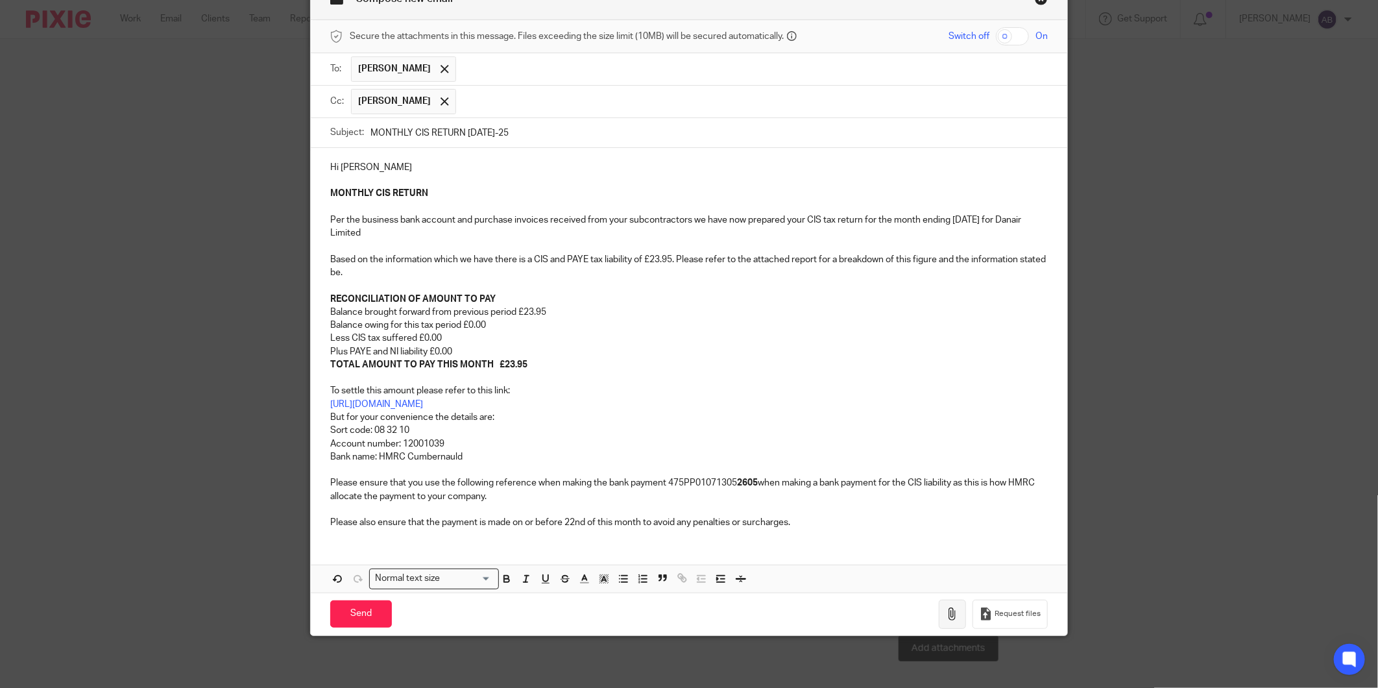
click at [916, 485] on button "button" at bounding box center [952, 614] width 27 height 29
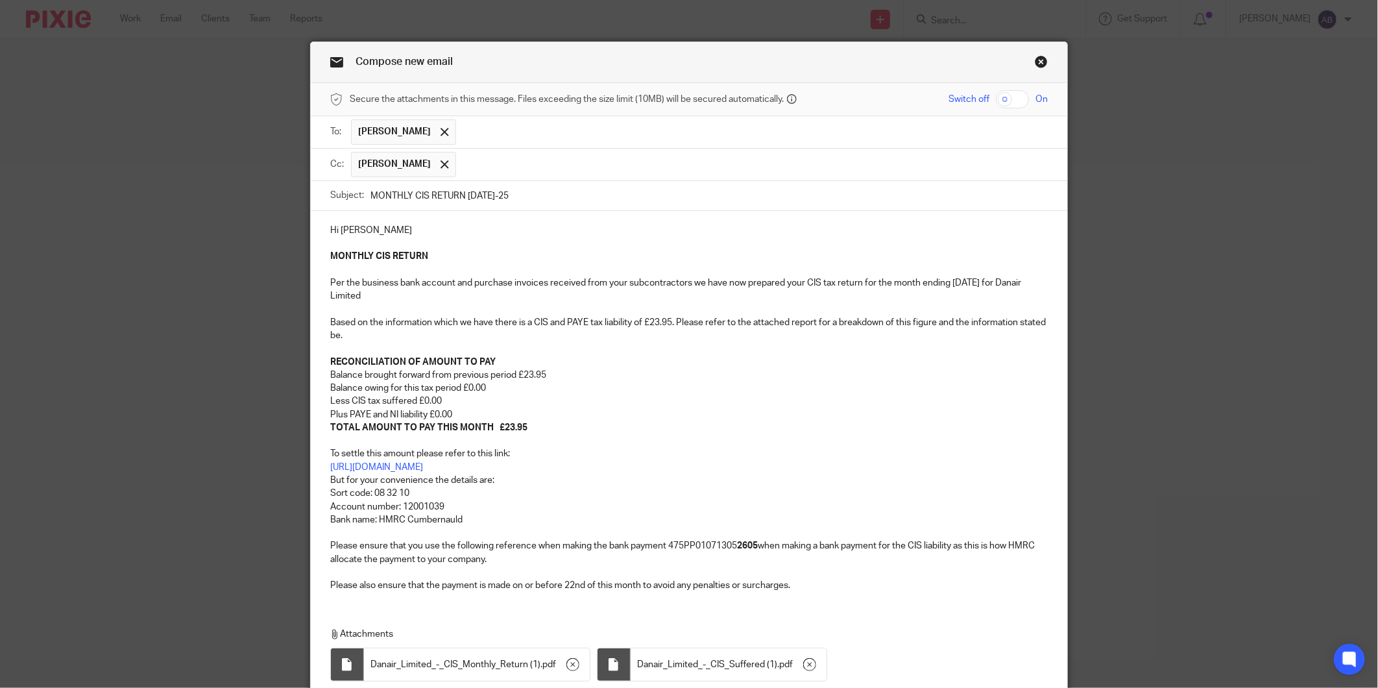
scroll to position [0, 0]
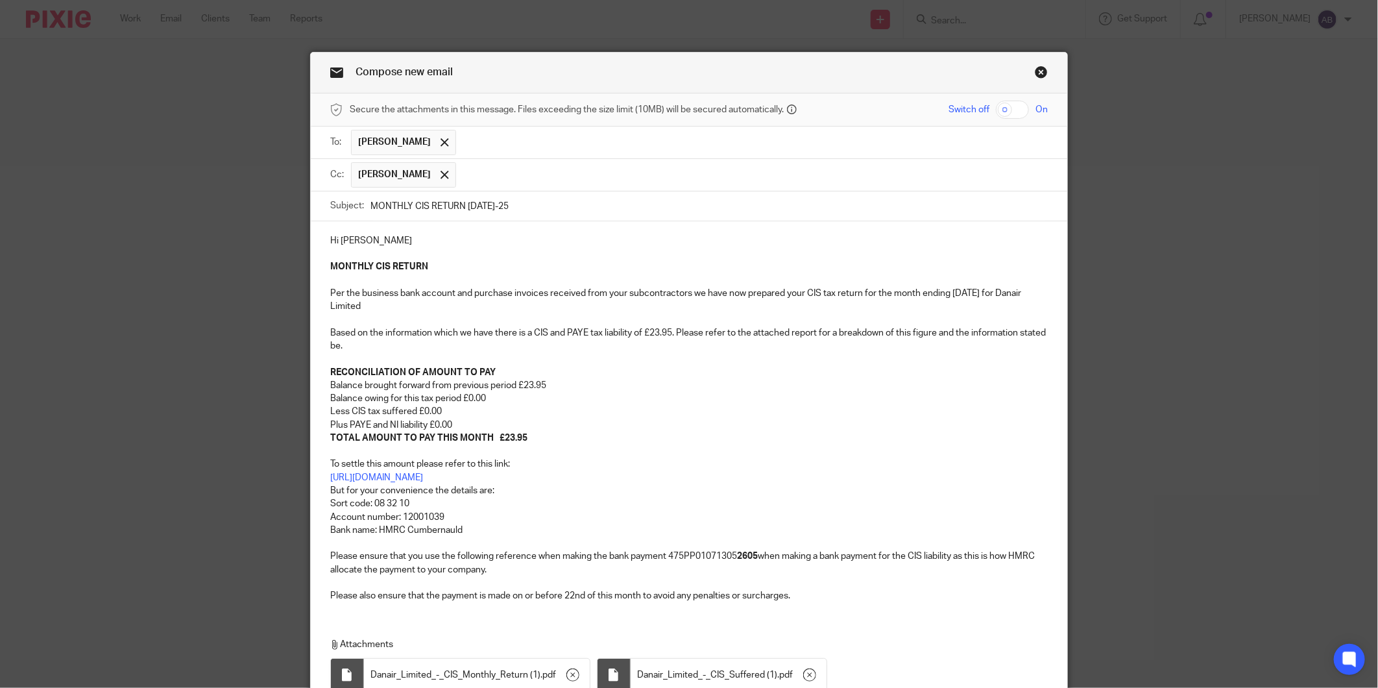
click at [469, 141] on input "text" at bounding box center [753, 142] width 580 height 25
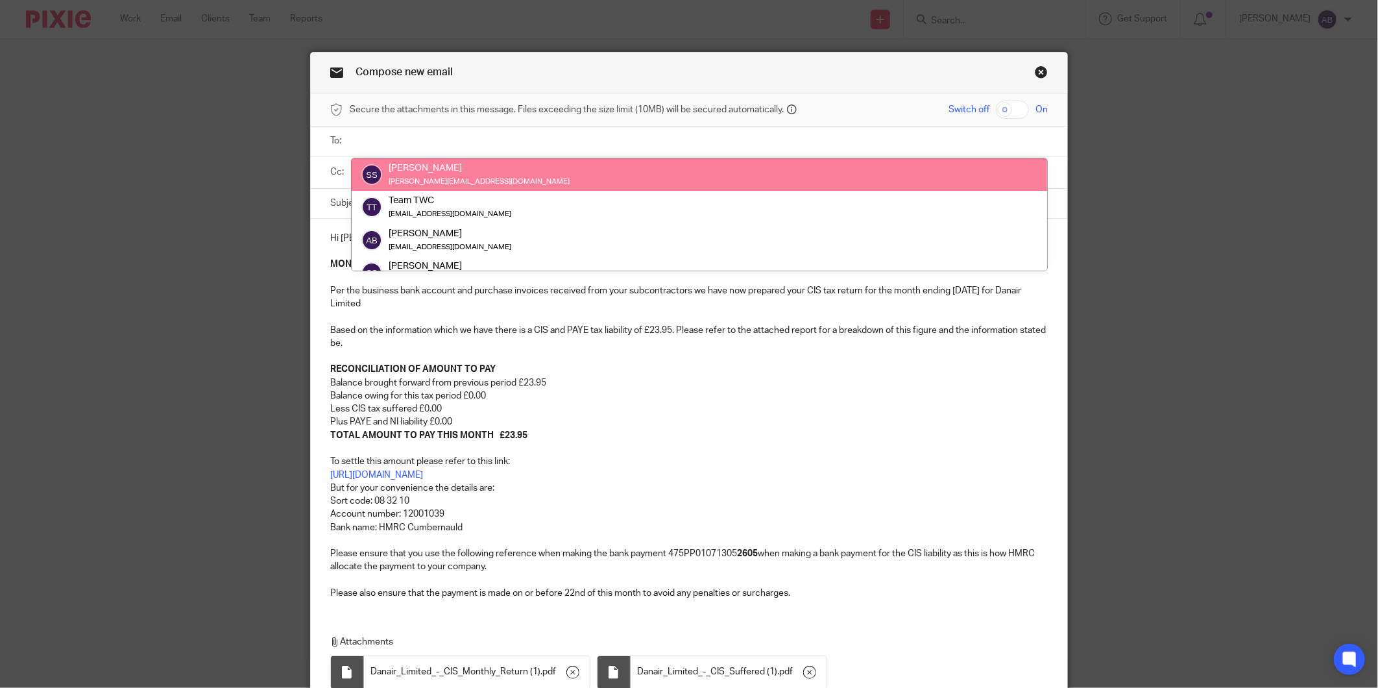
click at [385, 137] on input "text" at bounding box center [698, 141] width 688 height 15
type input "da"
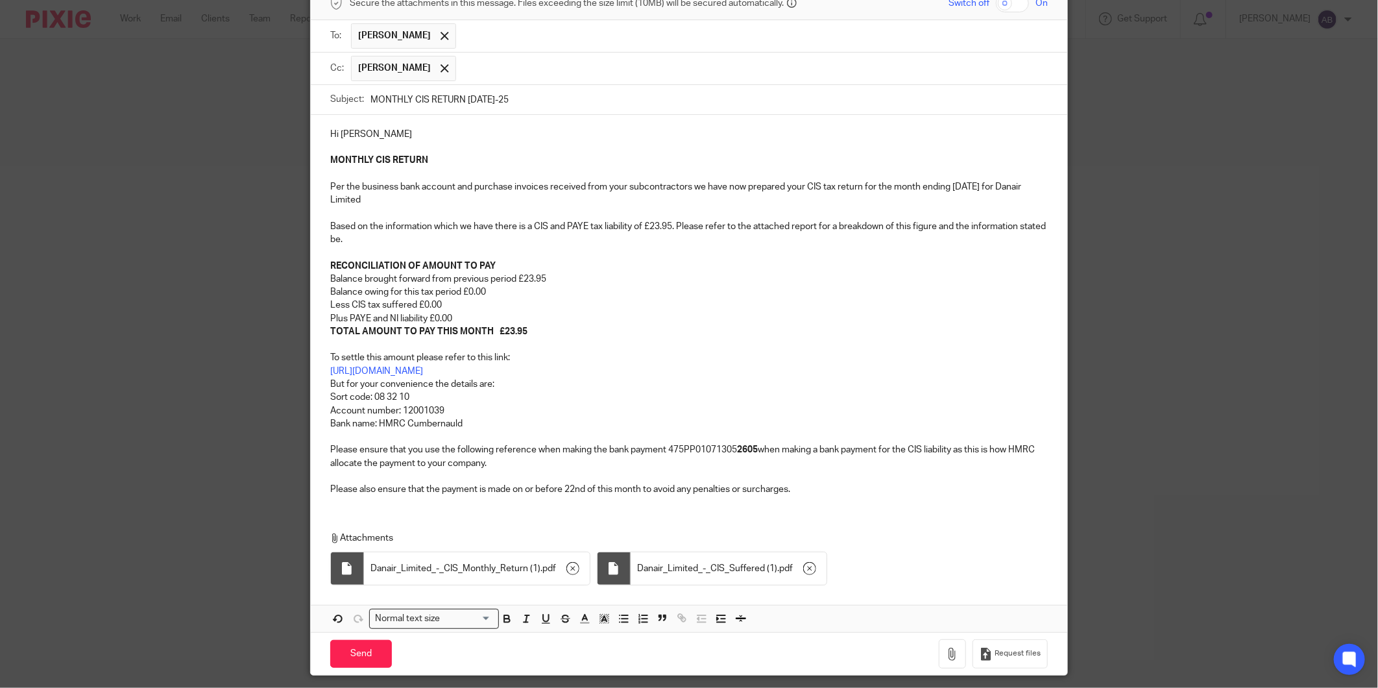
scroll to position [144, 0]
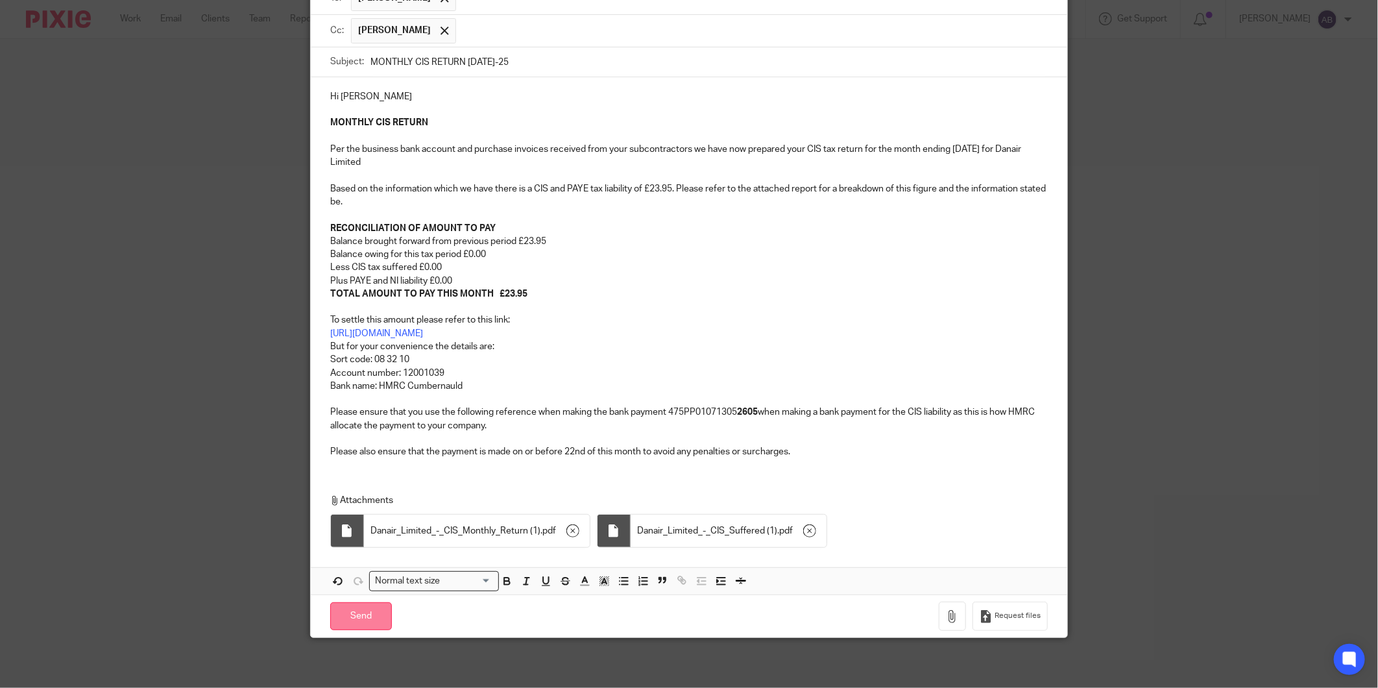
click at [354, 485] on input "Send" at bounding box center [361, 616] width 62 height 28
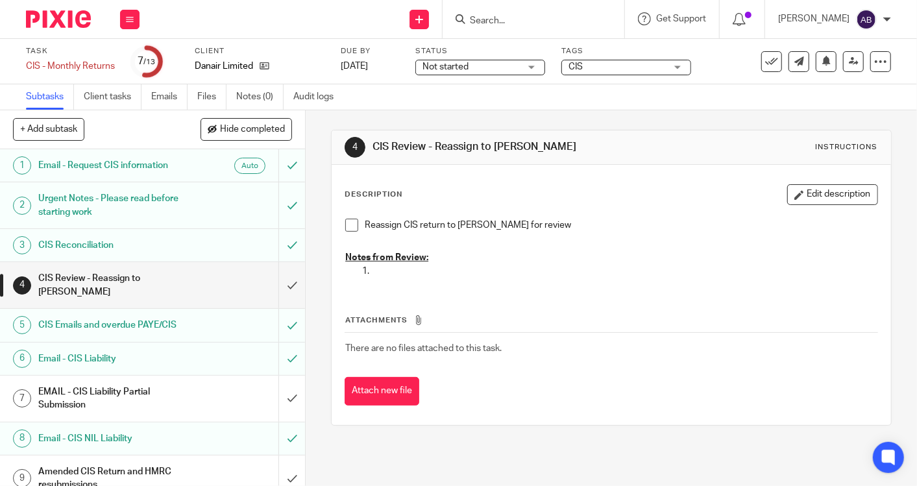
click at [117, 349] on h1 "Email - CIS Liability" at bounding box center [114, 358] width 152 height 19
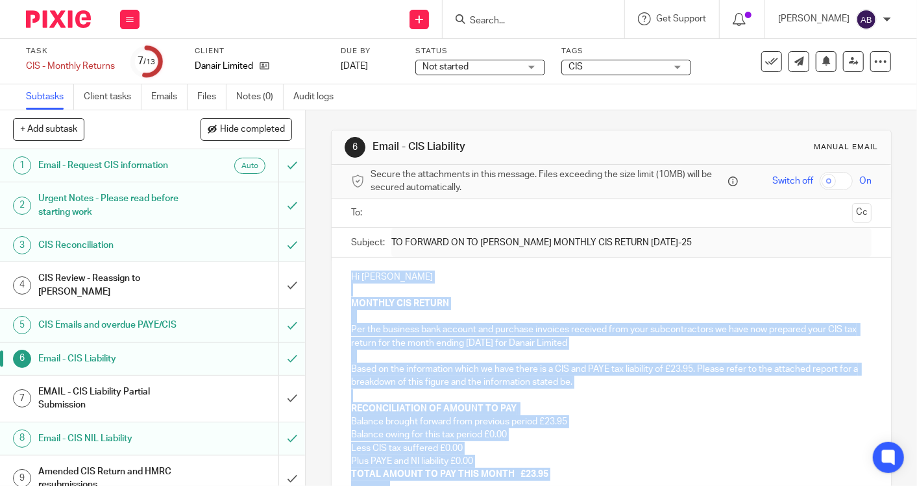
drag, startPoint x: 816, startPoint y: 354, endPoint x: 343, endPoint y: 269, distance: 480.5
click at [343, 269] on div "Hi Daniel MONTHLY CIS RETURN Per the business bank account and purchase invoice…" at bounding box center [611, 453] width 559 height 391
copy div "Hi Daniel MONTHLY CIS RETURN Per the business bank account and purchase invoice…"
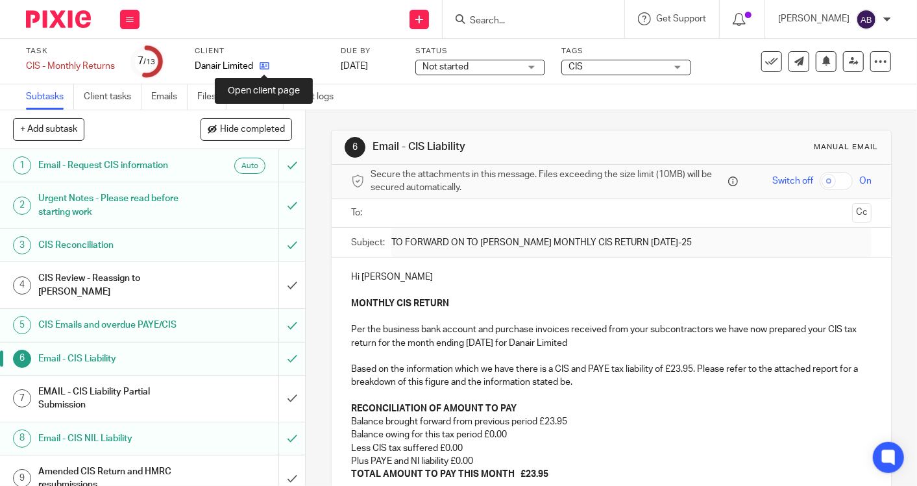
click at [265, 64] on icon at bounding box center [265, 66] width 10 height 10
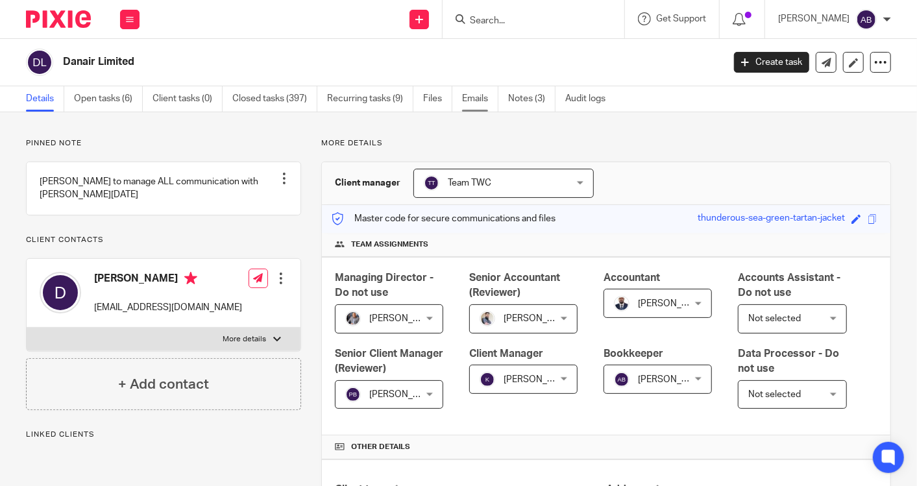
click at [465, 96] on link "Emails" at bounding box center [480, 98] width 36 height 25
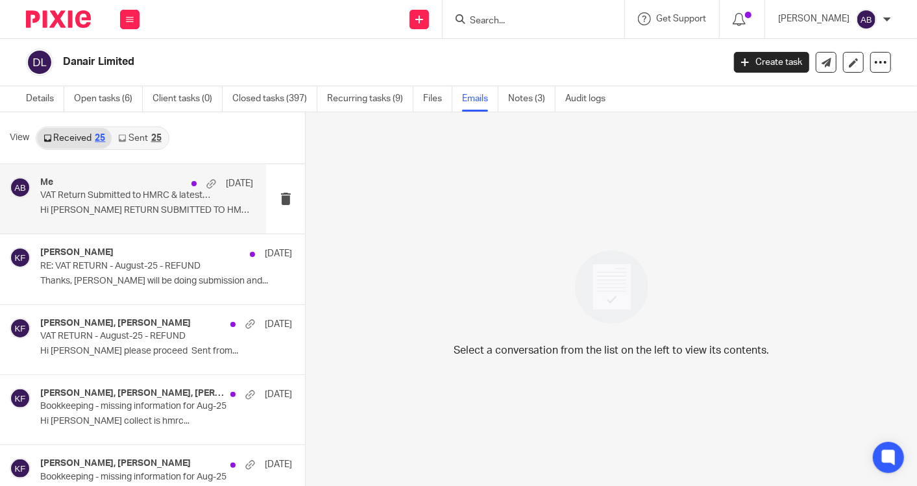
click at [129, 215] on p "Hi [PERSON_NAME] RETURN SUBMITTED TO HMRC AND..." at bounding box center [146, 210] width 213 height 11
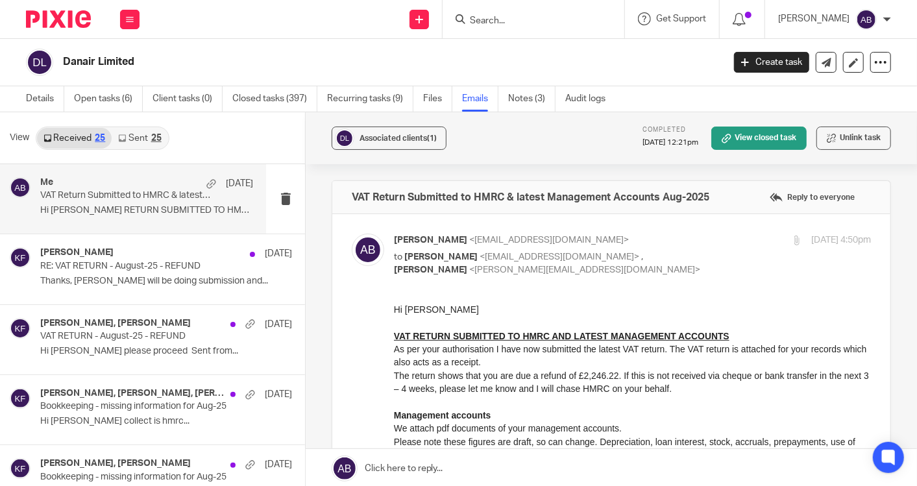
click at [127, 141] on link "Sent 25" at bounding box center [140, 138] width 56 height 21
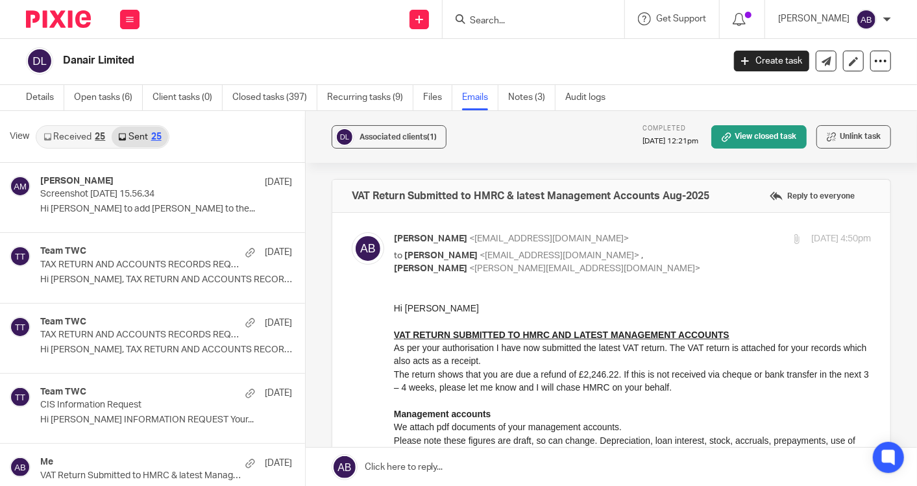
click at [81, 141] on link "Received 25" at bounding box center [74, 137] width 75 height 21
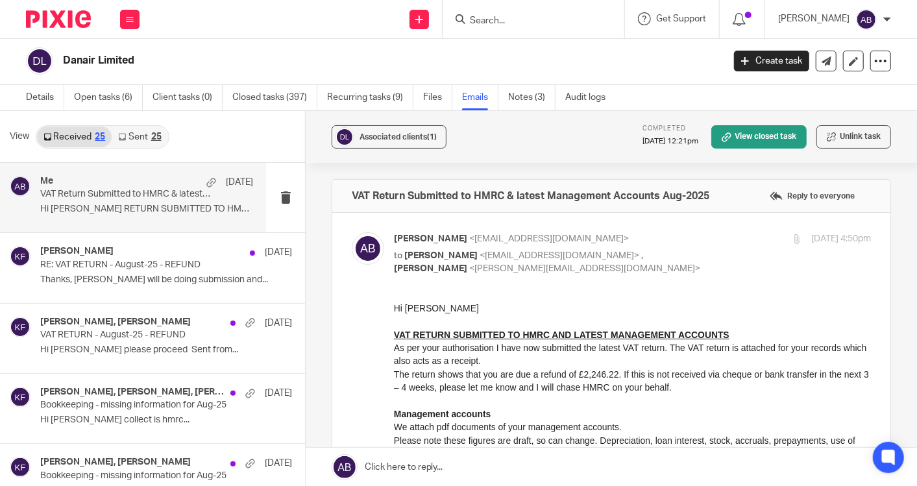
click at [139, 139] on link "Sent 25" at bounding box center [140, 137] width 56 height 21
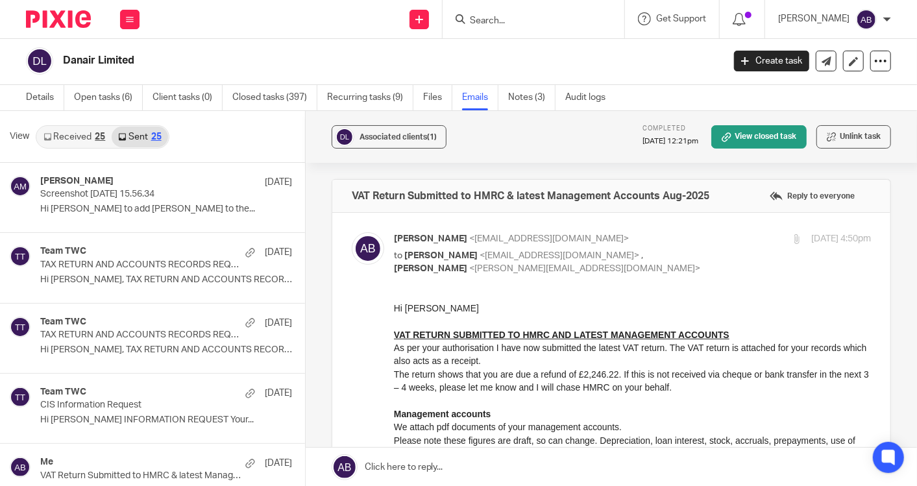
scroll to position [0, 0]
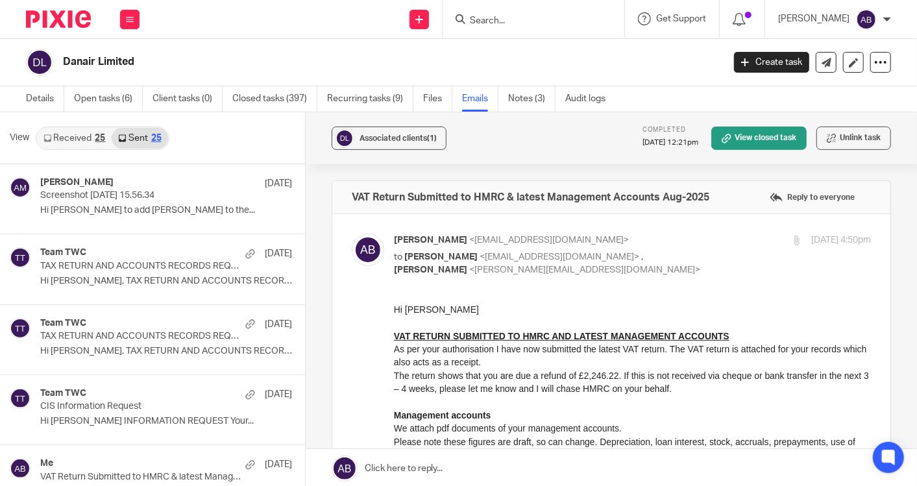
click at [93, 141] on link "Received 25" at bounding box center [74, 138] width 75 height 21
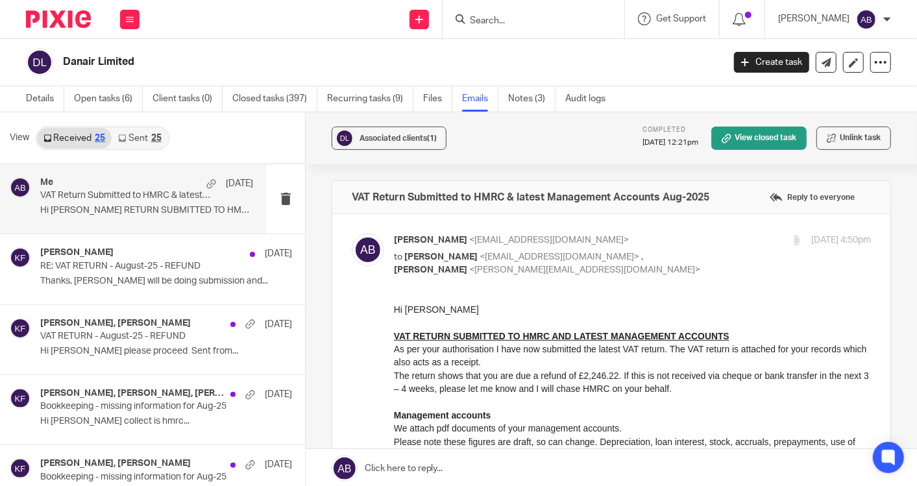
click at [495, 24] on input "Search" at bounding box center [526, 22] width 117 height 12
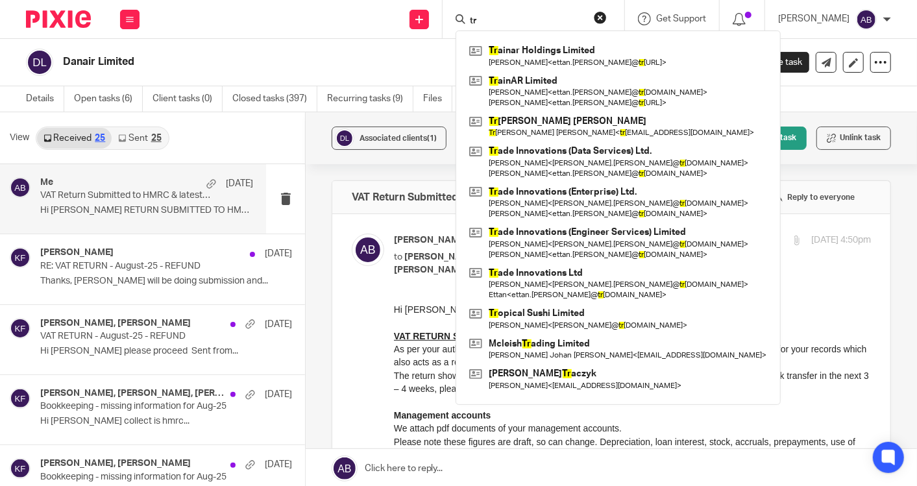
type input "t"
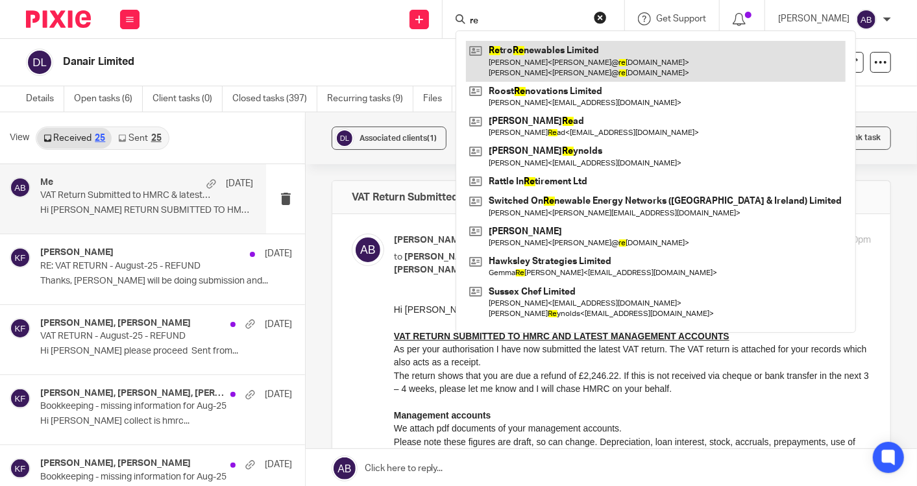
type input "re"
click at [509, 53] on link at bounding box center [656, 61] width 380 height 40
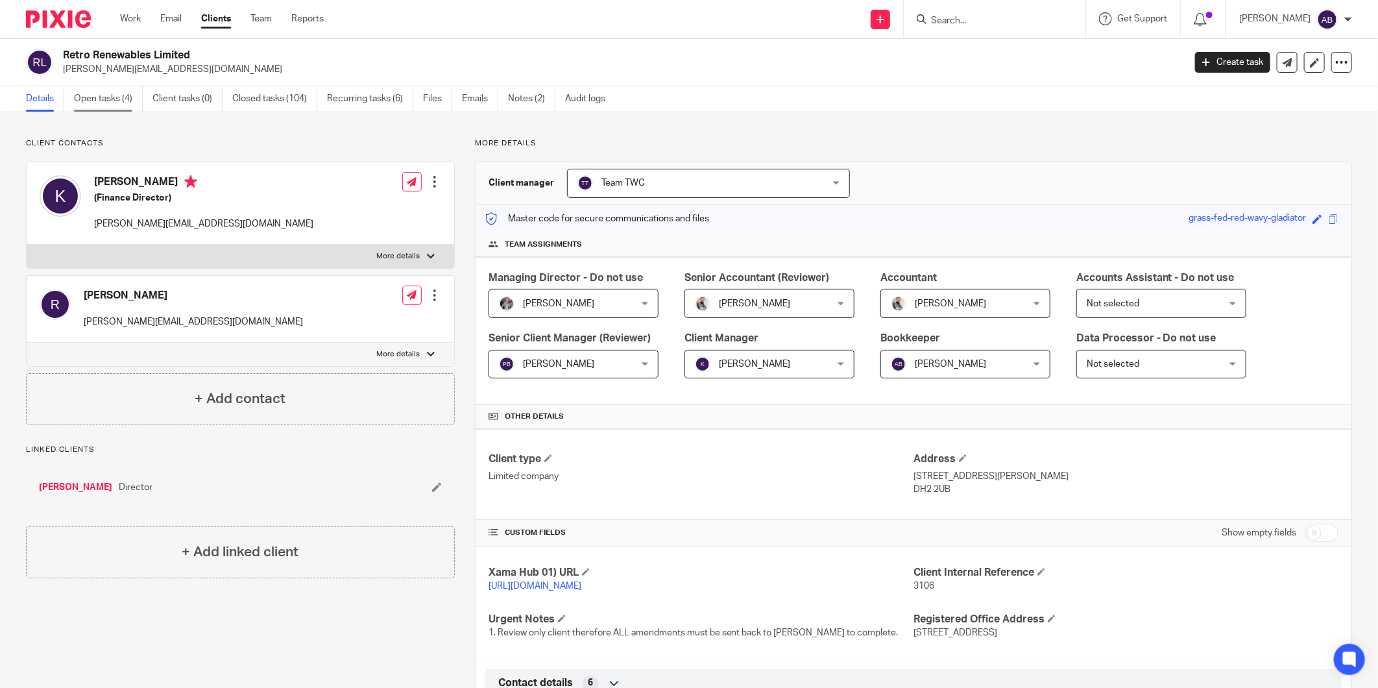
click at [102, 93] on link "Open tasks (4)" at bounding box center [108, 98] width 69 height 25
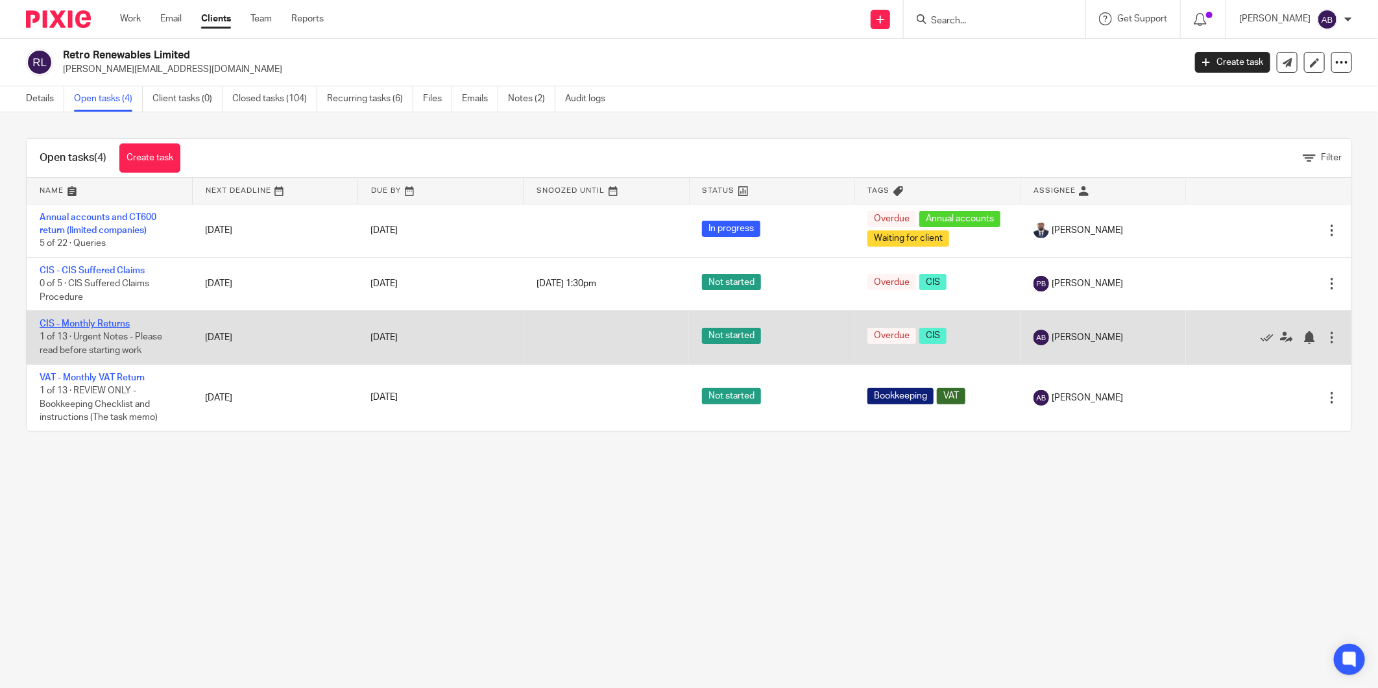
click at [100, 328] on link "CIS - Monthly Returns" at bounding box center [85, 323] width 90 height 9
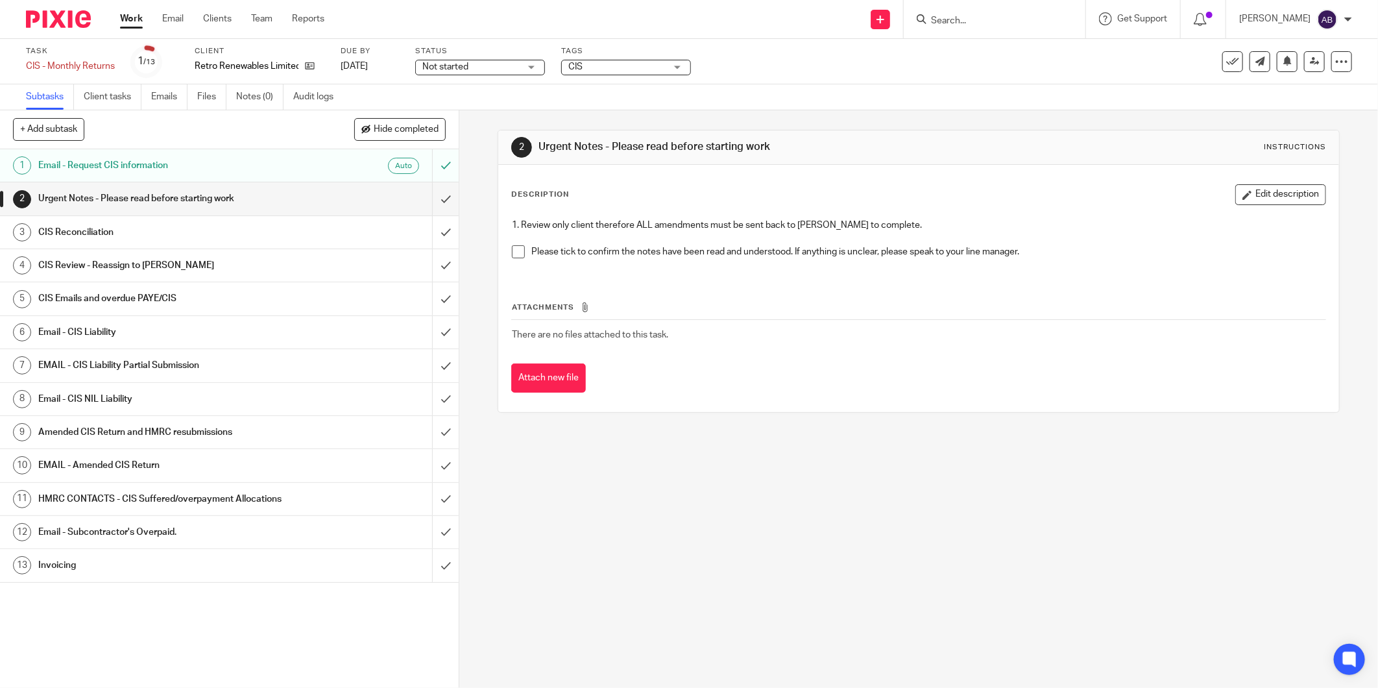
click at [146, 332] on h1 "Email - CIS Liability" at bounding box center [165, 331] width 254 height 19
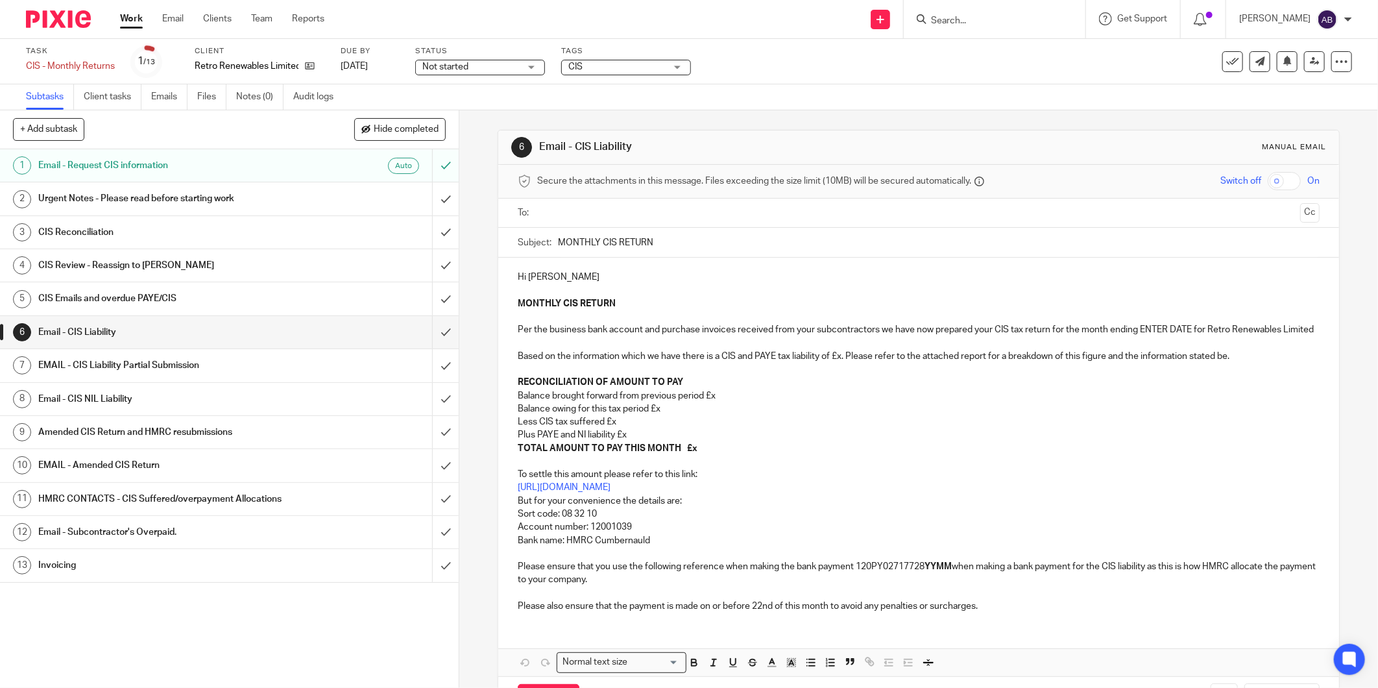
click at [668, 415] on p "Balance owing for this tax period £x" at bounding box center [919, 408] width 802 height 13
click at [623, 428] on p "Less CIS tax suffered £x" at bounding box center [919, 421] width 802 height 13
click at [618, 428] on p "Less CIS tax suffered £1895.17" at bounding box center [919, 421] width 802 height 13
click at [720, 402] on p "Balance brought forward from previous period £x" at bounding box center [919, 395] width 802 height 13
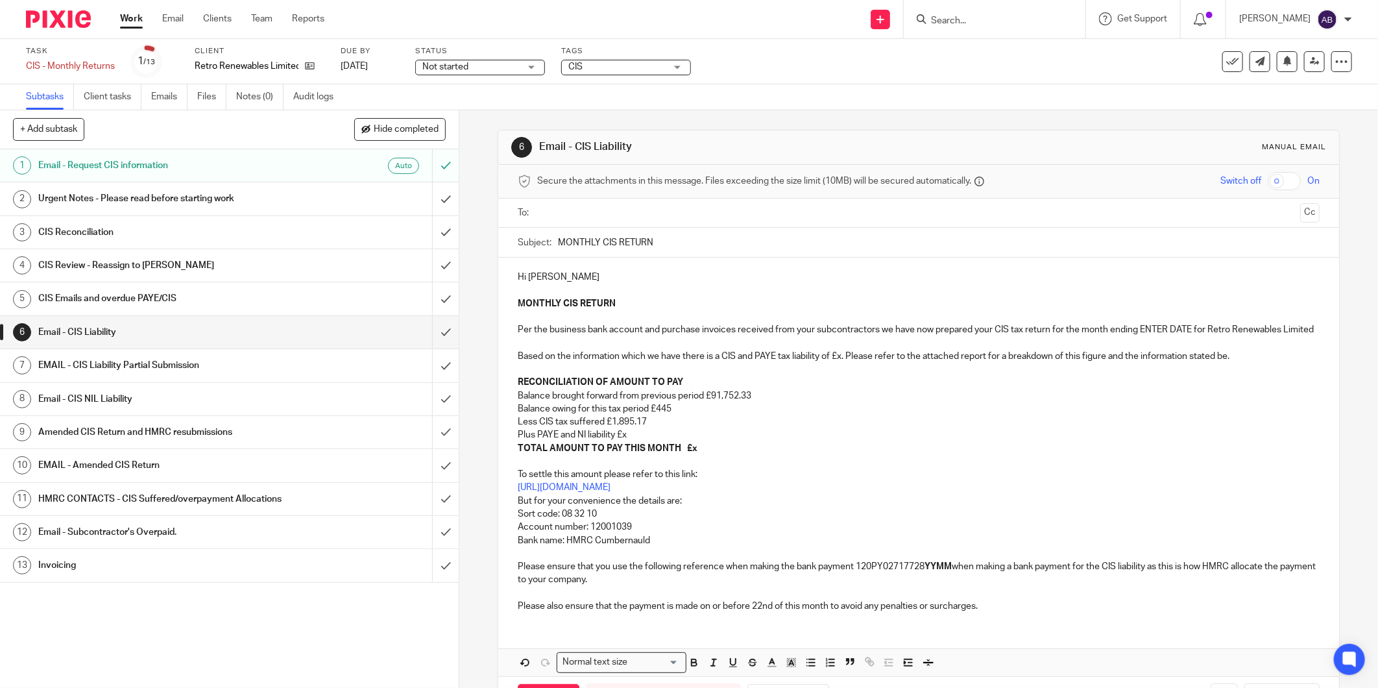
click at [637, 441] on p "Plus PAYE and NI liability £x" at bounding box center [919, 434] width 802 height 13
click at [630, 441] on p "Plus PAYE and NI liability £x" at bounding box center [919, 434] width 802 height 13
click at [702, 455] on p "TOTAL AMOUNT TO PAY THIS MONTH £x" at bounding box center [919, 448] width 802 height 13
click at [695, 455] on p "TOTAL AMOUNT TO PAY THIS MONTH £" at bounding box center [919, 448] width 802 height 13
click at [839, 372] on p "MONTHLY CIS RETURN Per the business bank account and purchase invoices received…" at bounding box center [919, 343] width 802 height 92
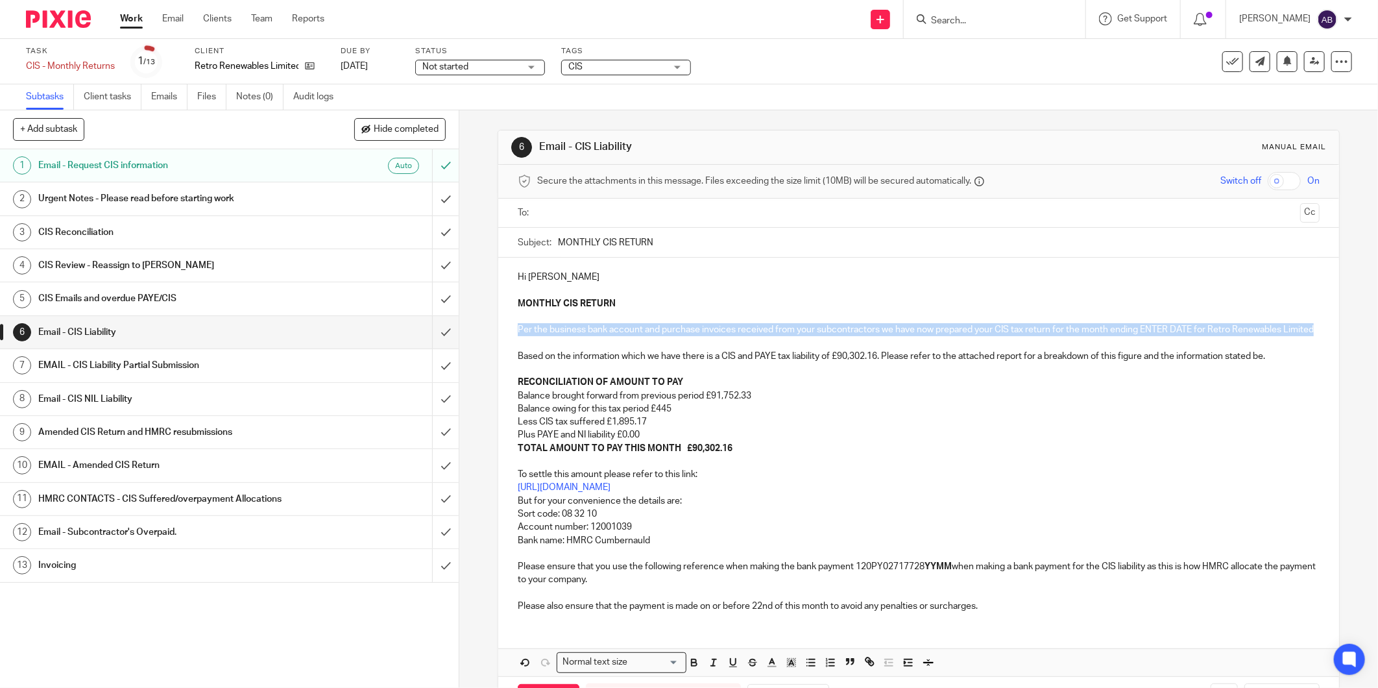
drag, startPoint x: 548, startPoint y: 344, endPoint x: 511, endPoint y: 328, distance: 39.5
click at [511, 328] on div "Hi [PERSON_NAME] MONTHLY CIS RETURN Per the business bank account and purchase …" at bounding box center [918, 440] width 841 height 365
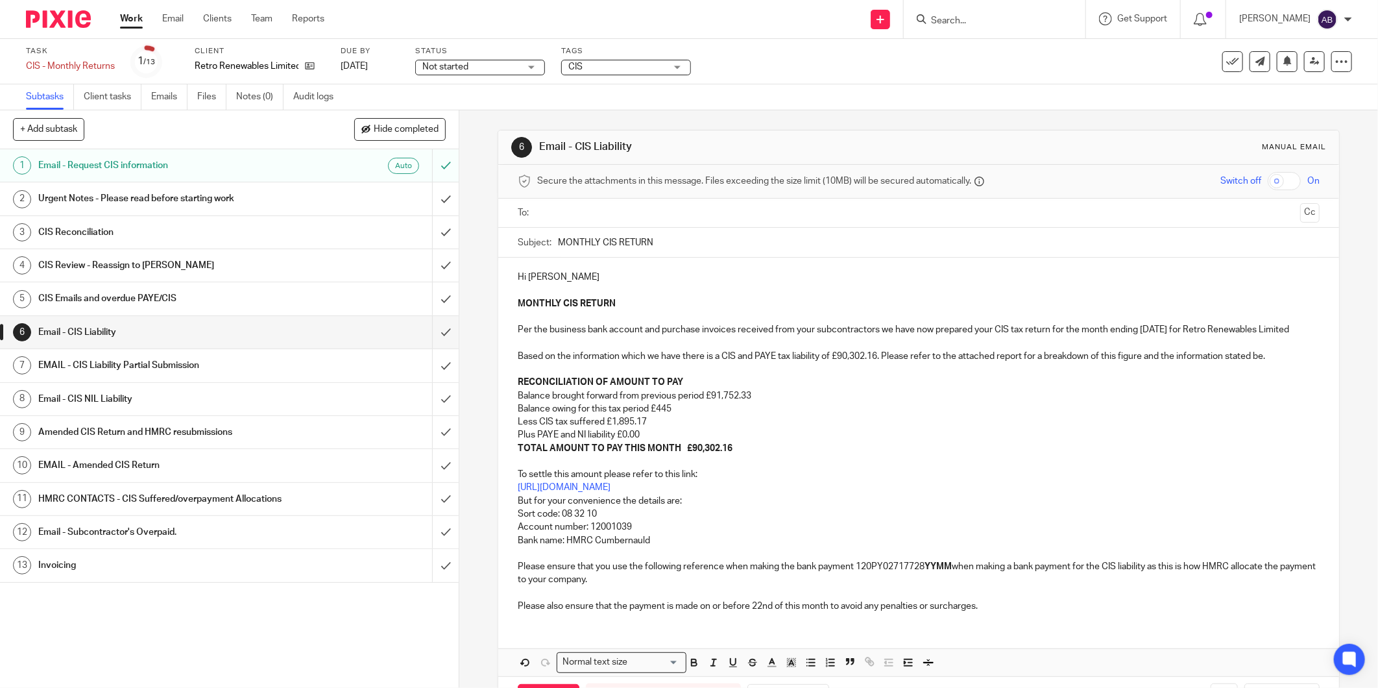
click at [1157, 332] on p "MONTHLY CIS RETURN Per the business bank account and purchase invoices received…" at bounding box center [919, 343] width 802 height 92
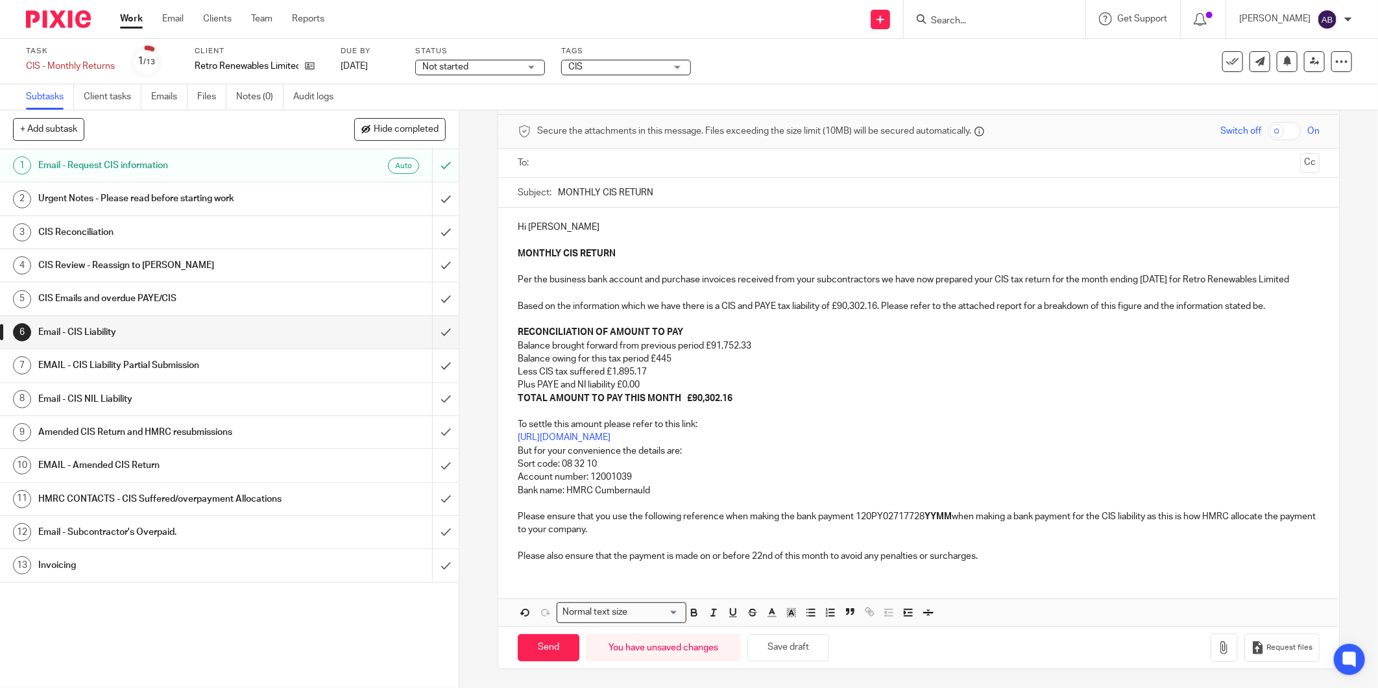
scroll to position [65, 0]
click at [929, 516] on strong "YYMM" at bounding box center [938, 515] width 27 height 9
click at [766, 651] on button "Save draft" at bounding box center [789, 647] width 82 height 28
click at [735, 395] on p "TOTAL AMOUNT TO PAY THIS MONTH £90,302.16" at bounding box center [919, 397] width 802 height 13
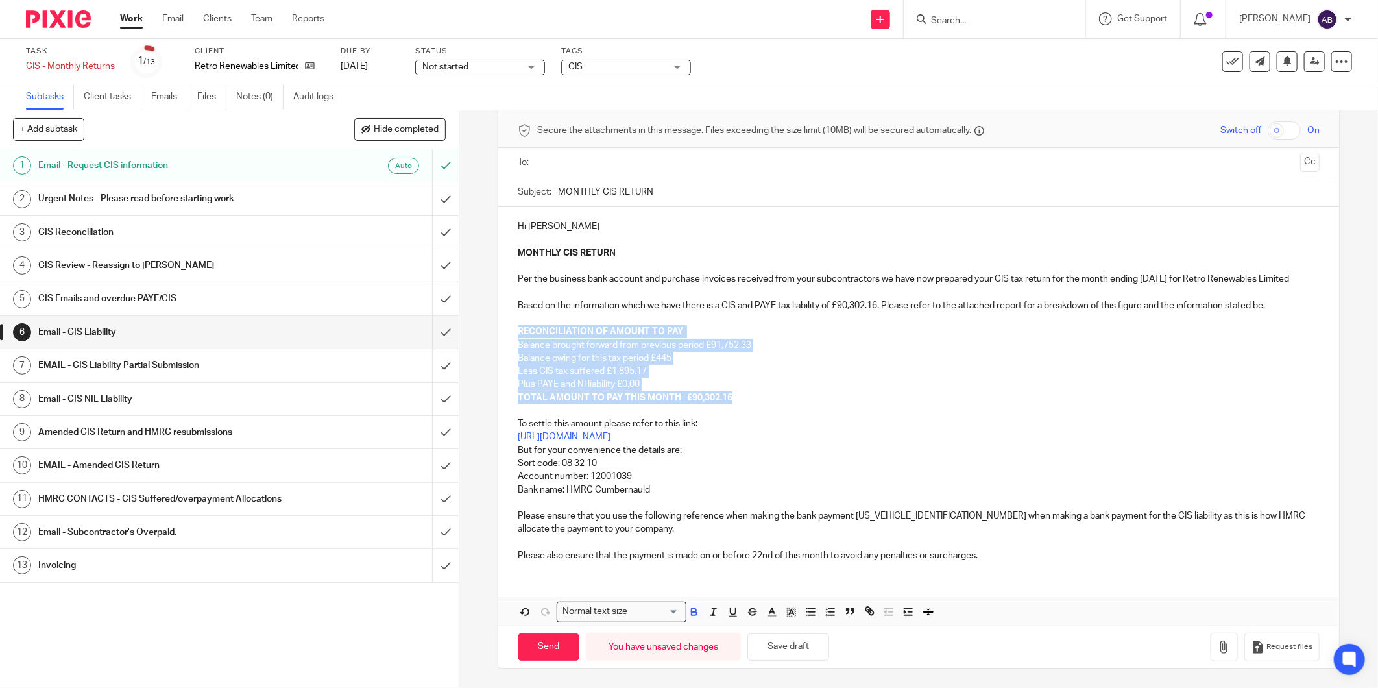
drag, startPoint x: 729, startPoint y: 394, endPoint x: 513, endPoint y: 329, distance: 226.2
click at [513, 329] on div "Hi Kate MONTHLY CIS RETURN Per the business bank account and purchase invoices …" at bounding box center [918, 389] width 841 height 365
copy div "RECONCILIATION OF AMOUNT TO PAY Balance brought forward from previous period £9…"
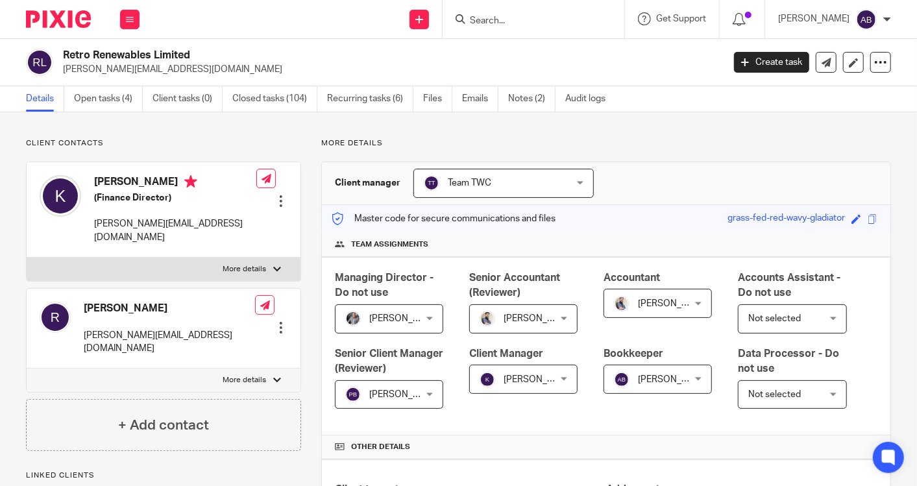
drag, startPoint x: 480, startPoint y: 97, endPoint x: 513, endPoint y: 0, distance: 102.8
click at [480, 97] on link "Emails" at bounding box center [480, 98] width 36 height 25
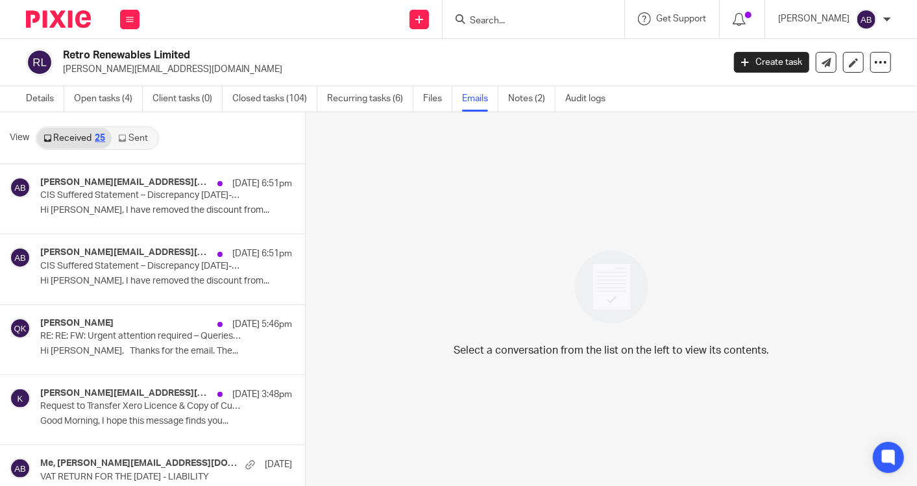
click at [124, 140] on icon at bounding box center [122, 138] width 8 height 8
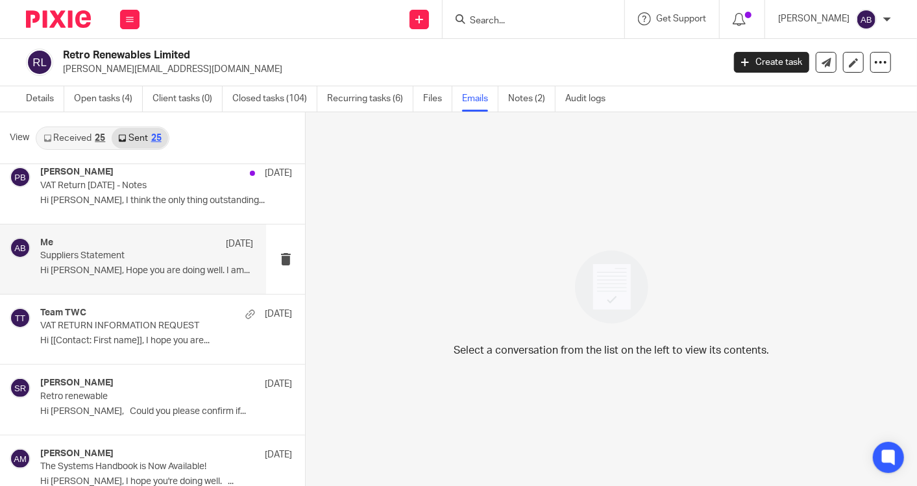
scroll to position [504, 0]
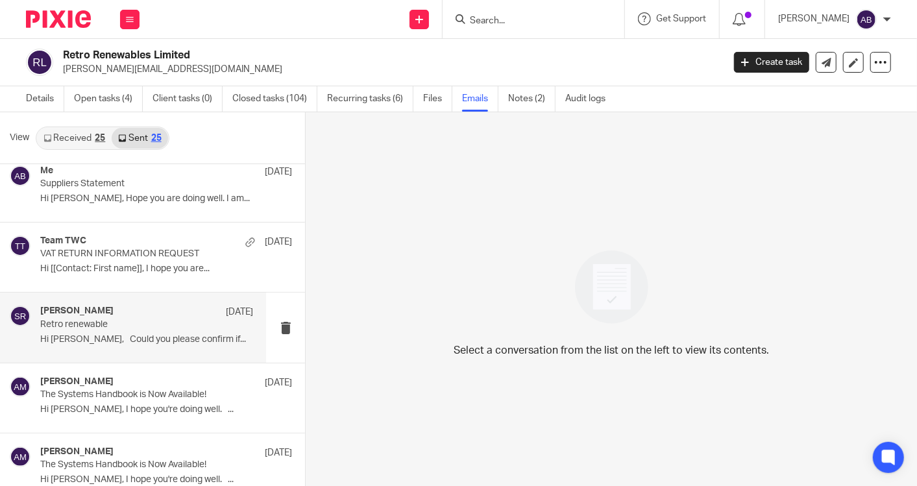
click at [135, 329] on div "Said Rahim [DATE] Retro renewable Hi [PERSON_NAME], Could you please confirm if…" at bounding box center [146, 327] width 213 height 43
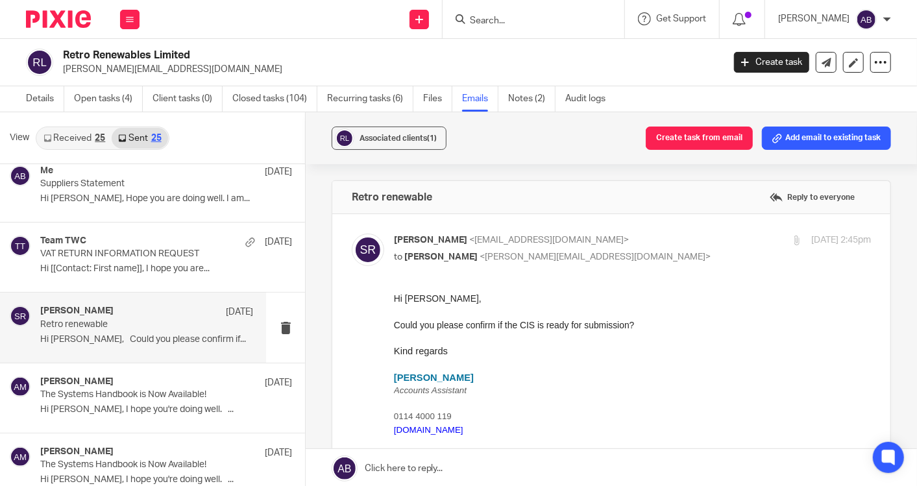
scroll to position [0, 0]
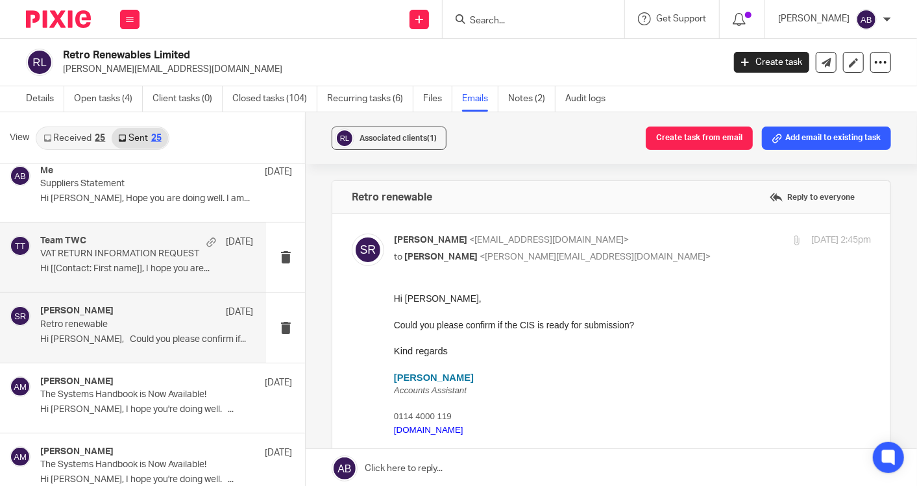
click at [130, 273] on div "Team TWC [DATE] VAT RETURN INFORMATION REQUEST Hi [[Contact: First name]], I ho…" at bounding box center [146, 257] width 213 height 43
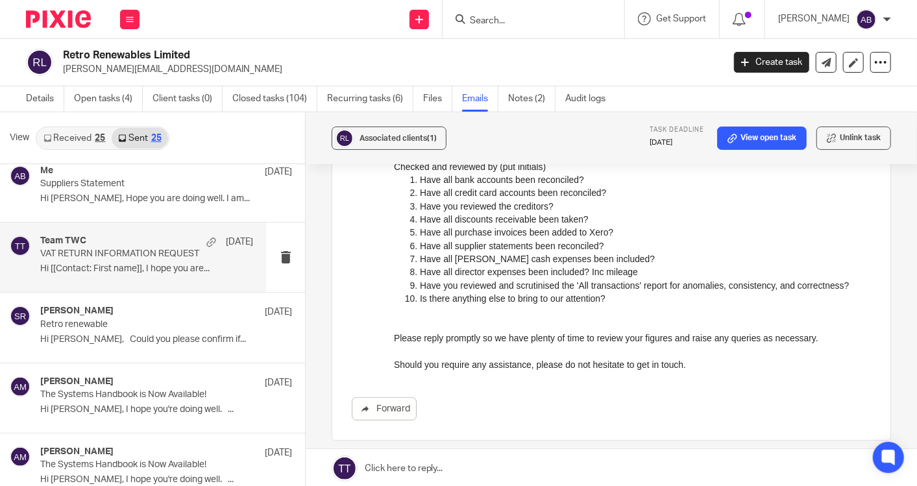
scroll to position [409, 0]
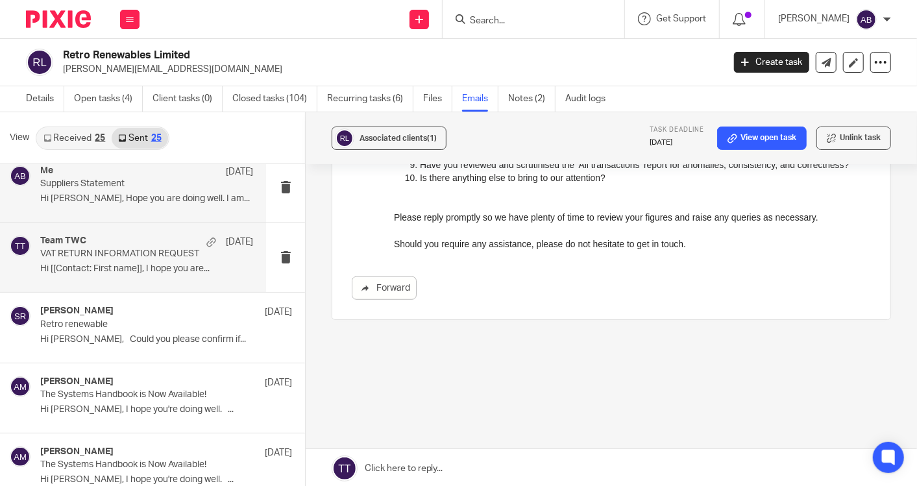
click at [122, 188] on div "Me [DATE] Suppliers Statement Hi [PERSON_NAME], Hope you are doing well. I am..." at bounding box center [146, 186] width 213 height 43
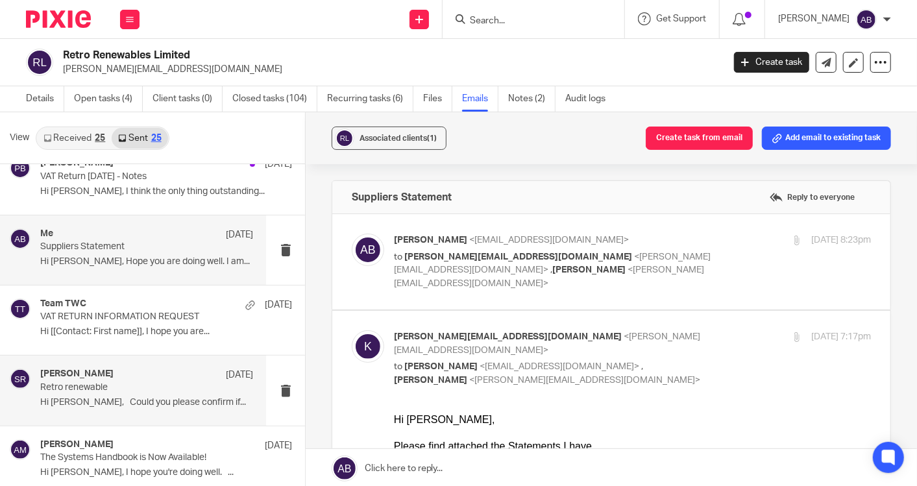
scroll to position [360, 0]
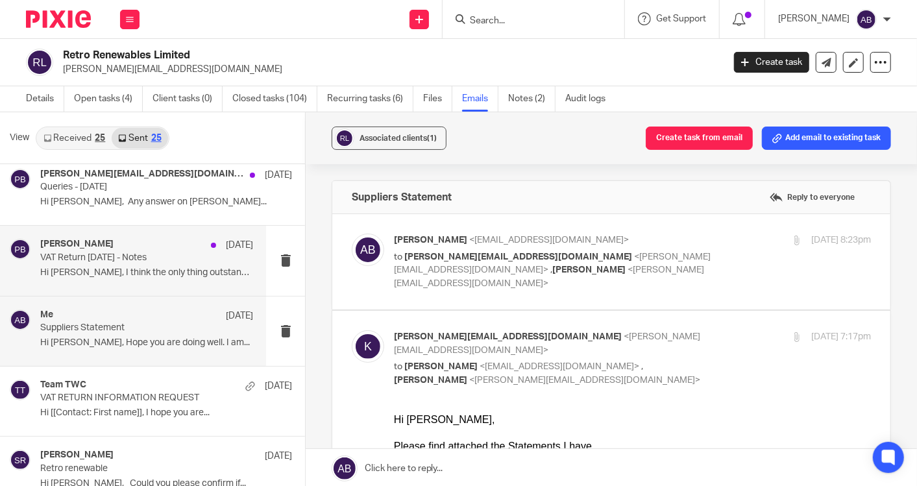
click at [160, 276] on div "[PERSON_NAME] [DATE] VAT Return [DATE] - Notes Hi [PERSON_NAME], I think the on…" at bounding box center [146, 260] width 213 height 43
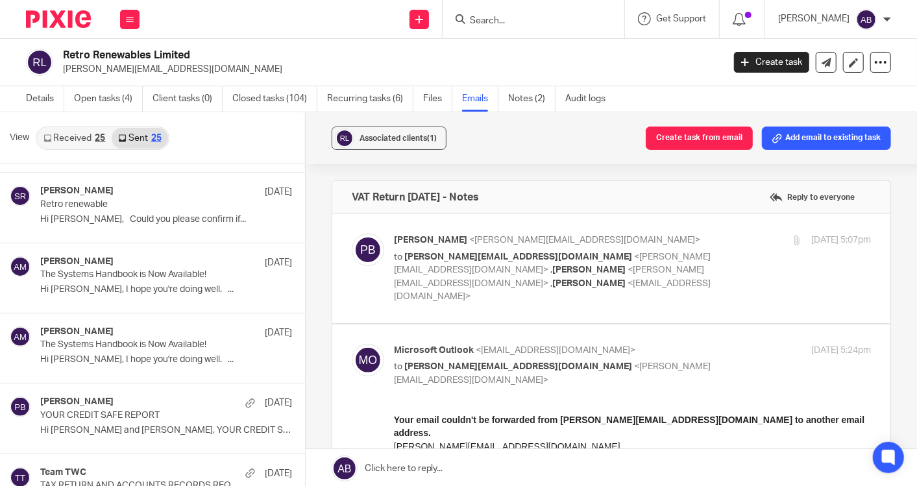
scroll to position [649, 0]
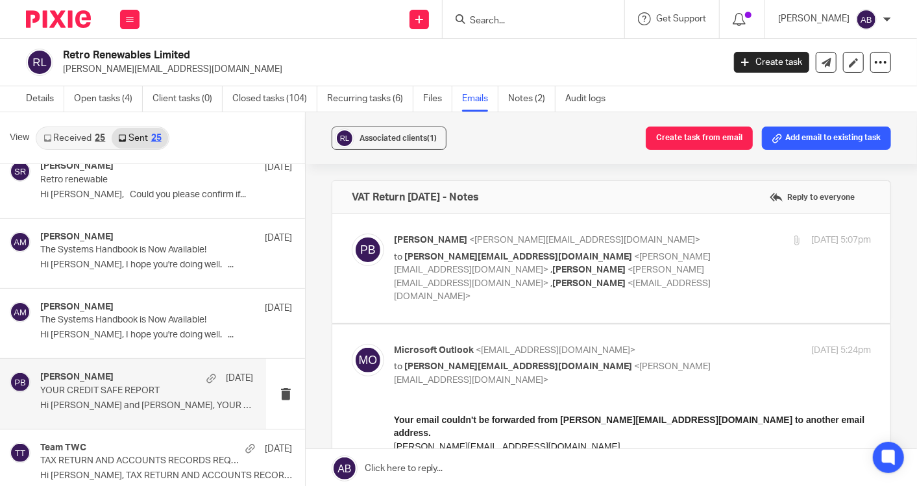
click at [143, 388] on p "YOUR CREDIT SAFE REPORT" at bounding box center [125, 390] width 170 height 11
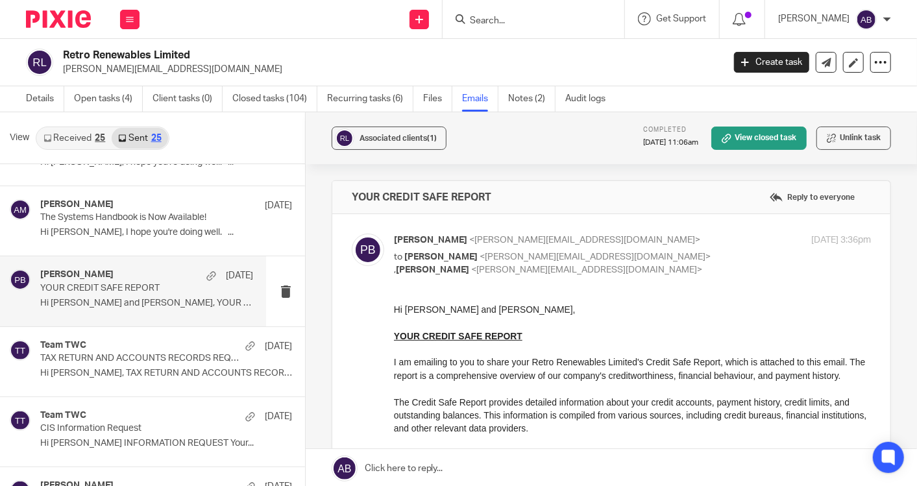
scroll to position [0, 0]
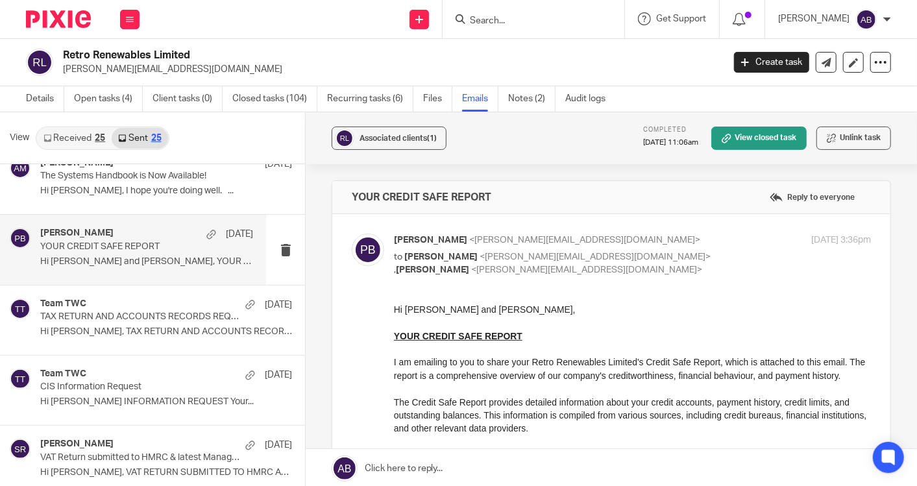
click at [143, 388] on p "CIS Information Request" at bounding box center [140, 387] width 201 height 11
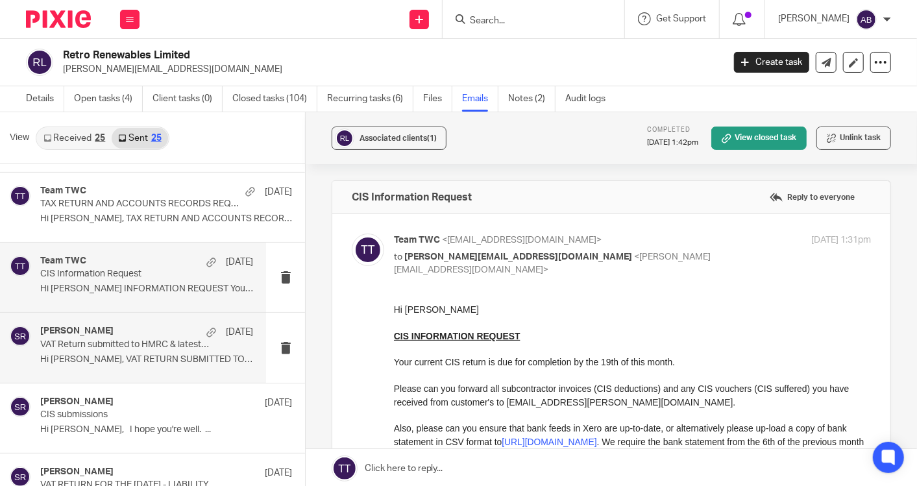
scroll to position [937, 0]
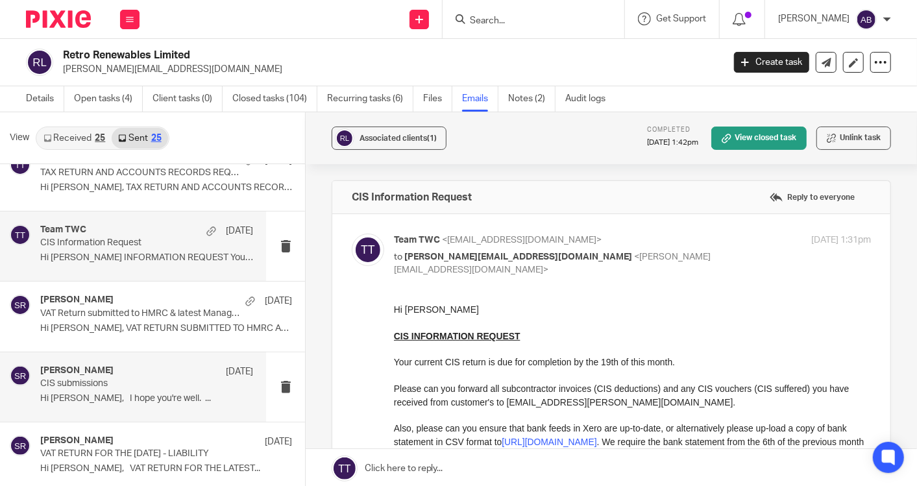
click at [143, 396] on p "Hi [PERSON_NAME], I hope you're well. ..." at bounding box center [146, 398] width 213 height 11
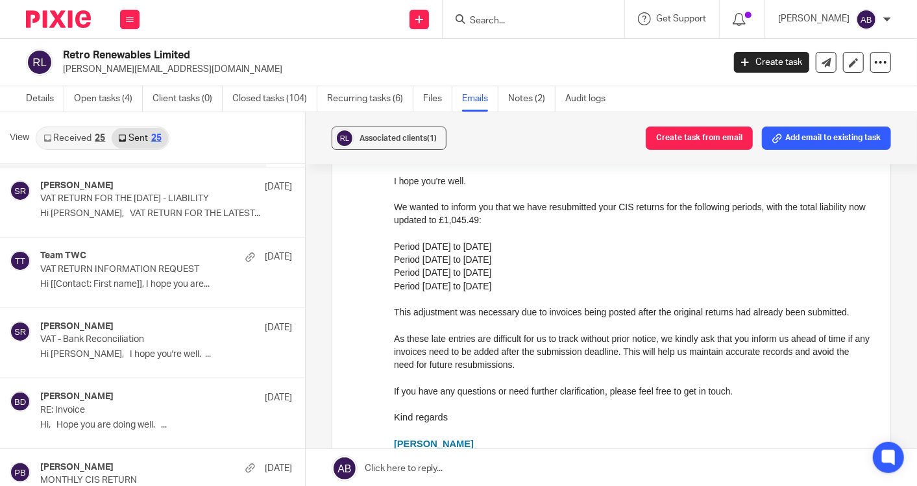
scroll to position [1225, 0]
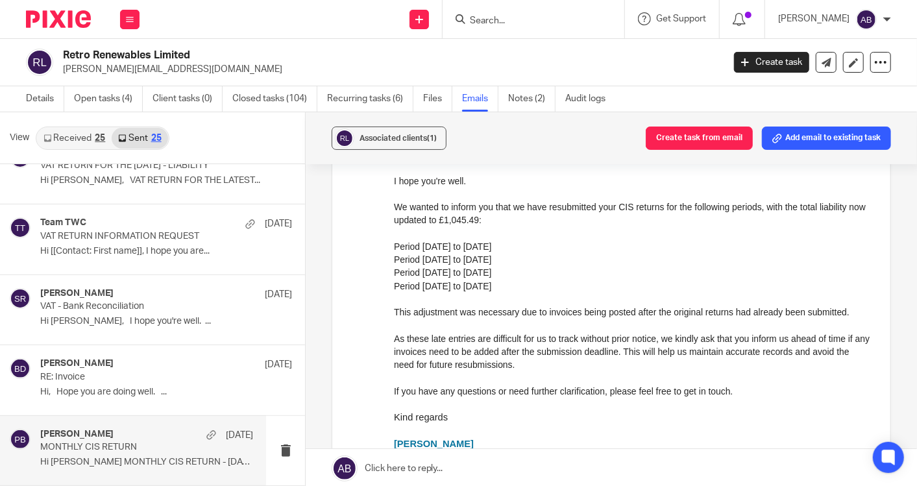
click at [127, 442] on p "MONTHLY CIS RETURN" at bounding box center [125, 447] width 170 height 11
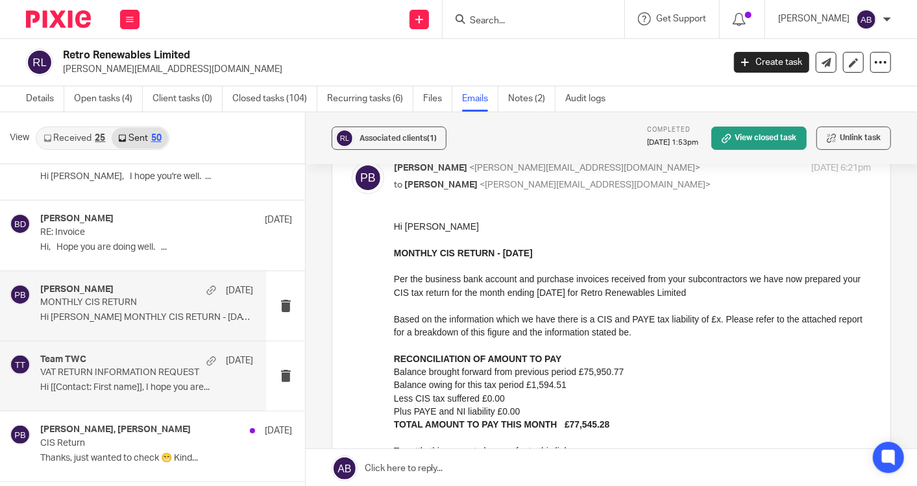
scroll to position [1442, 0]
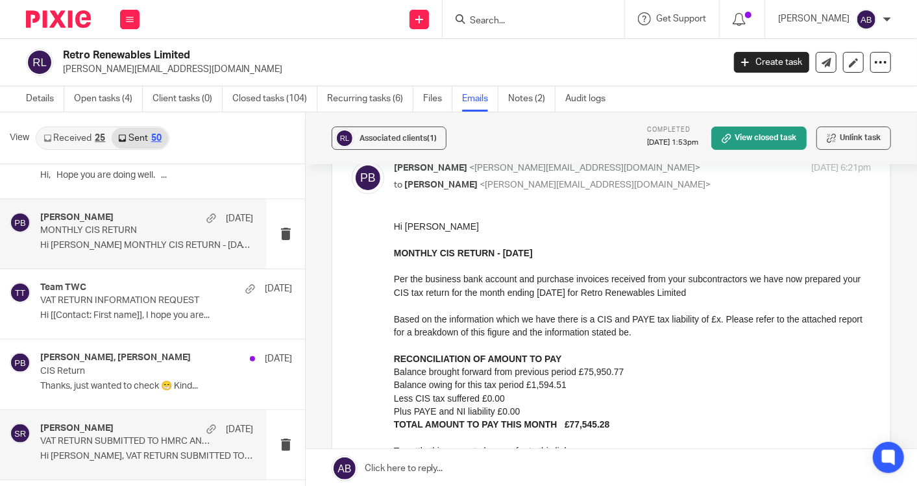
click at [121, 437] on p "VAT RETURN SUBMITTED TO HMRC AND LATEST MANAGEMENT ACCOUNTS" at bounding box center [125, 441] width 170 height 11
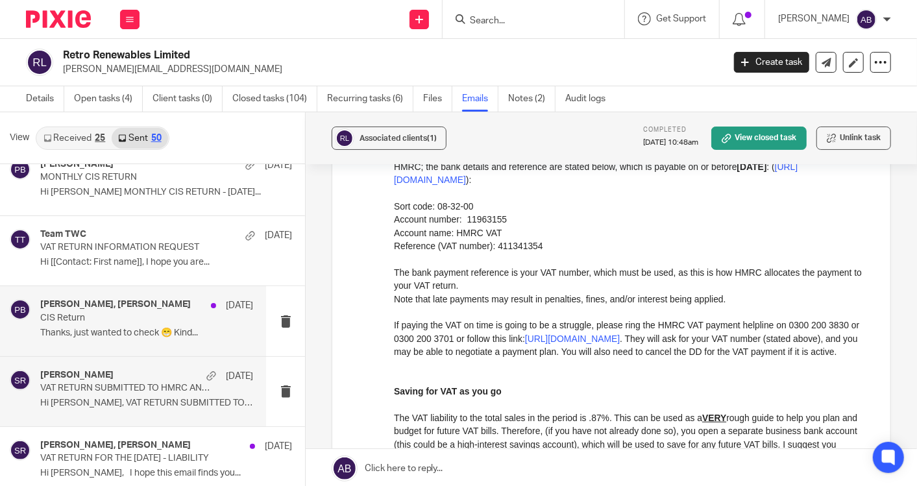
scroll to position [1586, 0]
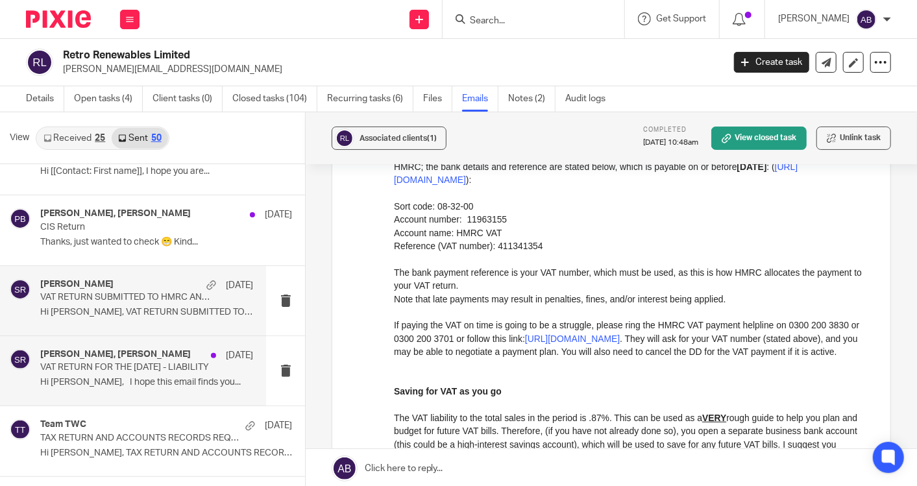
click at [137, 377] on p "Hi [PERSON_NAME], I hope this email finds you..." at bounding box center [146, 382] width 213 height 11
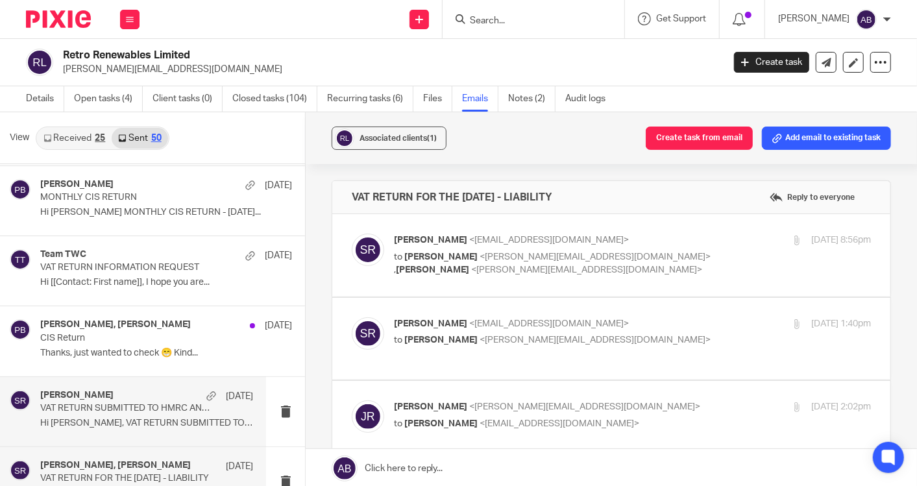
scroll to position [1442, 0]
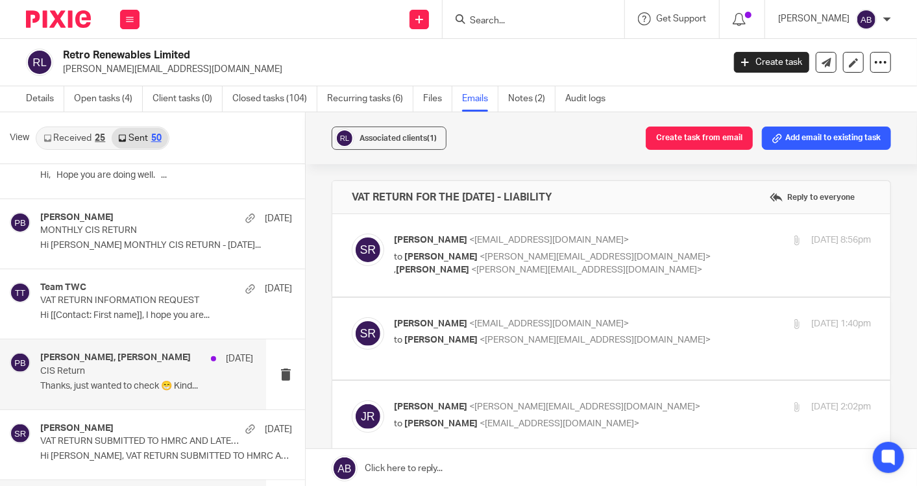
click at [99, 366] on p "CIS Return" at bounding box center [125, 371] width 170 height 11
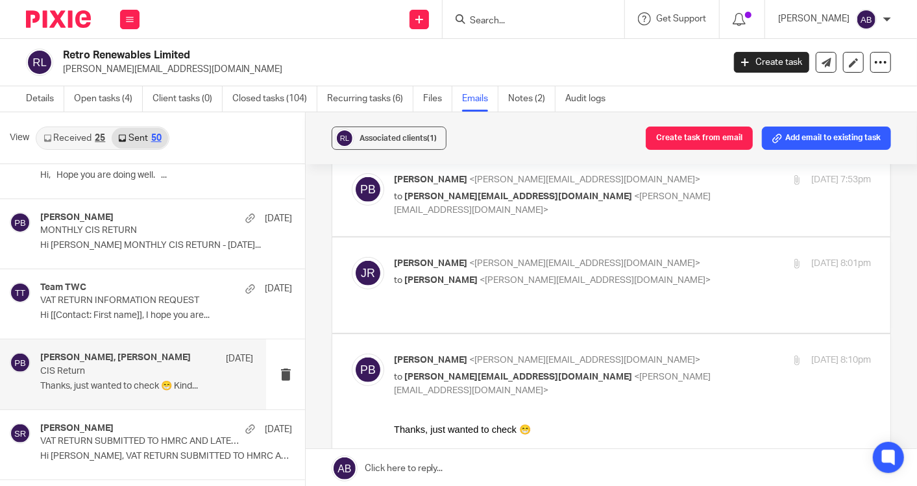
scroll to position [360, 0]
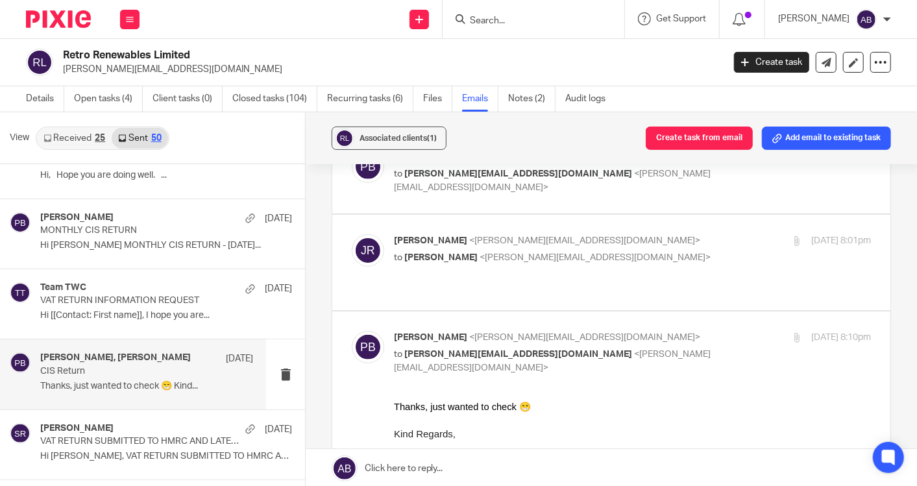
click at [649, 234] on p "[PERSON_NAME] <[PERSON_NAME][EMAIL_ADDRESS][DOMAIN_NAME]>" at bounding box center [553, 241] width 318 height 14
checkbox input "true"
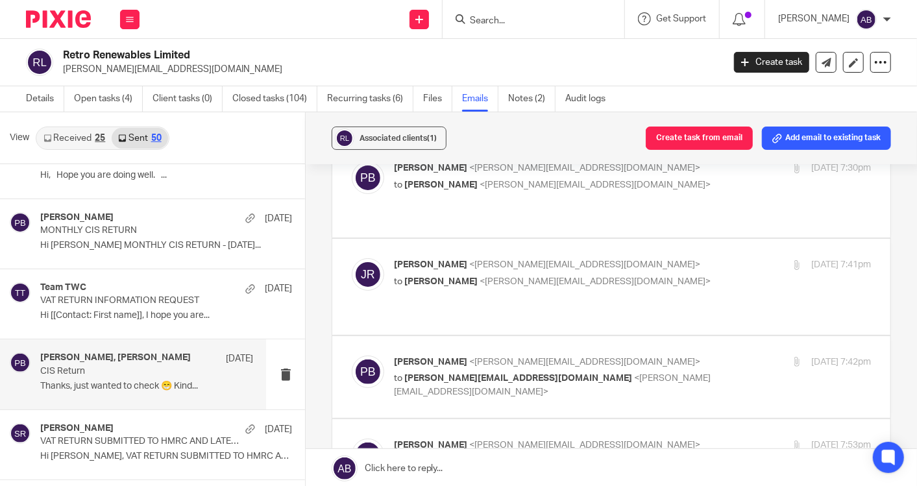
scroll to position [0, 0]
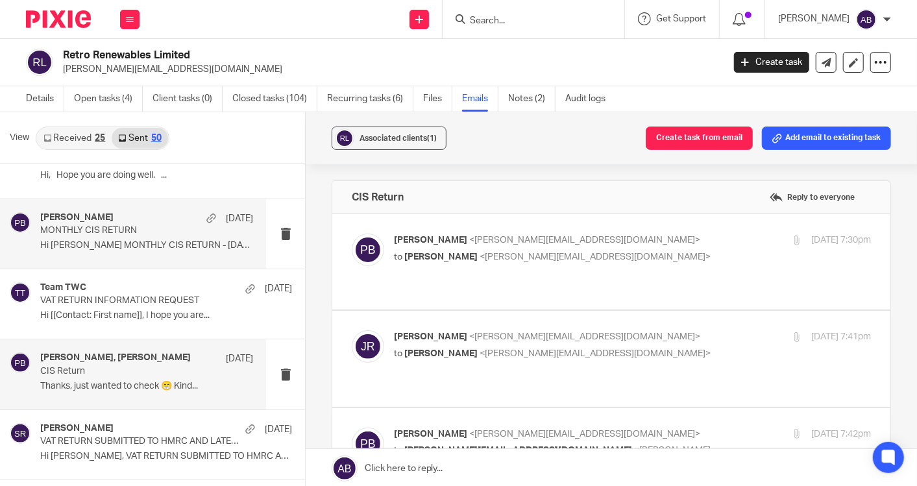
click at [97, 241] on p "Hi [PERSON_NAME] MONTHLY CIS RETURN - [DATE]..." at bounding box center [146, 245] width 213 height 11
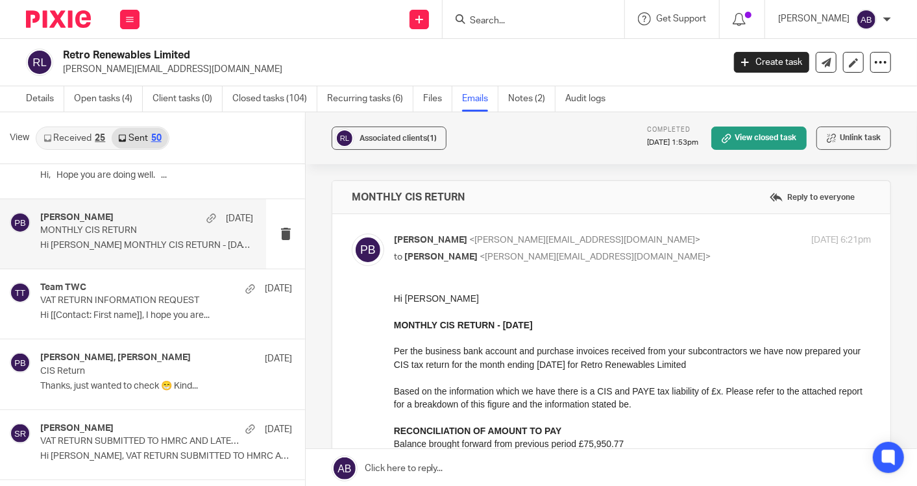
drag, startPoint x: 732, startPoint y: 364, endPoint x: 385, endPoint y: 354, distance: 346.7
click at [393, 354] on html "Hi [PERSON_NAME] MONTHLY CIS RETURN - [DATE] Per the business bank account and …" at bounding box center [631, 482] width 477 height 383
copy p "Per the business bank account and purchase invoices received from your subcontr…"
